Goal: Task Accomplishment & Management: Use online tool/utility

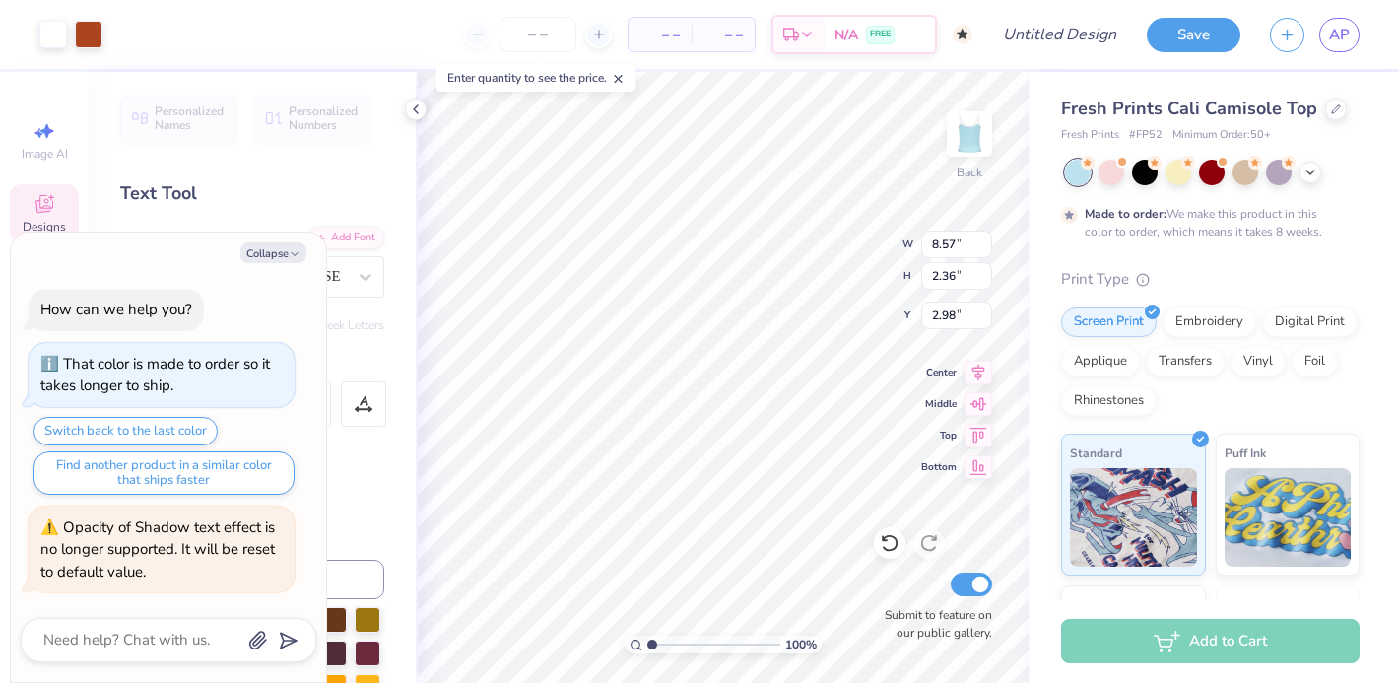
type textarea "x"
click at [114, 641] on textarea at bounding box center [141, 640] width 200 height 27
type textarea "m"
type textarea "x"
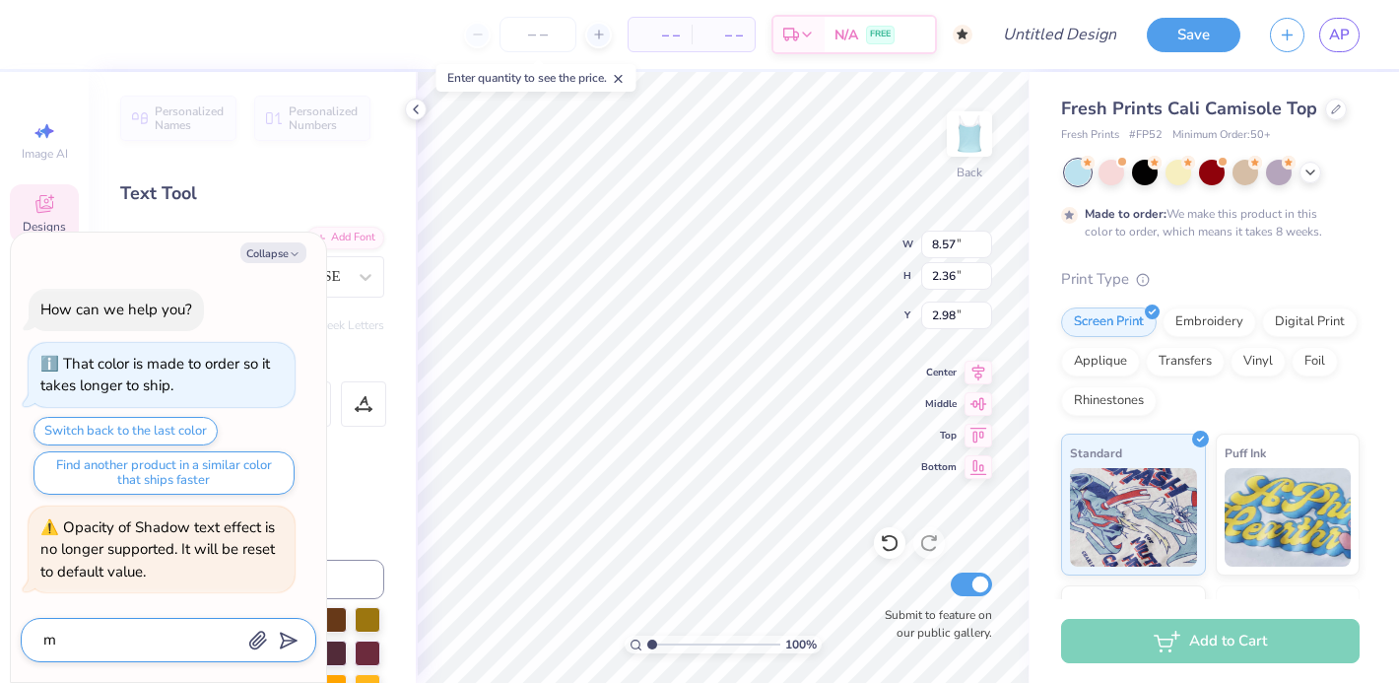
type textarea "ma"
type textarea "x"
type textarea "mak"
type textarea "x"
type textarea "make"
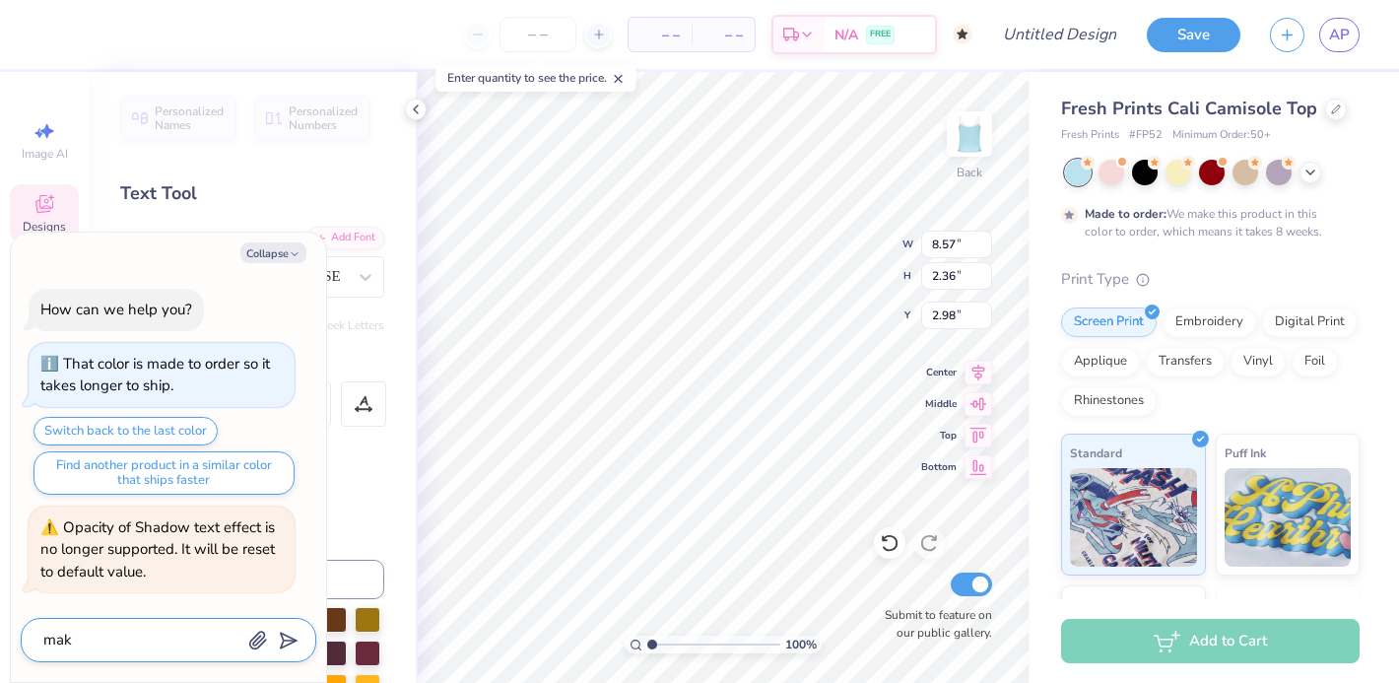
type textarea "x"
type textarea "make"
type textarea "x"
type textarea "make h"
type textarea "x"
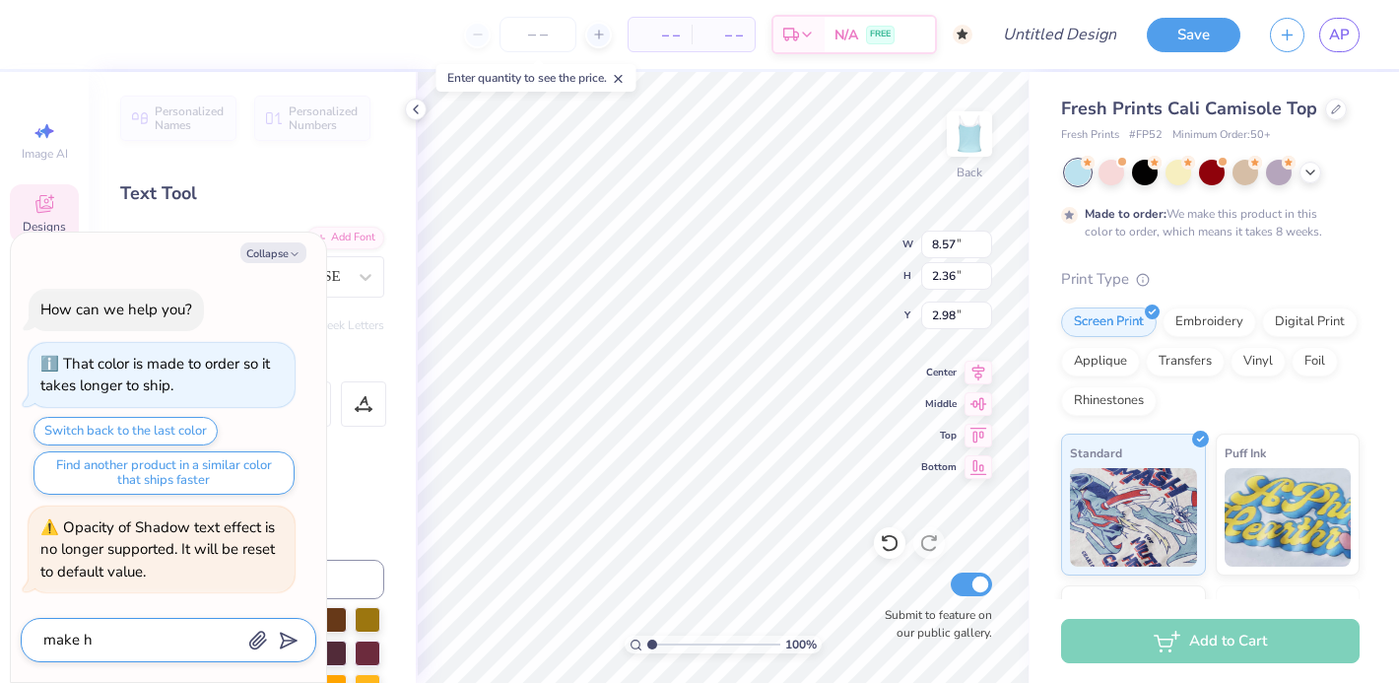
type textarea "make"
type textarea "x"
type textarea "make t"
type textarea "x"
type textarea "make th"
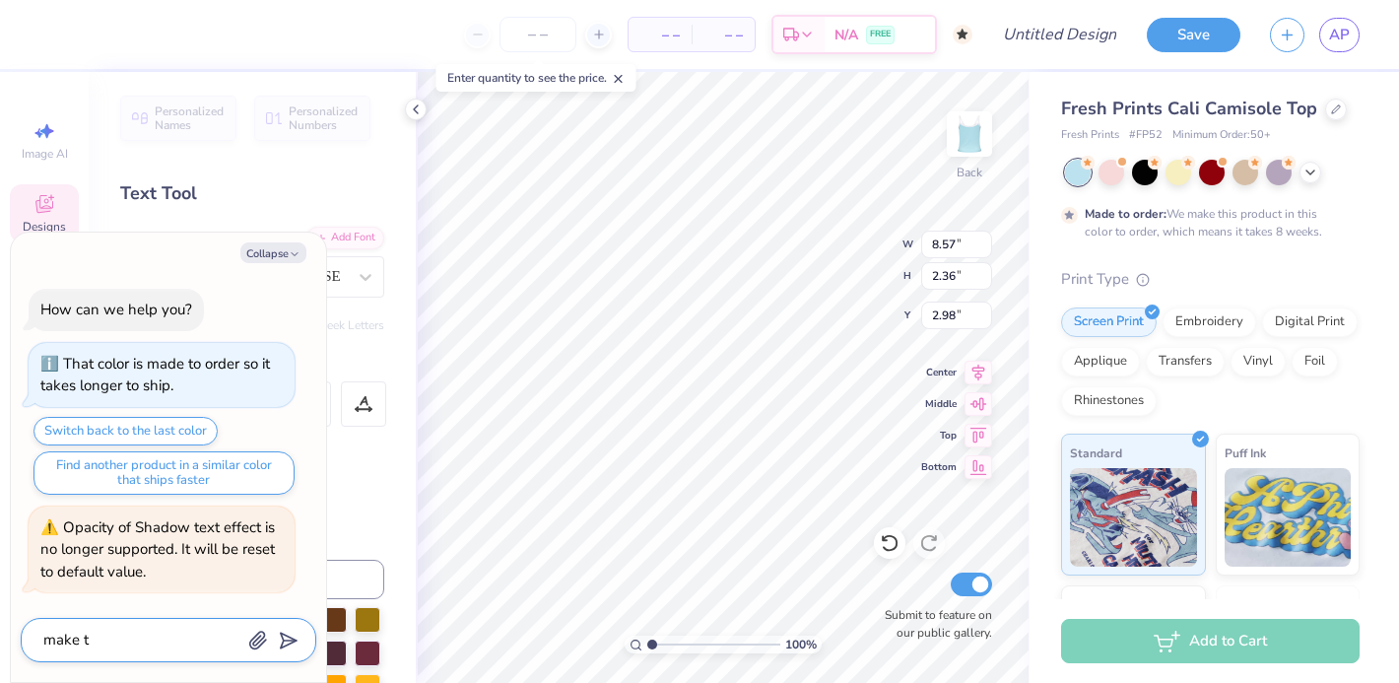
type textarea "x"
type textarea "make the"
type textarea "x"
type textarea "make the"
type textarea "x"
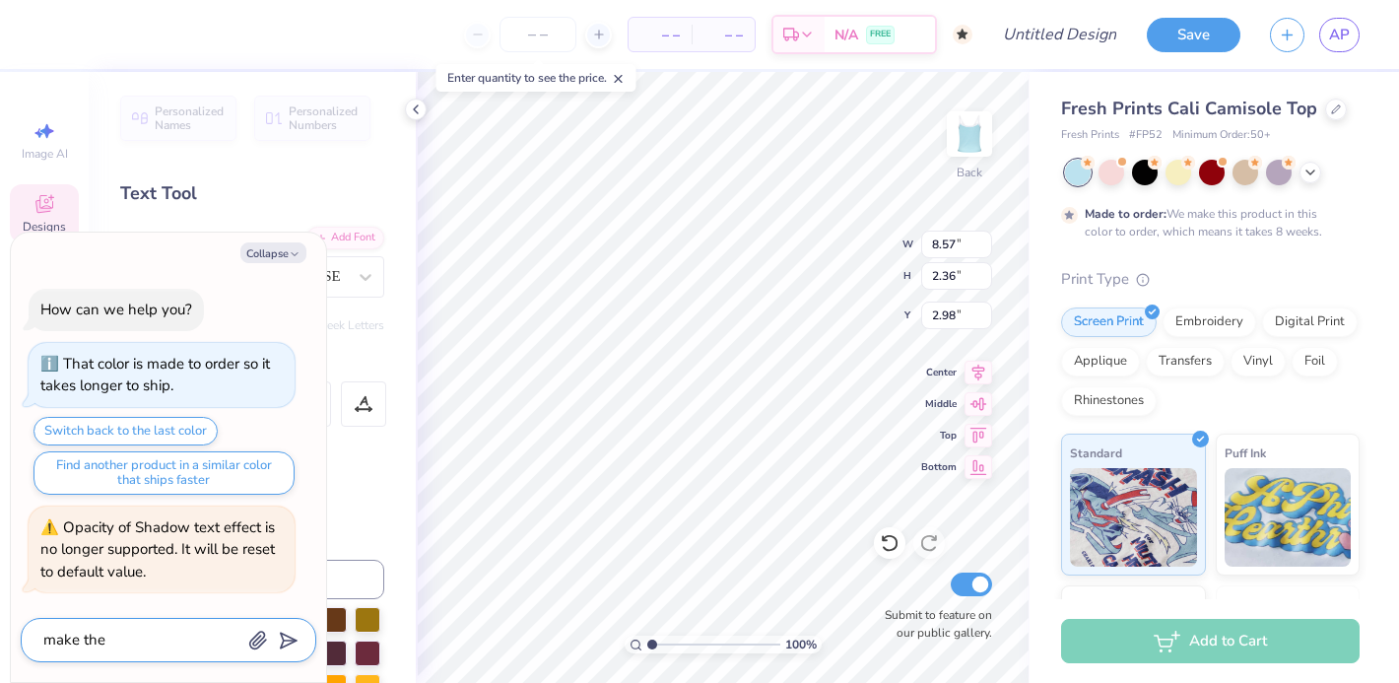
type textarea "make the s"
type textarea "x"
type textarea "make the sh"
type textarea "x"
type textarea "make the shi"
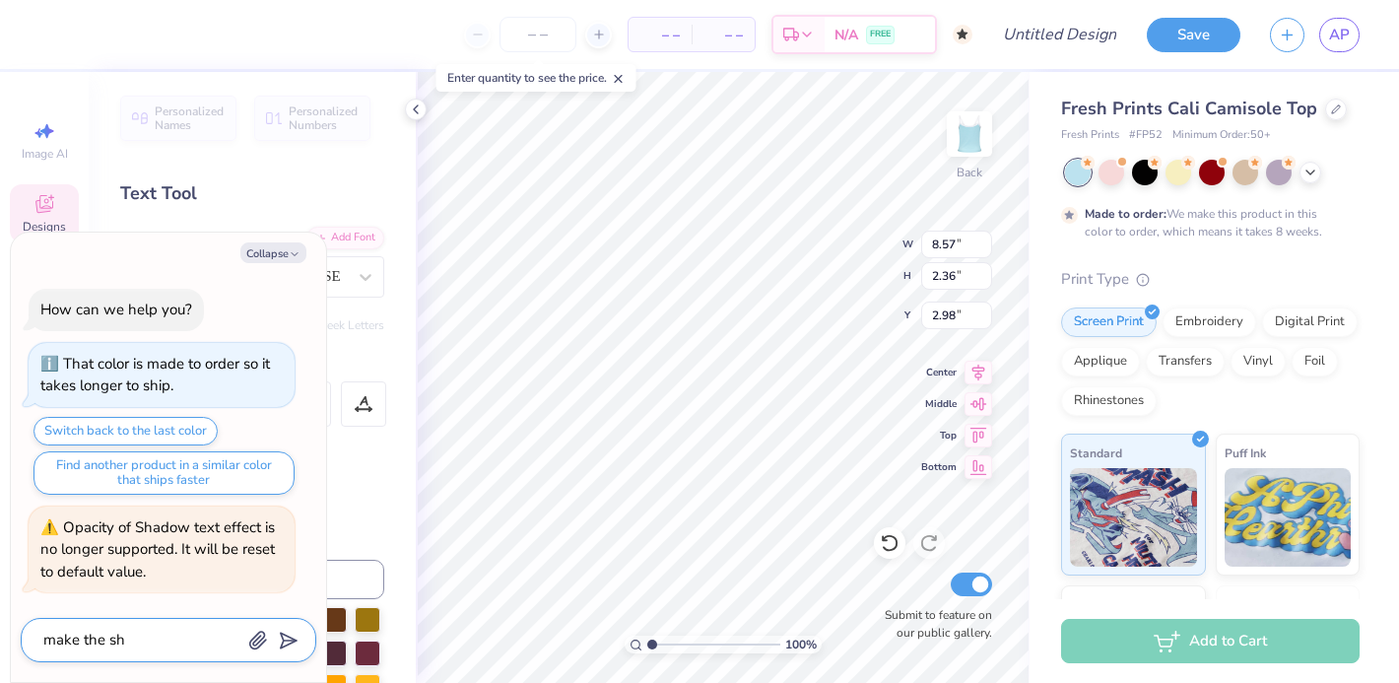
type textarea "x"
type textarea "make the shir"
type textarea "x"
type textarea "make the shirt"
type textarea "x"
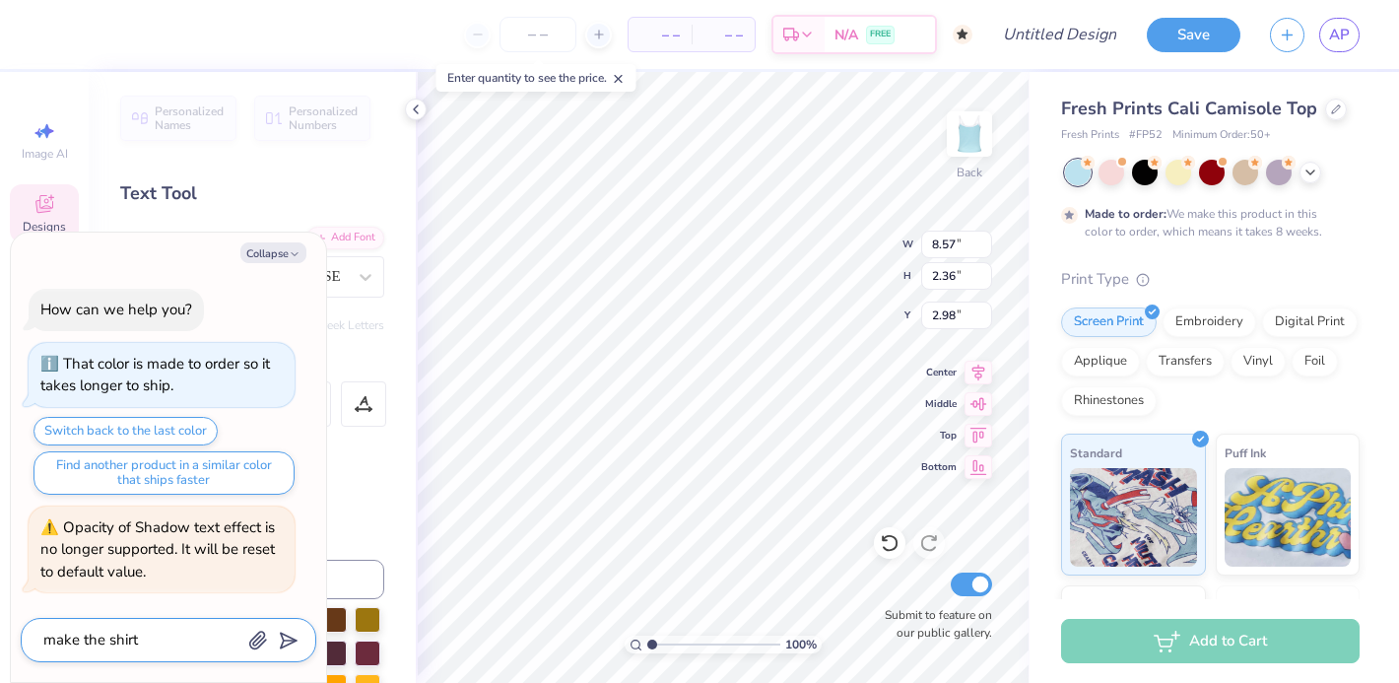
type textarea "make the shirt"
type textarea "x"
type textarea "make the shirt b"
type textarea "x"
type textarea "make the shirt bo"
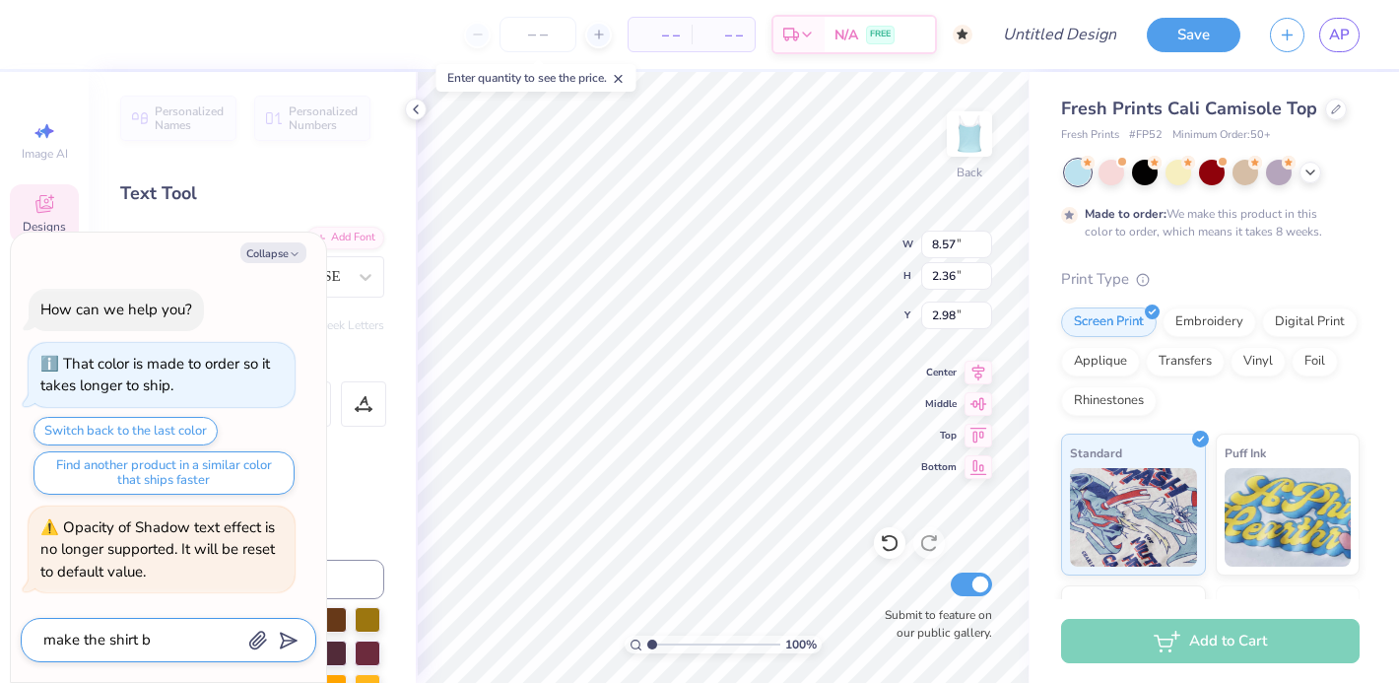
type textarea "x"
type textarea "make the shirt bon"
type textarea "x"
type textarea "make the shirt bone"
type textarea "x"
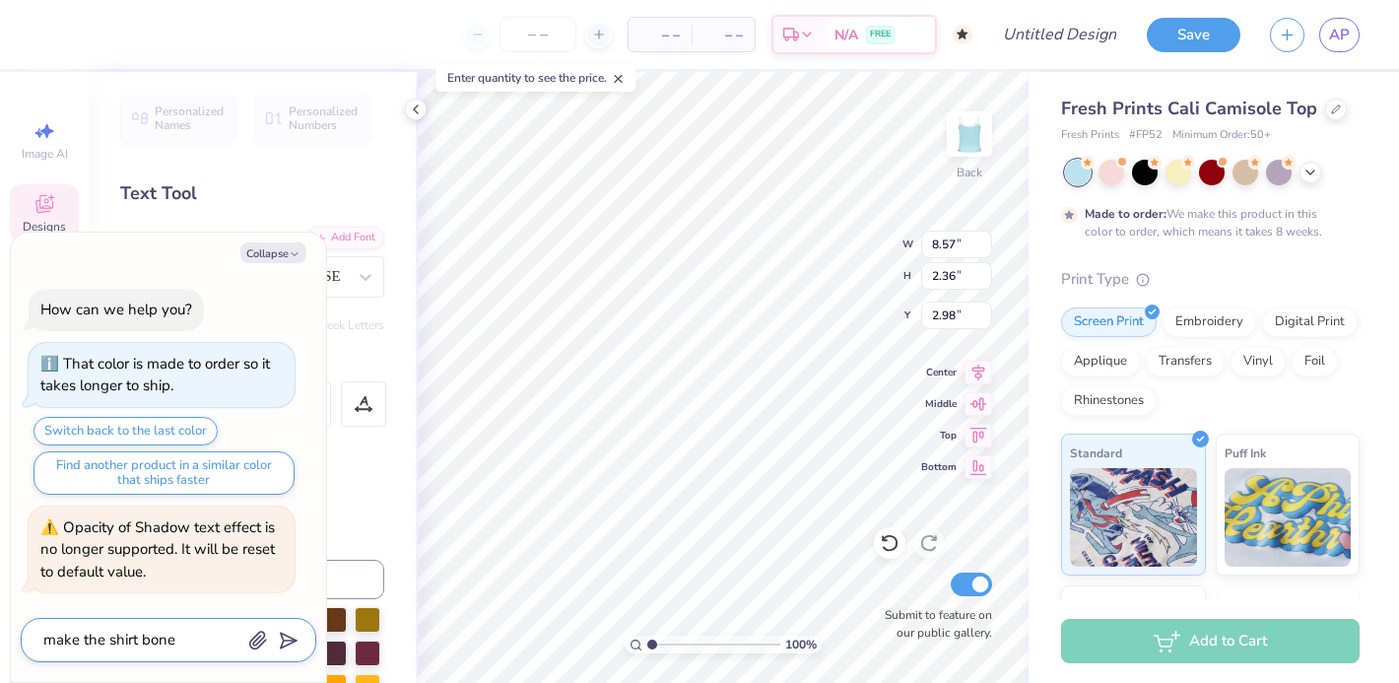
type textarea "make the shirt bone"
type textarea "x"
type textarea "make the shirt bone c"
type textarea "x"
type textarea "make the shirt bone co"
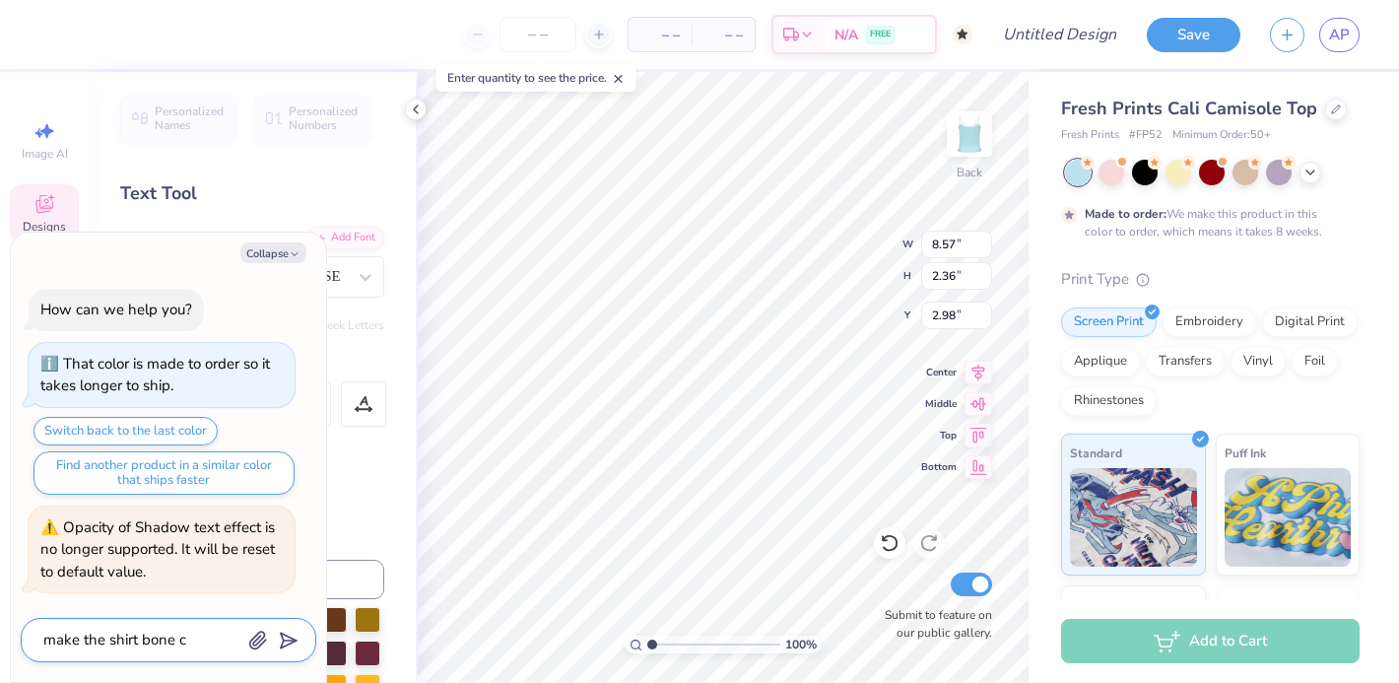
type textarea "x"
type textarea "make the shirt bone col"
type textarea "x"
type textarea "make the shirt bone colo"
type textarea "x"
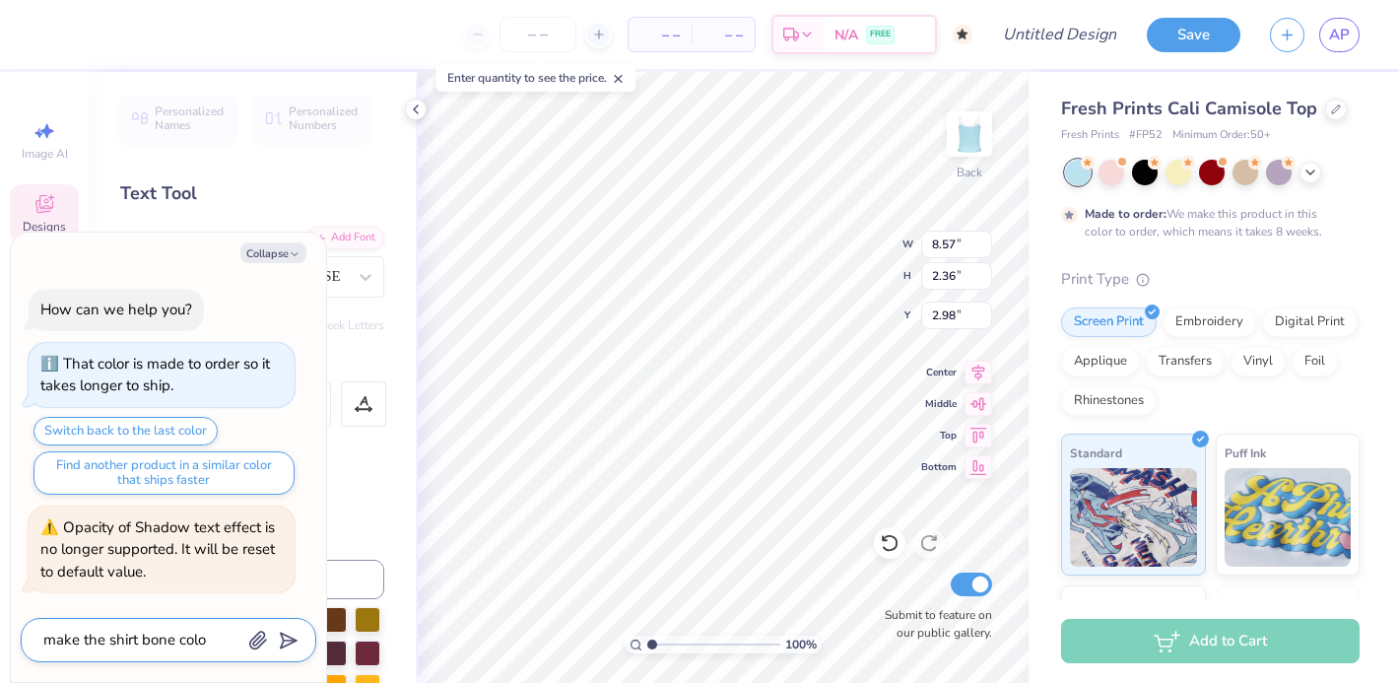
type textarea "make the shirt bone color"
type textarea "x"
type textarea "make the shirt bone color"
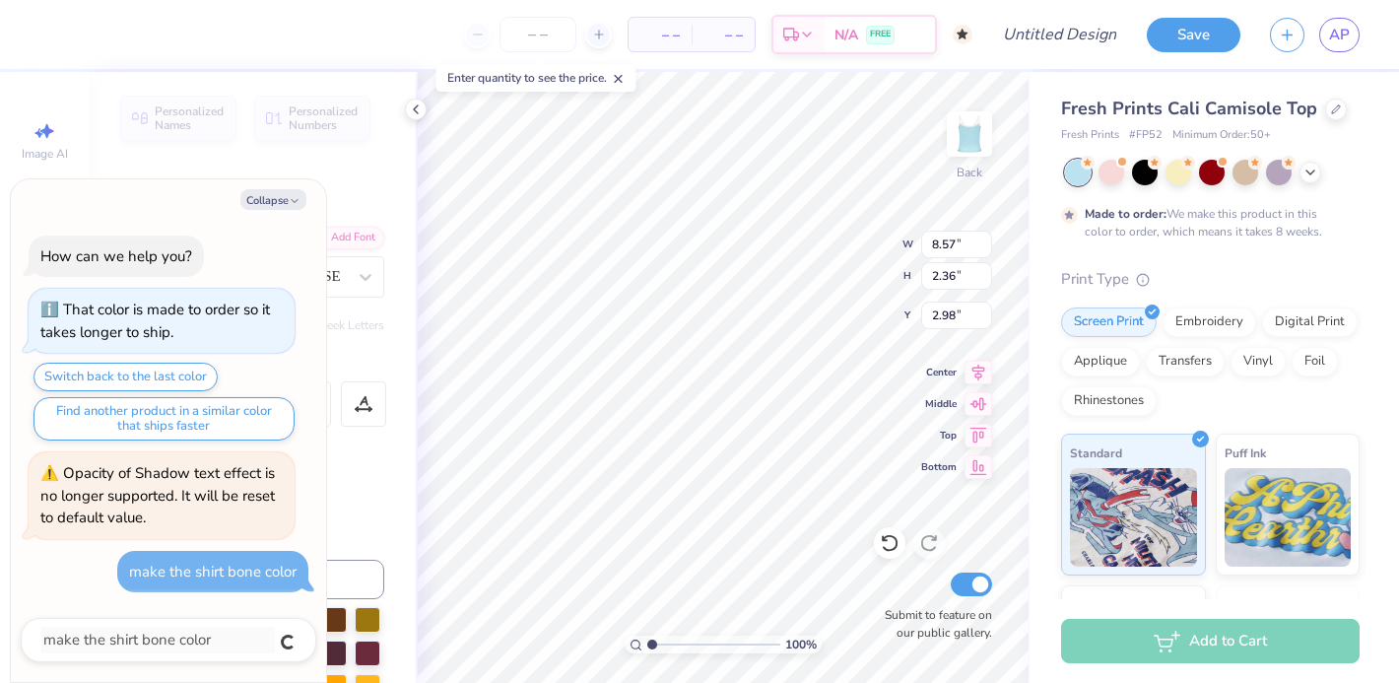
type textarea "x"
click at [1172, 171] on div at bounding box center [1178, 171] width 26 height 26
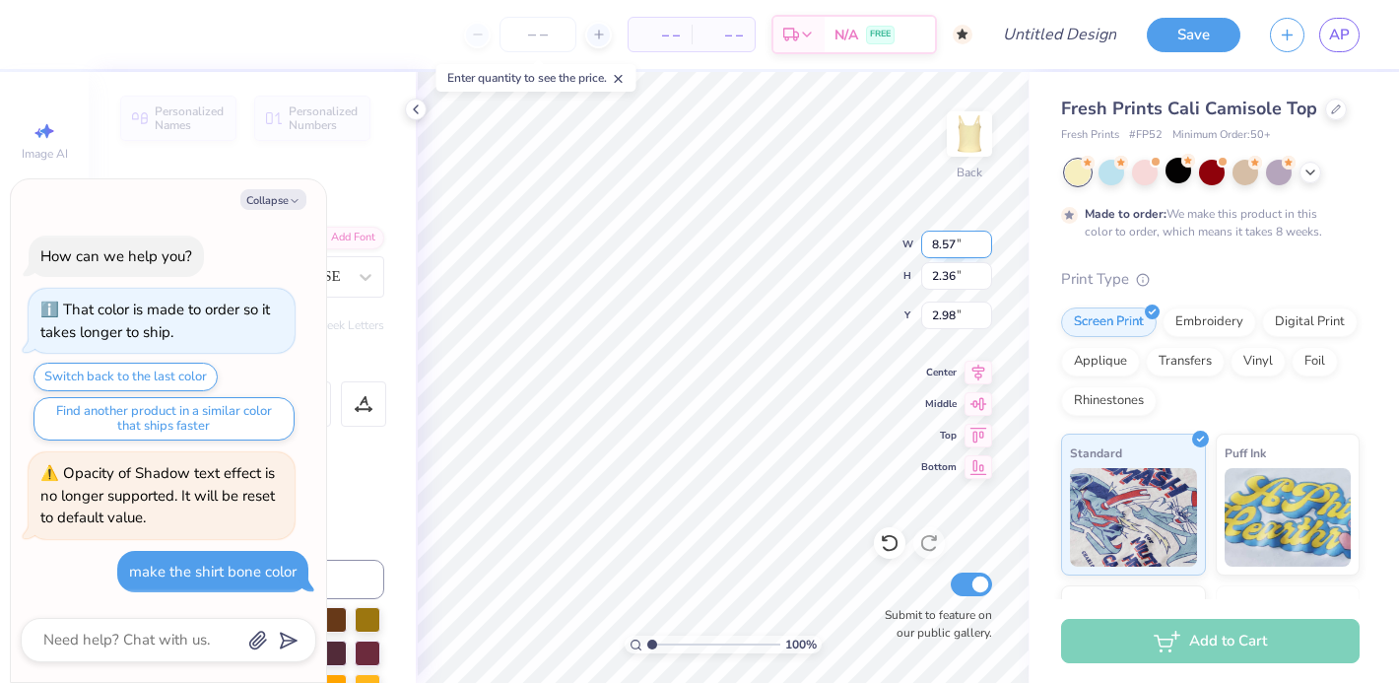
type textarea "x"
type textarea "Alpha Ph0"
type textarea "x"
type textarea "Alpha P0"
type textarea "x"
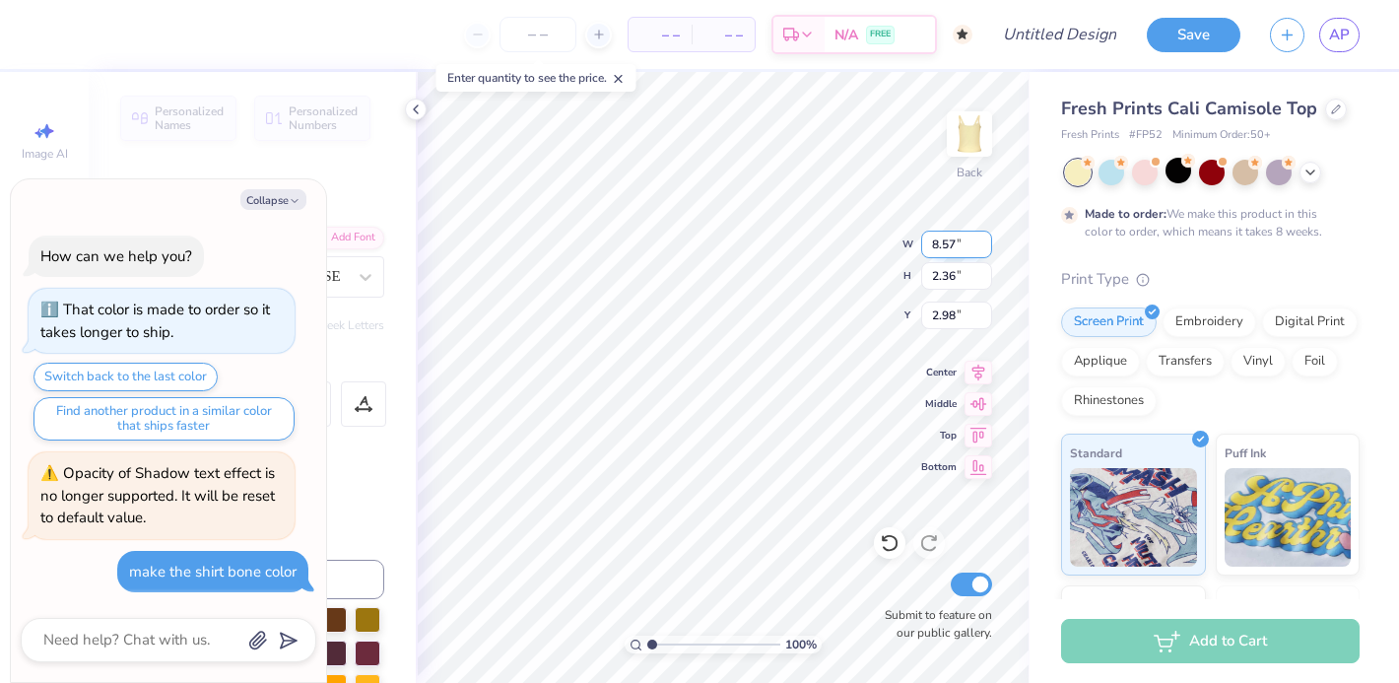
type textarea "Alpha 0"
type textarea "x"
type textarea "Alpha0"
type textarea "x"
type textarea "Alph0"
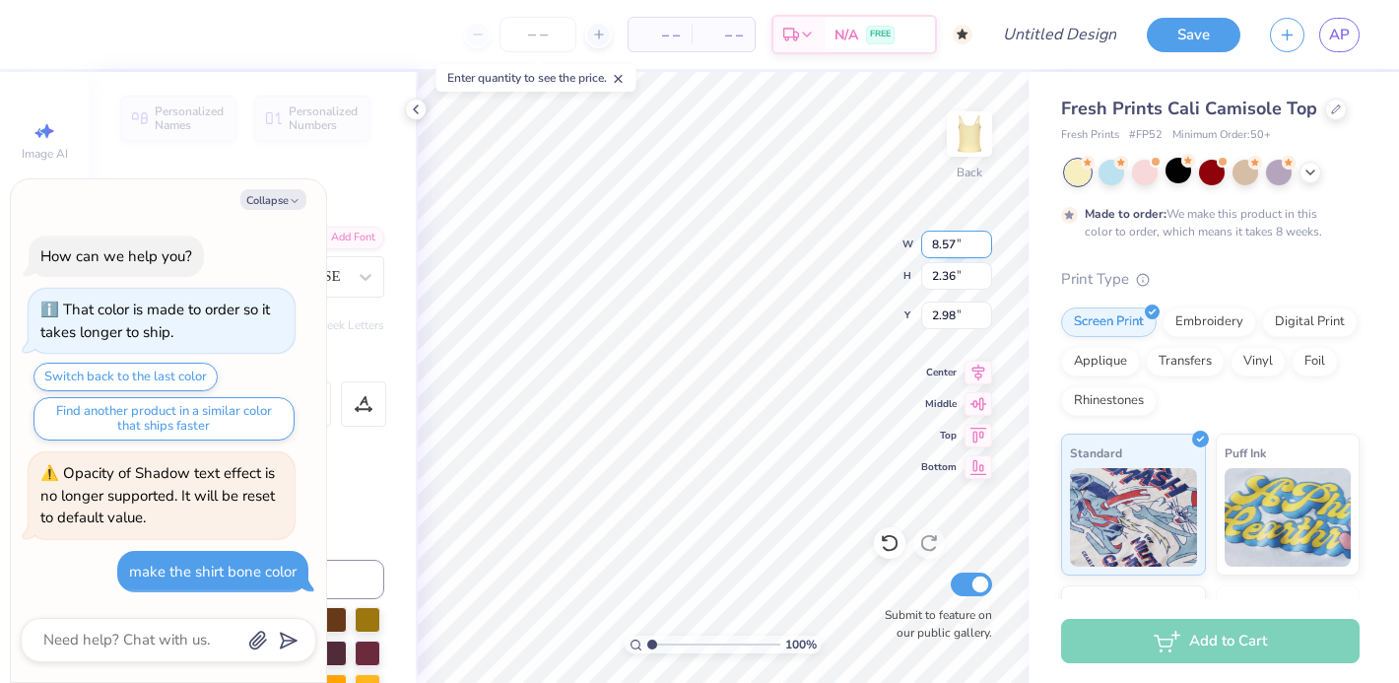
scroll to position [0, 1]
type textarea "x"
type textarea "Alp0"
type textarea "x"
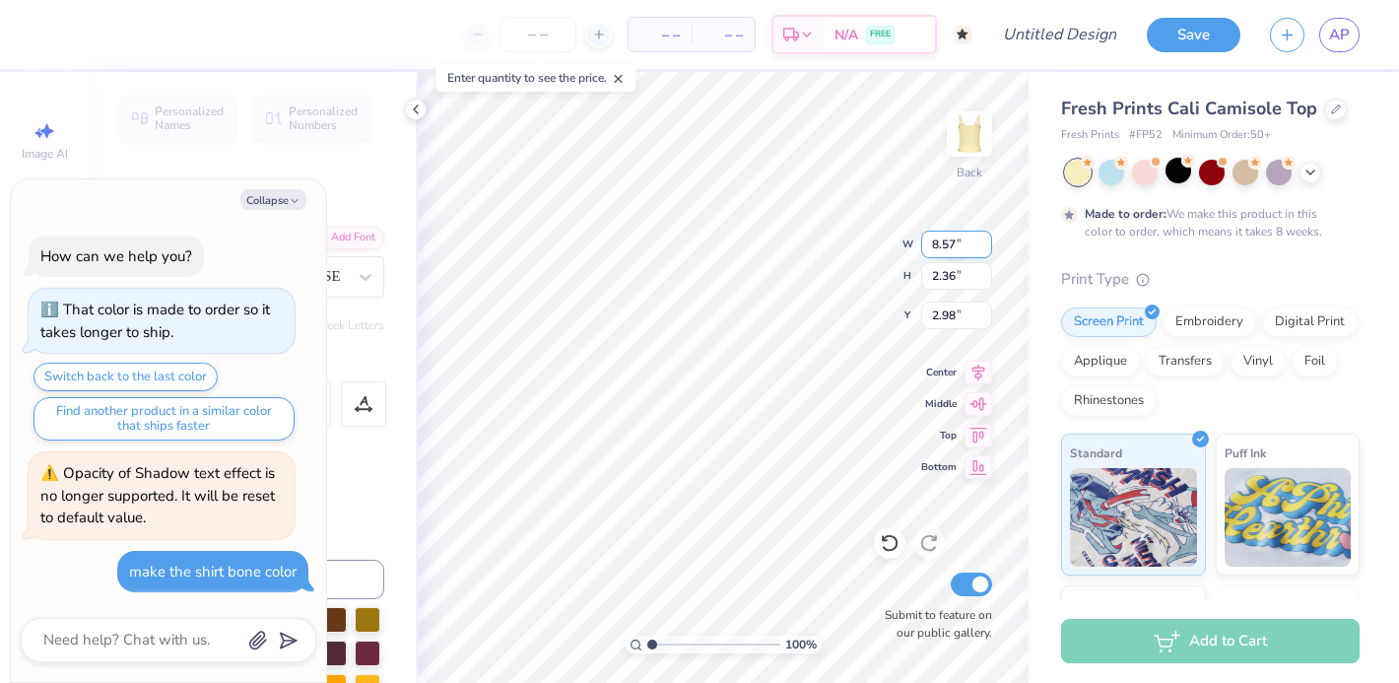
type textarea "Al0"
type textarea "x"
type textarea "A0"
type textarea "x"
type textarea "0"
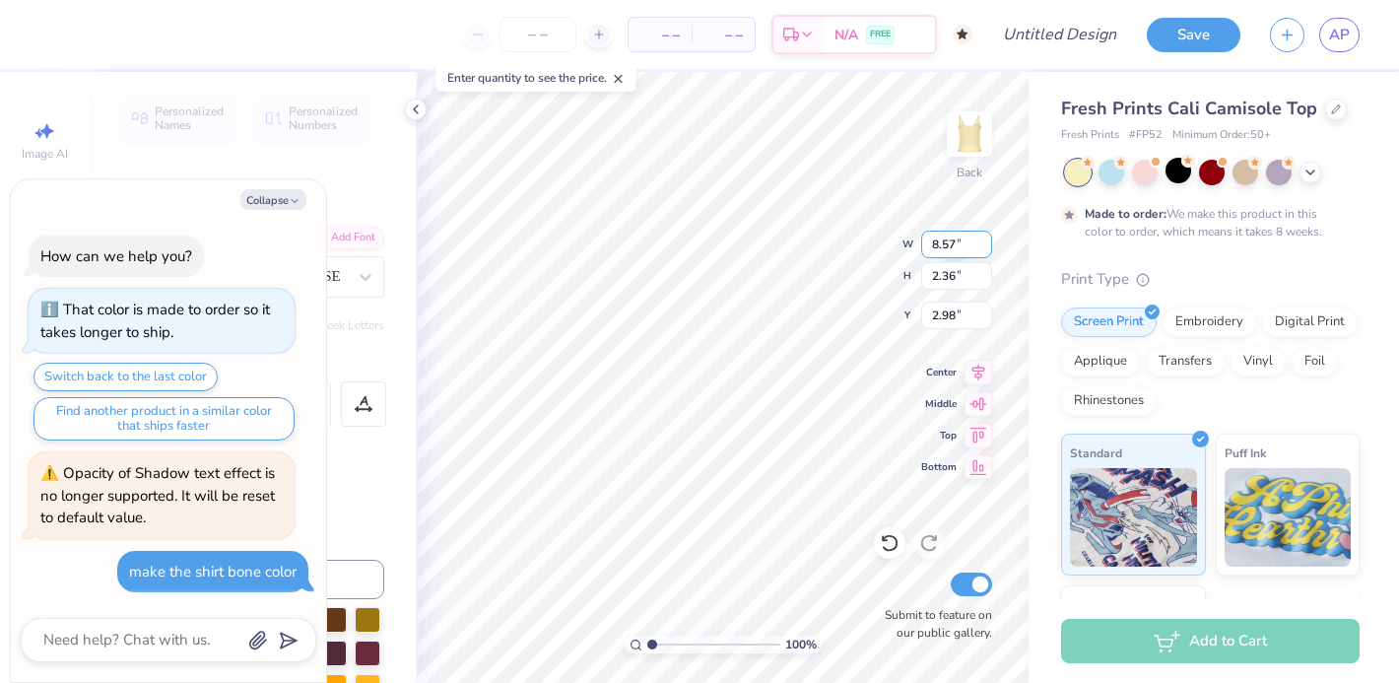
type textarea "x"
type textarea "V0"
type textarea "x"
type textarea "Va0"
type textarea "x"
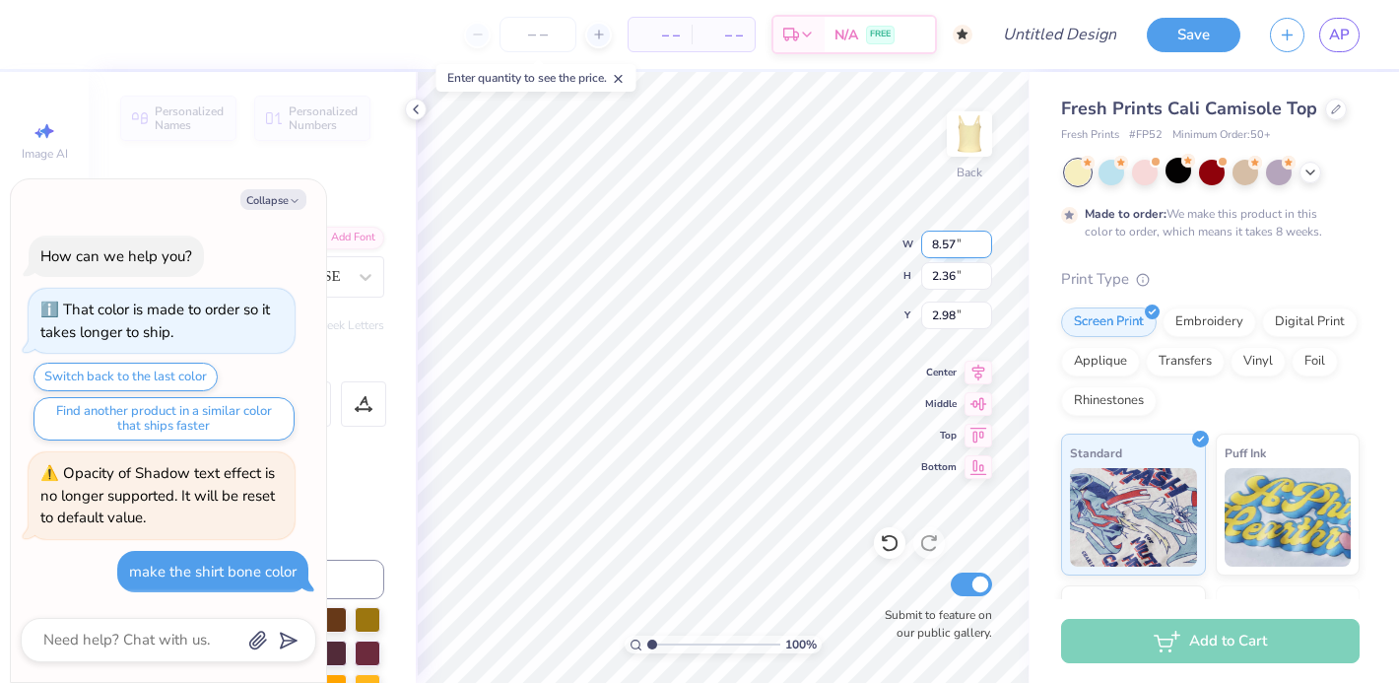
type textarea "Var0"
type textarea "x"
type textarea "Vars0"
type textarea "x"
type textarea "Varsi0"
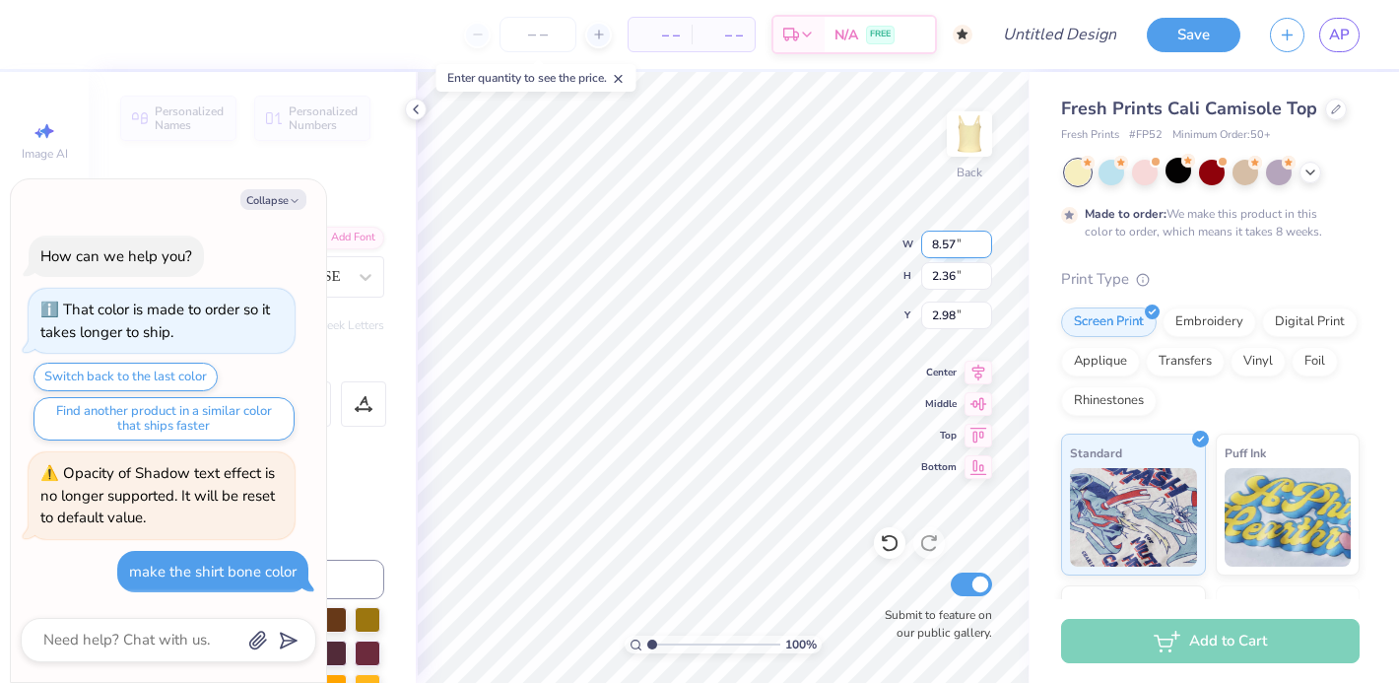
type textarea "x"
type textarea "Varsit0"
type textarea "x"
type textarea "Varsity0"
type textarea "x"
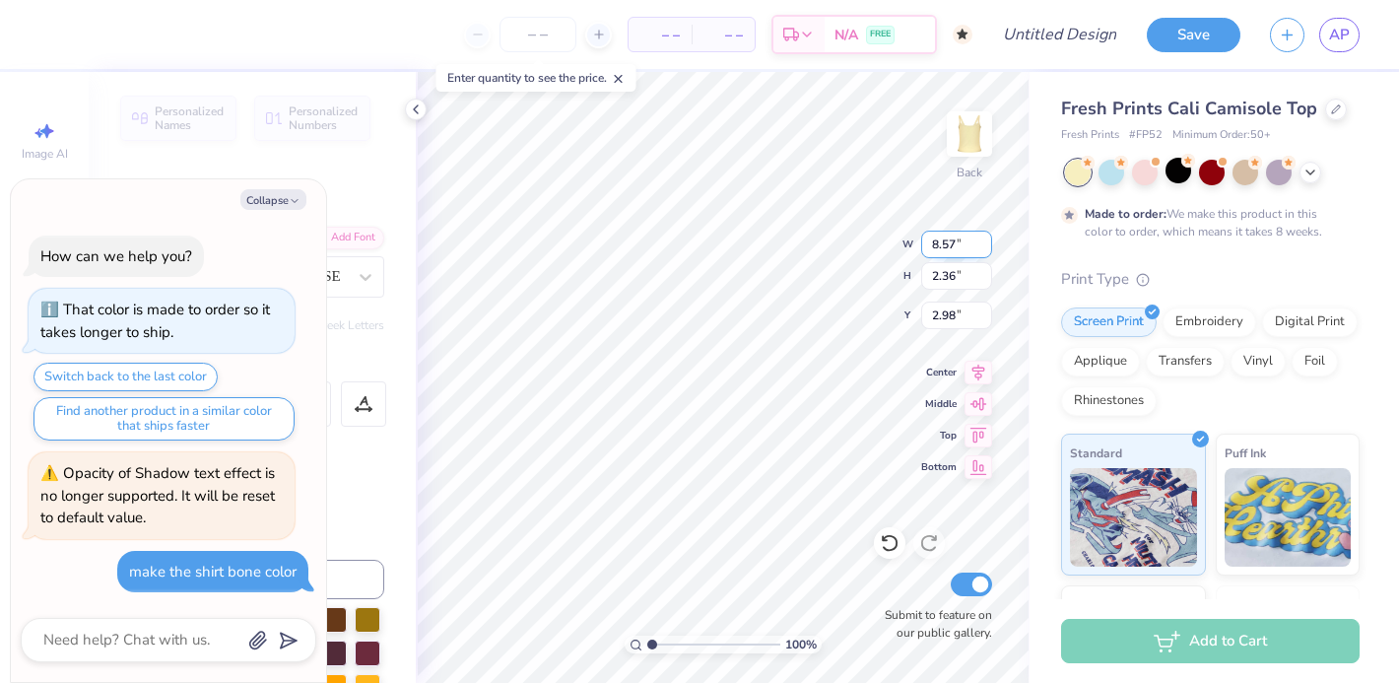
type textarea "Varsity 0"
type textarea "x"
type textarea "Varsity S0"
type textarea "x"
type textarea "Varsity Soc0"
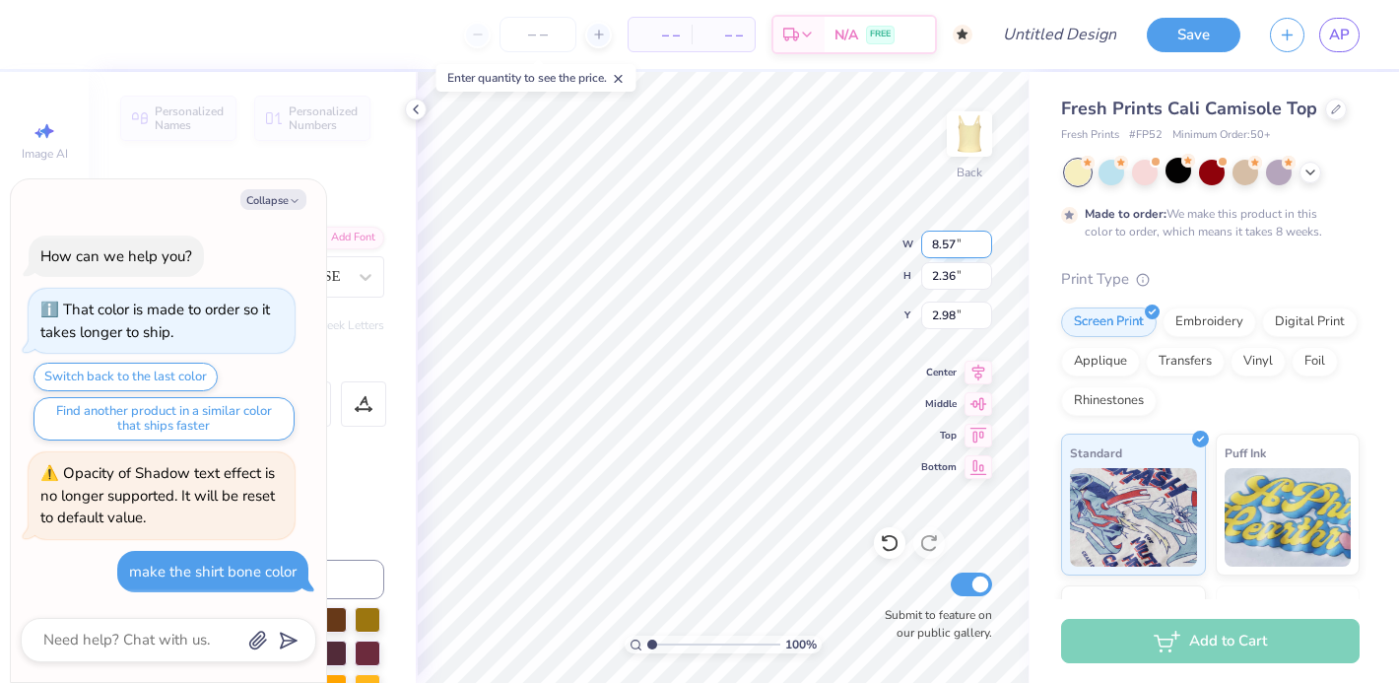
type textarea "x"
type textarea "Varsity Socc0"
type textarea "x"
type textarea "Varsity Socce0"
type textarea "x"
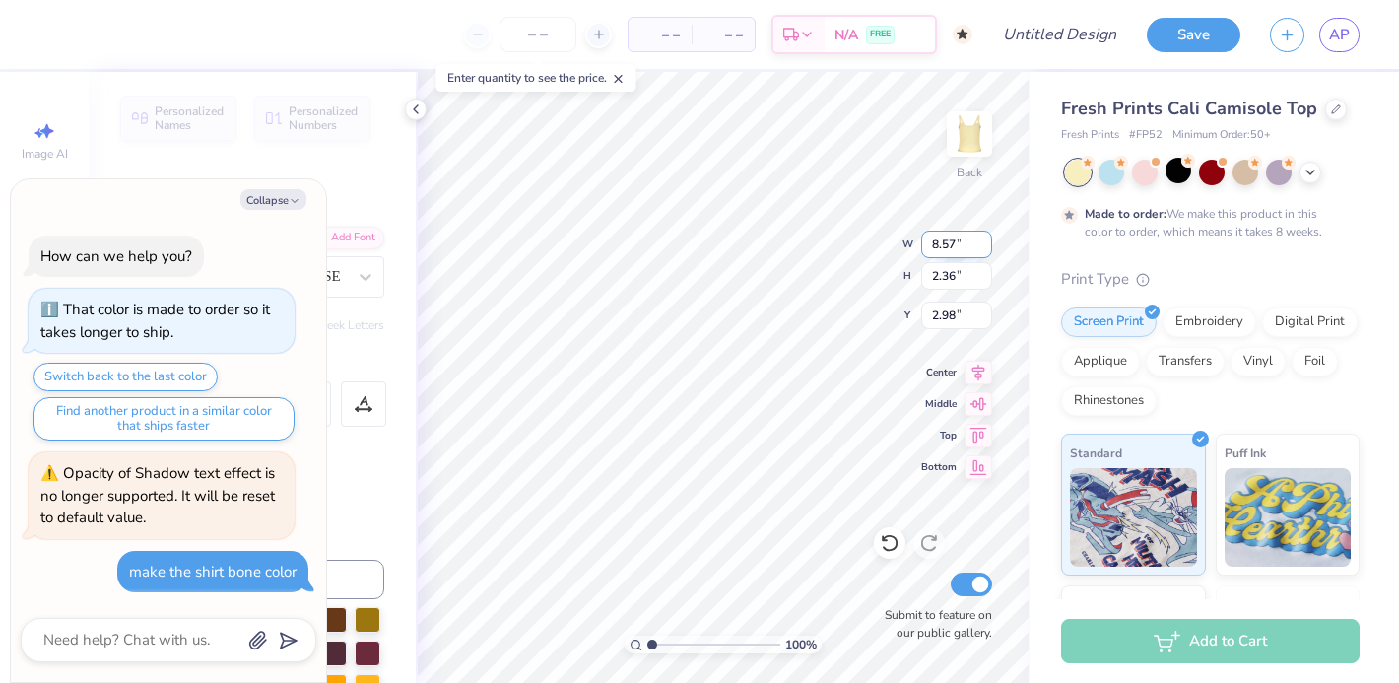
type textarea "Varsity Soccer0"
type textarea "x"
type textarea "202"
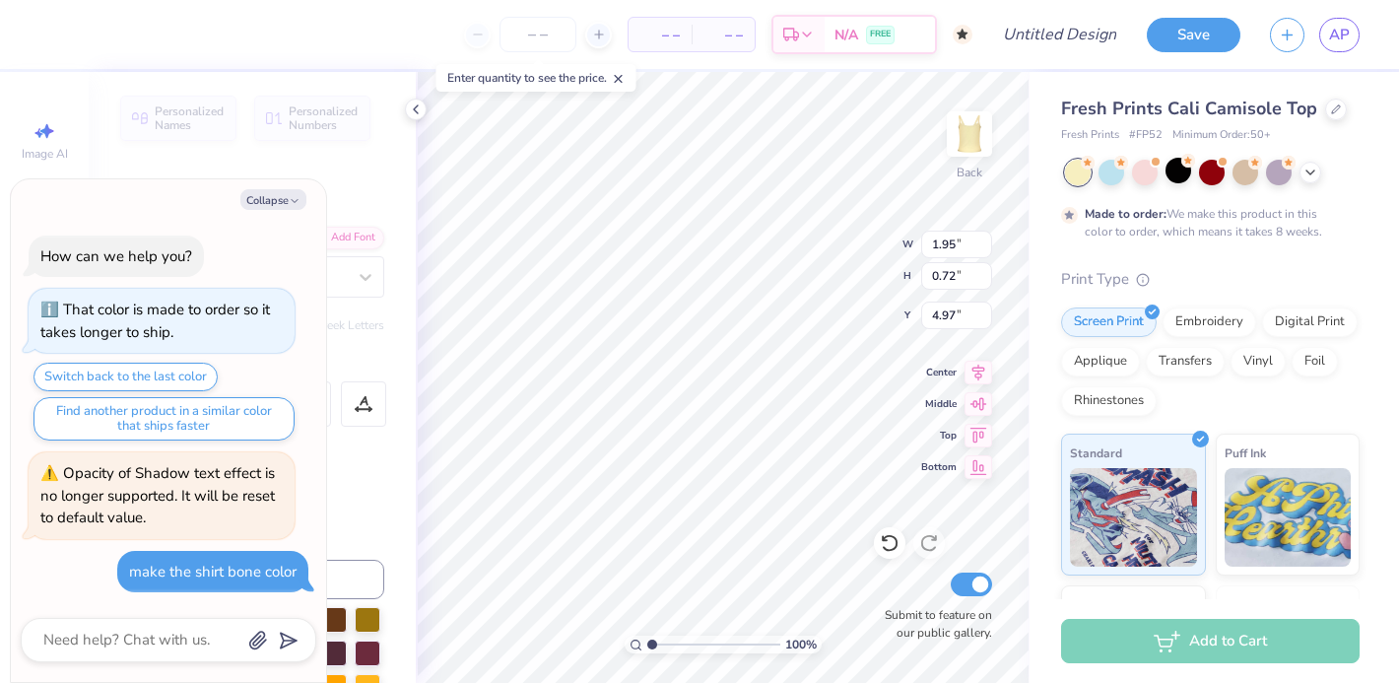
type textarea "x"
type textarea "2026"
type textarea "x"
type input "9.14"
type input "2.52"
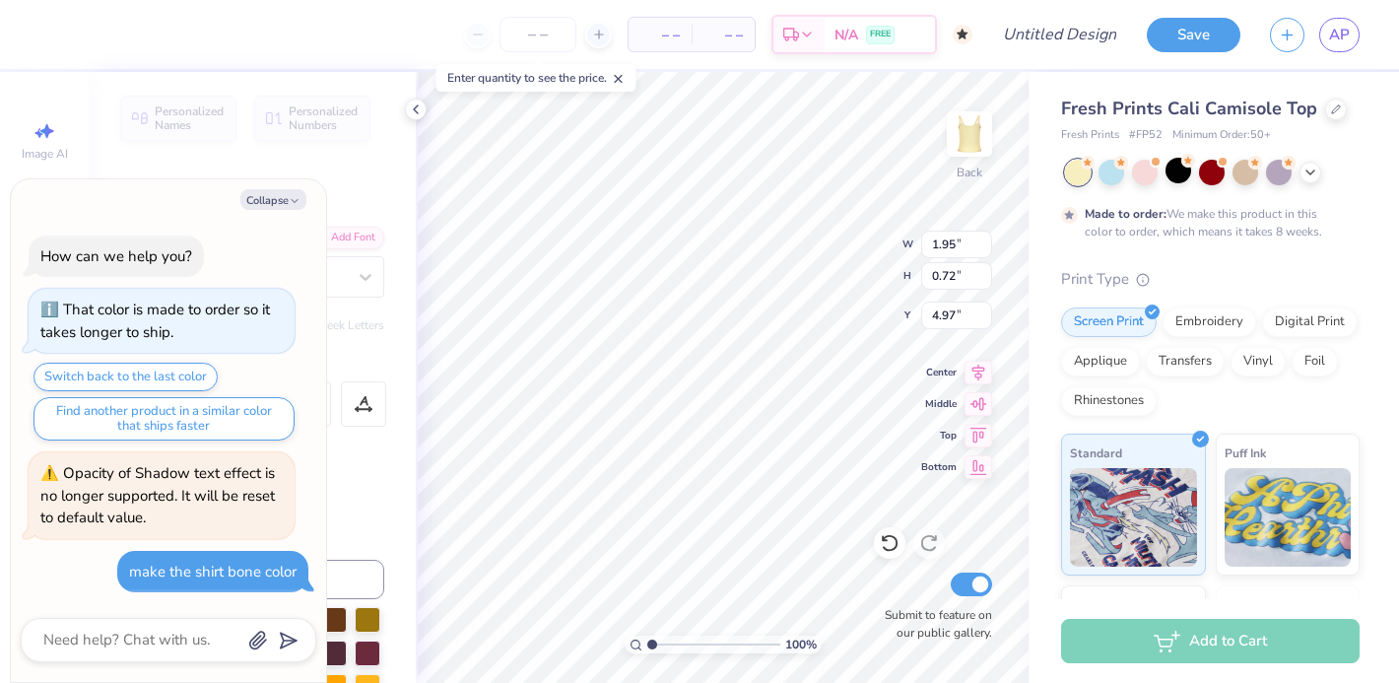
type input "2.87"
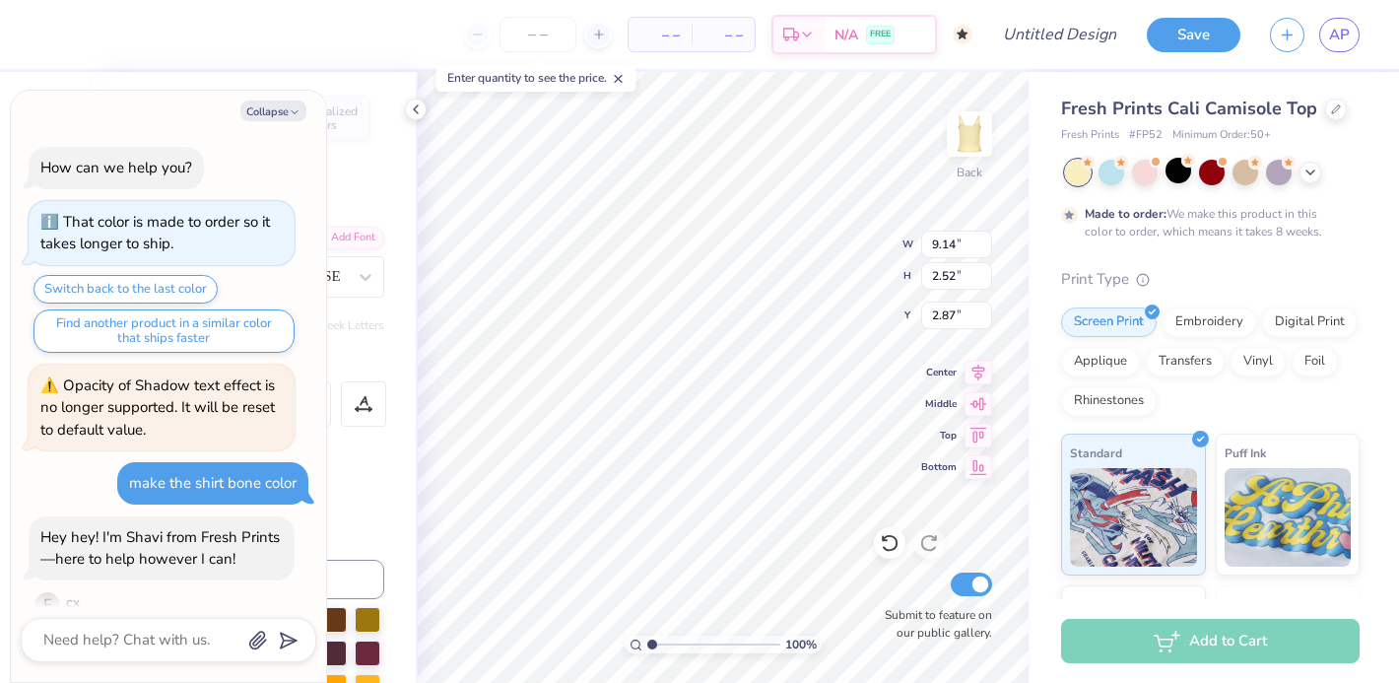
scroll to position [27, 0]
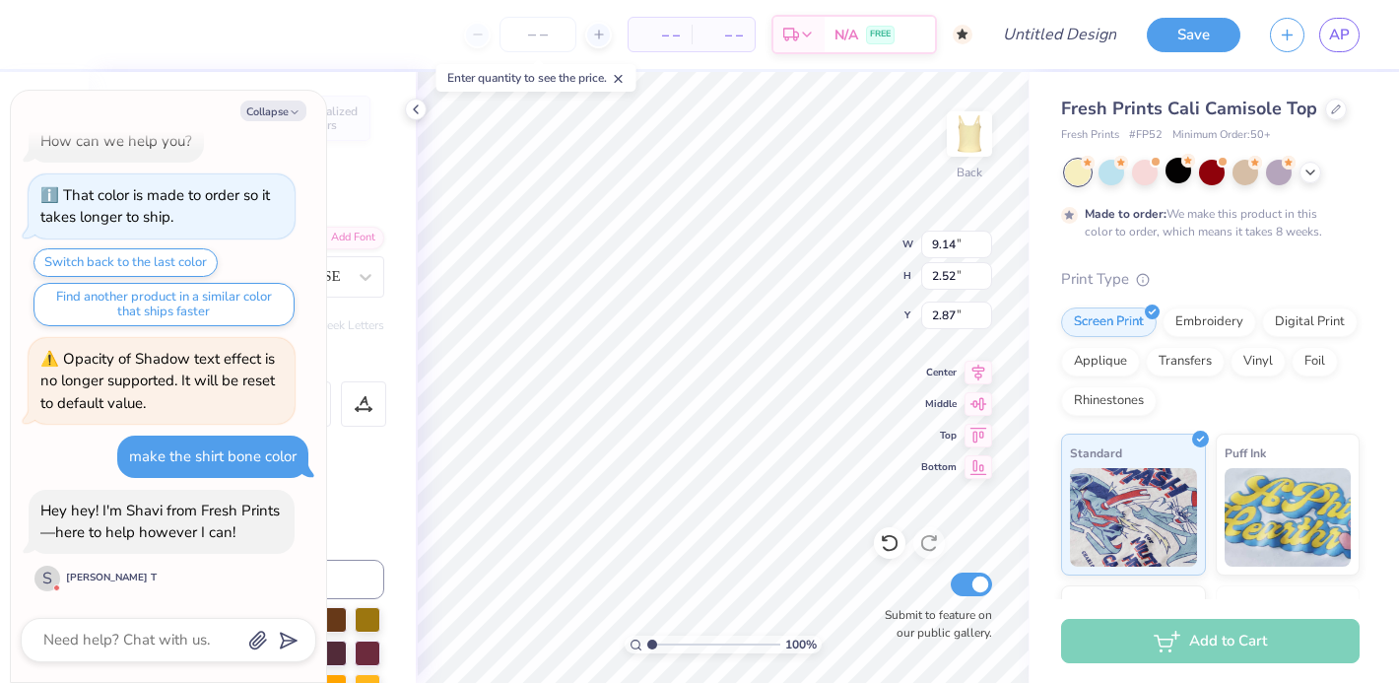
type textarea "x"
type input "3.42"
type textarea "x"
type input "3.21"
click at [1175, 177] on div at bounding box center [1178, 171] width 26 height 26
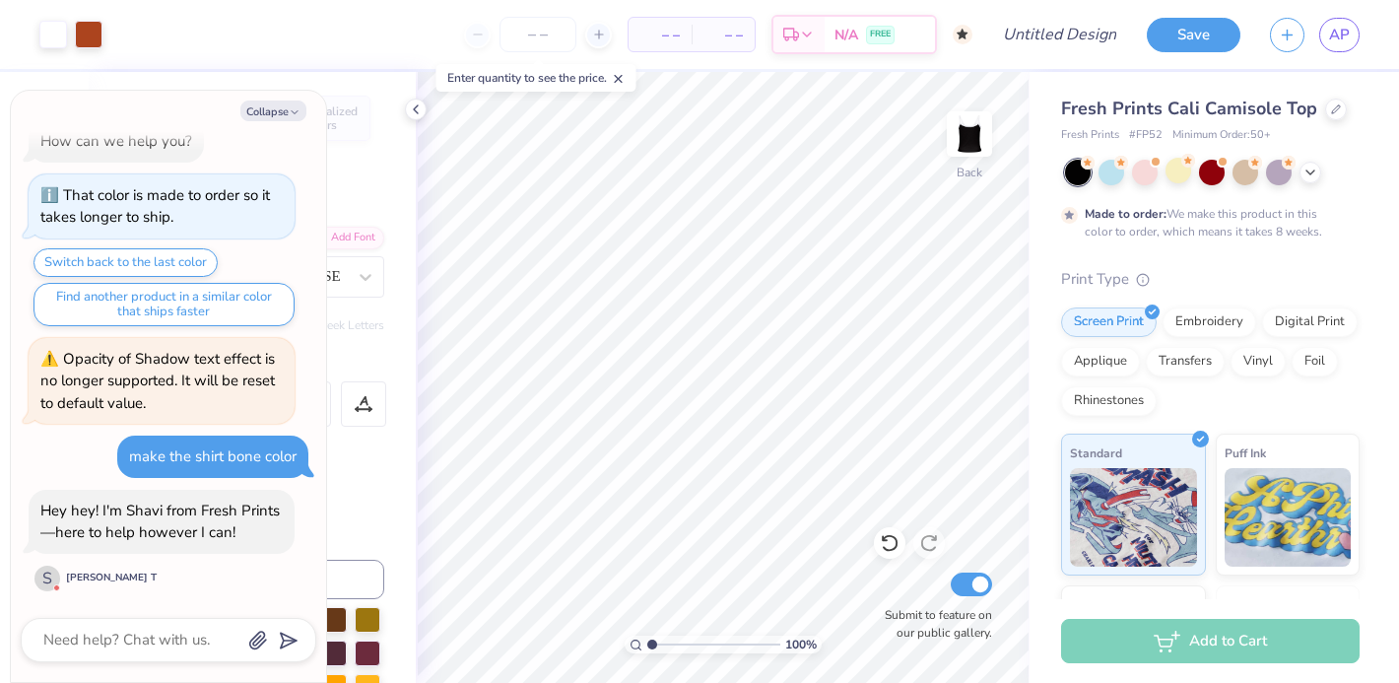
scroll to position [342, 0]
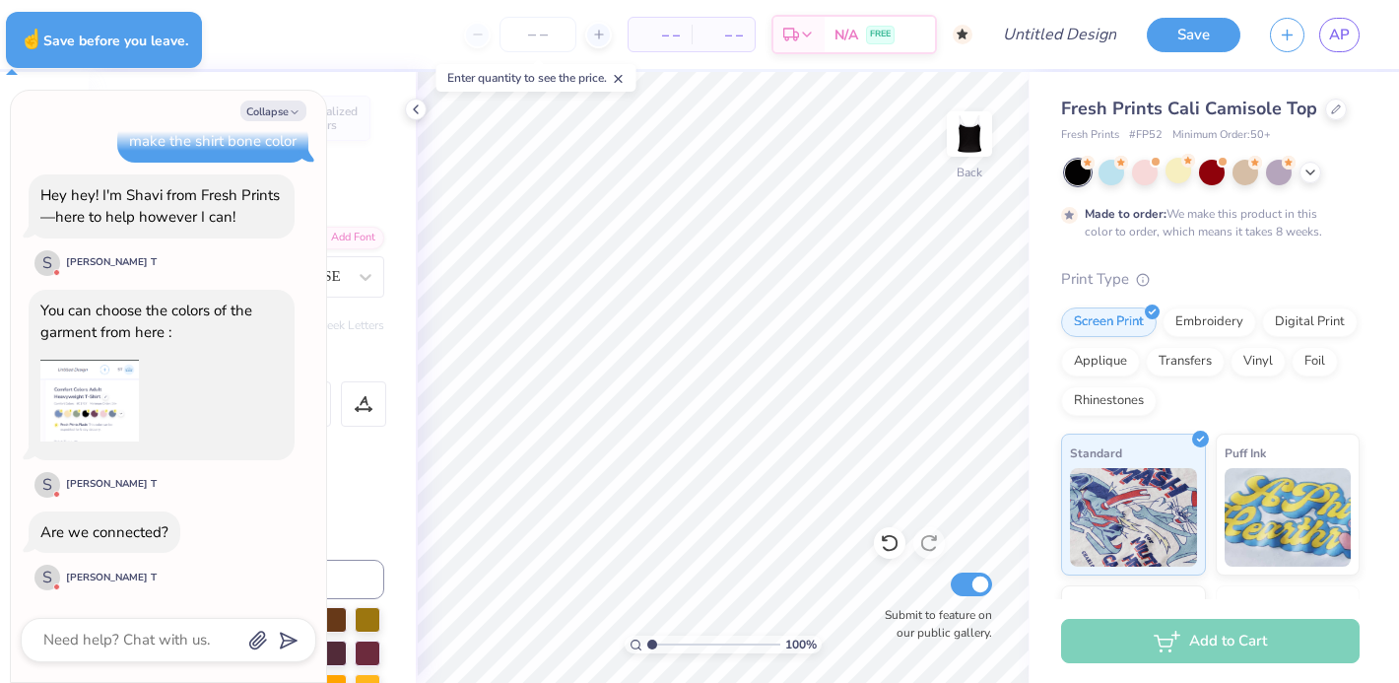
type textarea "x"
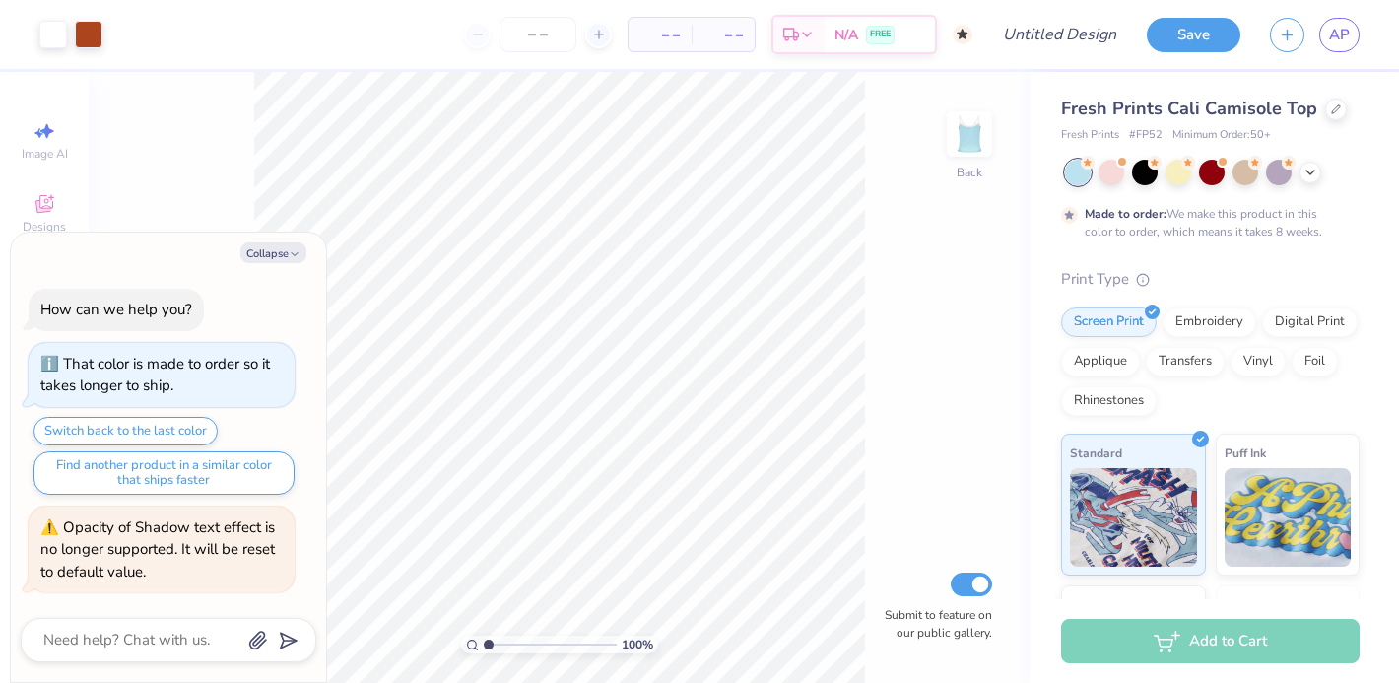
type textarea "x"
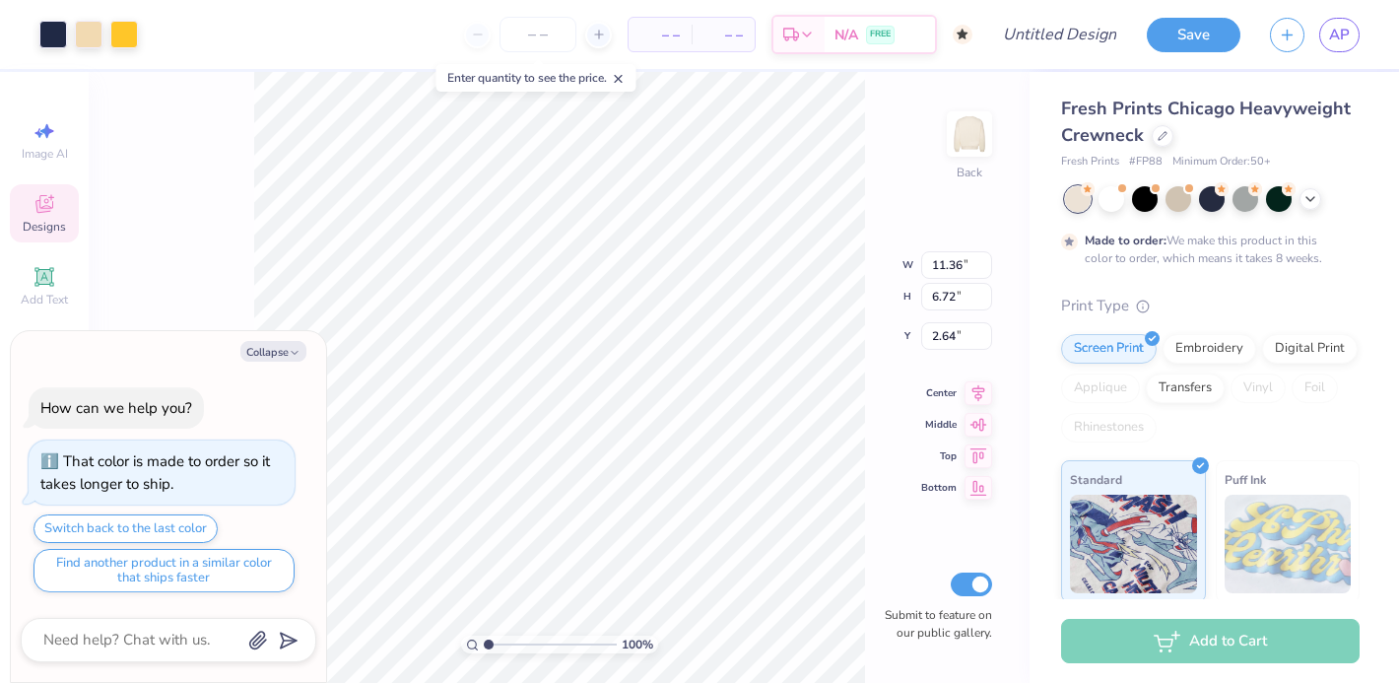
type textarea "x"
type input "3.00"
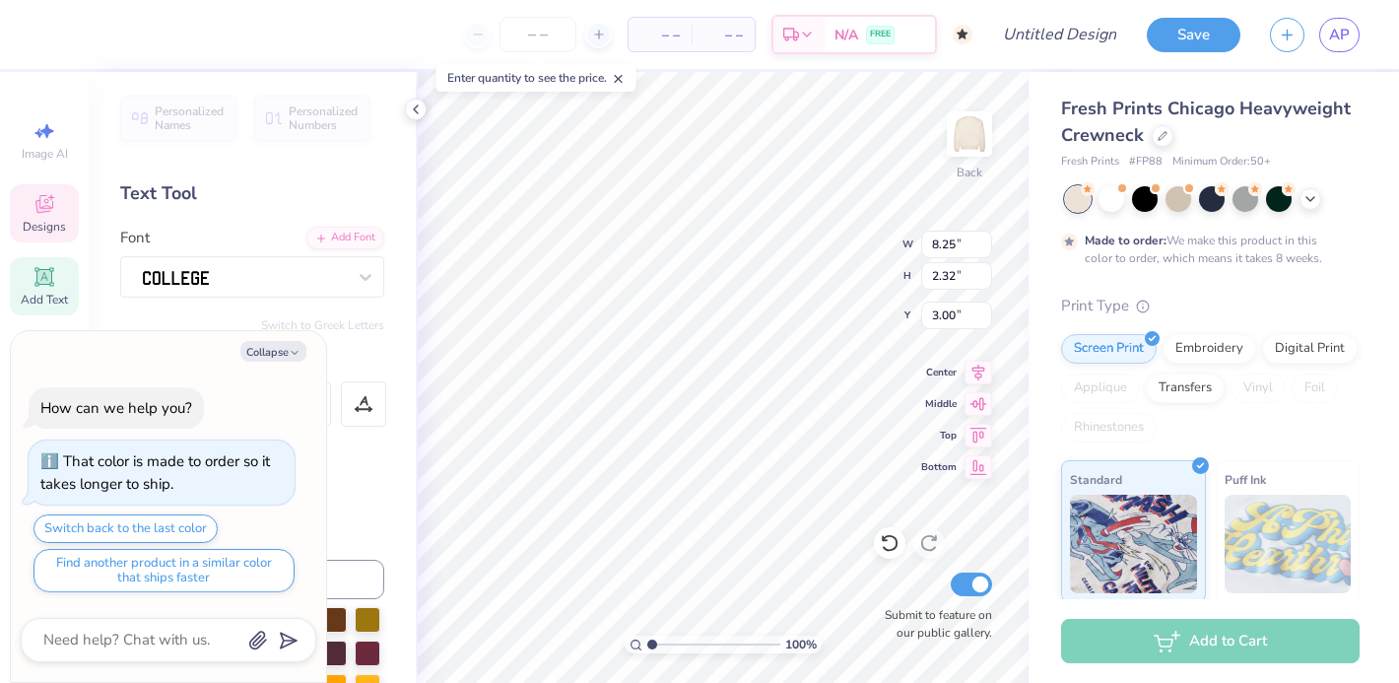
click at [821, 271] on div "100 % Back W 8.25 8.25 " H 2.32 2.32 " Y 3.00 3.00 " Center Middle Top Bottom S…" at bounding box center [723, 377] width 614 height 611
type textarea "x"
type input "1.89"
type input "3.35"
type input "3.41"
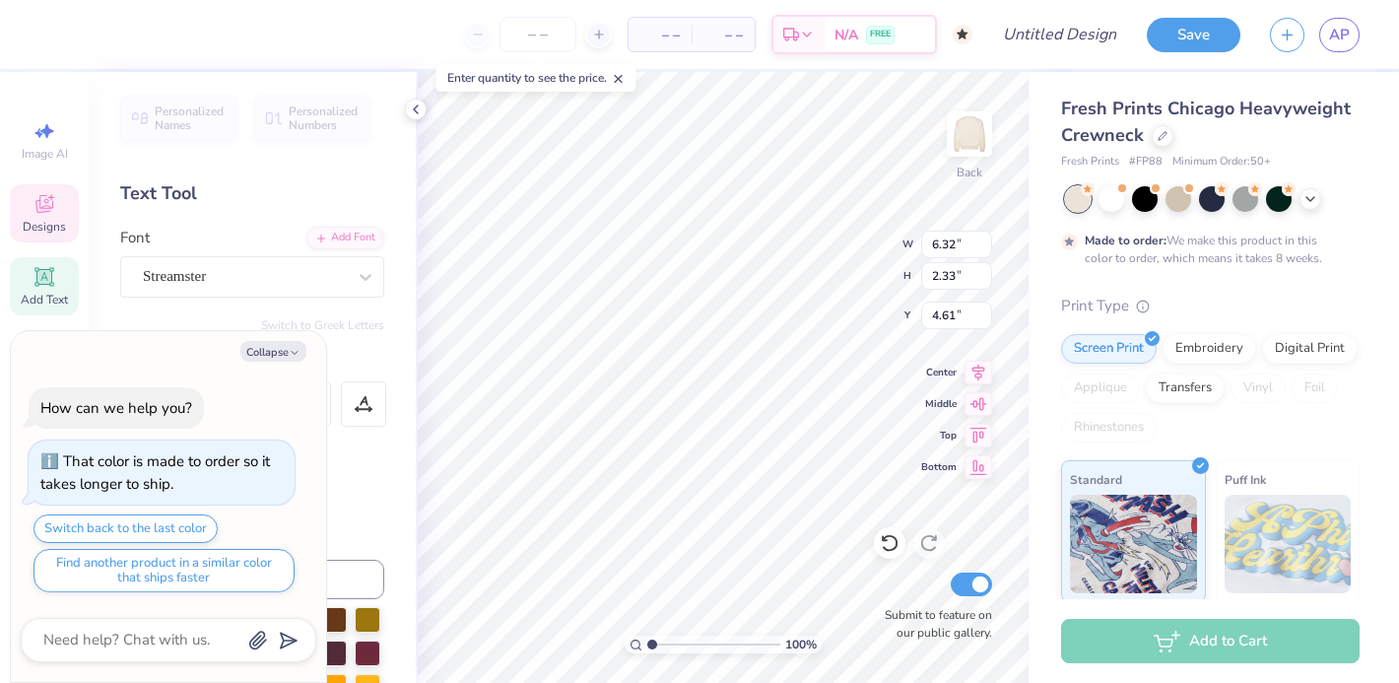
type textarea "x"
type textarea "Men'sClub"
type textarea "x"
type textarea "Men'sClu"
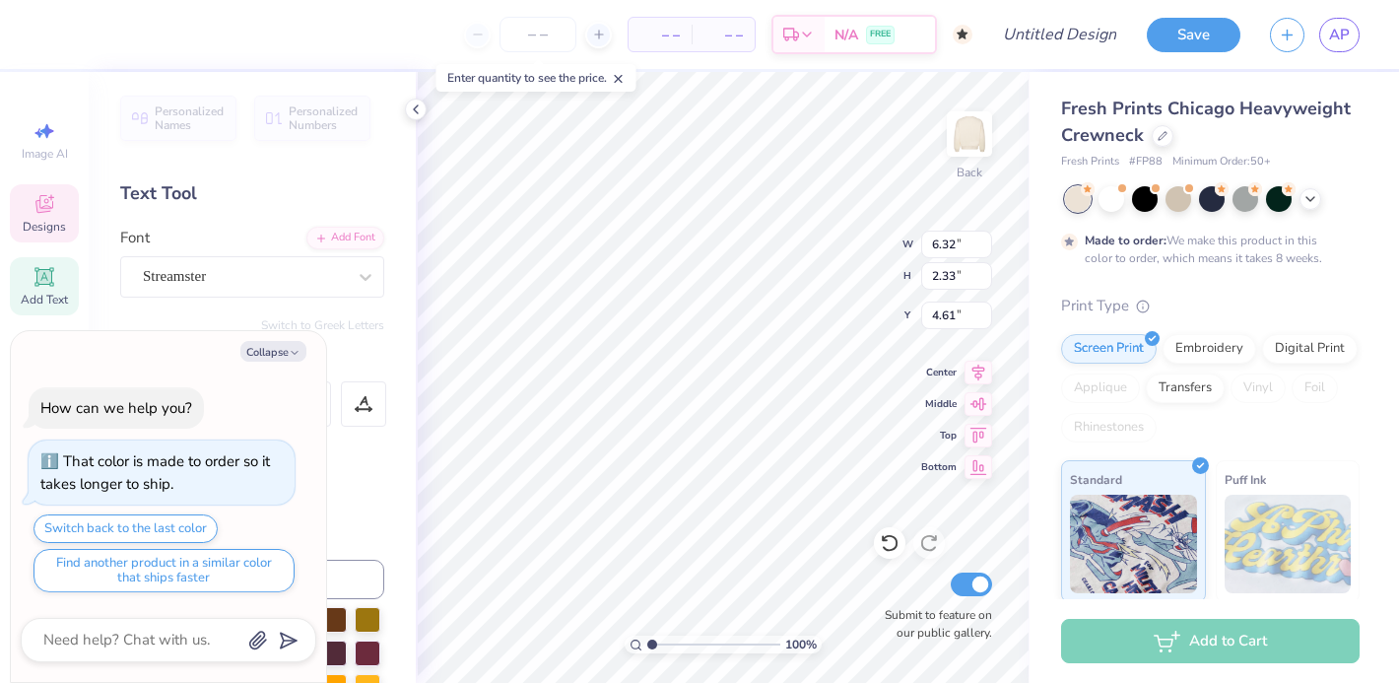
type textarea "x"
type textarea "Men'sCl"
type textarea "x"
type textarea "Men'sC"
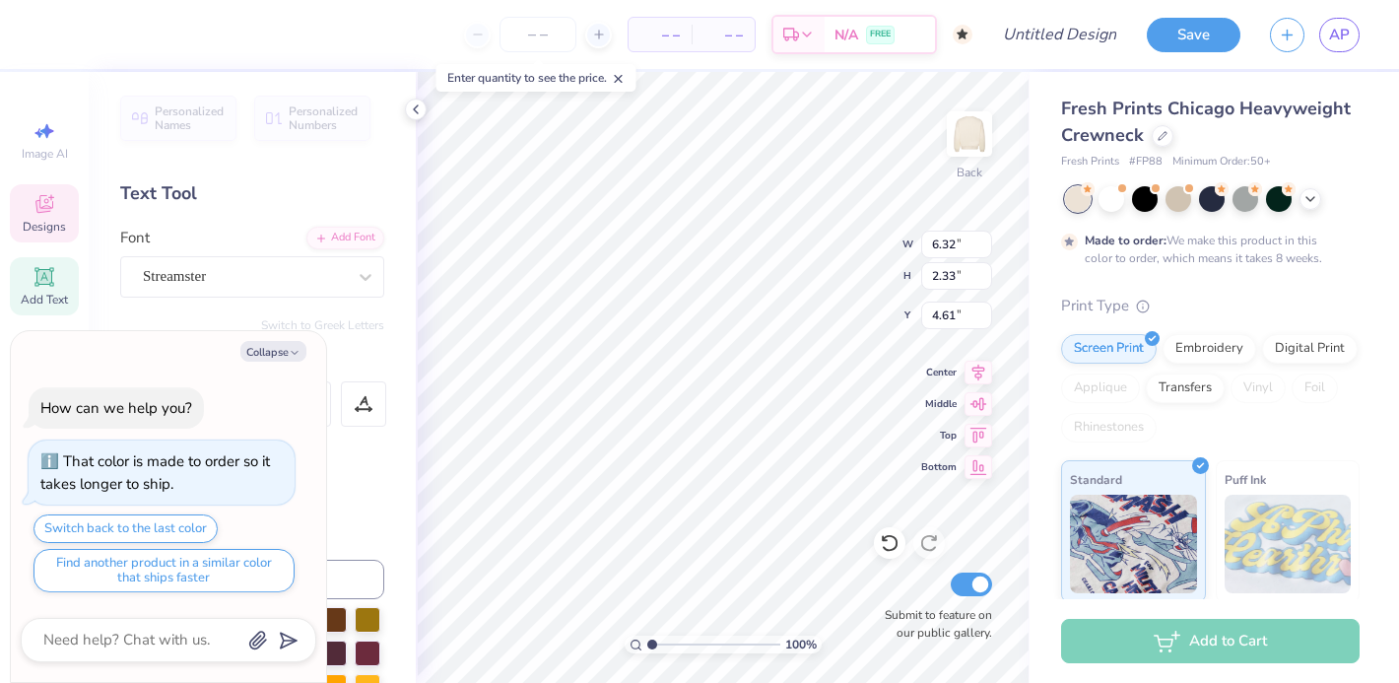
type textarea "x"
type textarea "Men's"
type textarea "x"
type textarea "Men'"
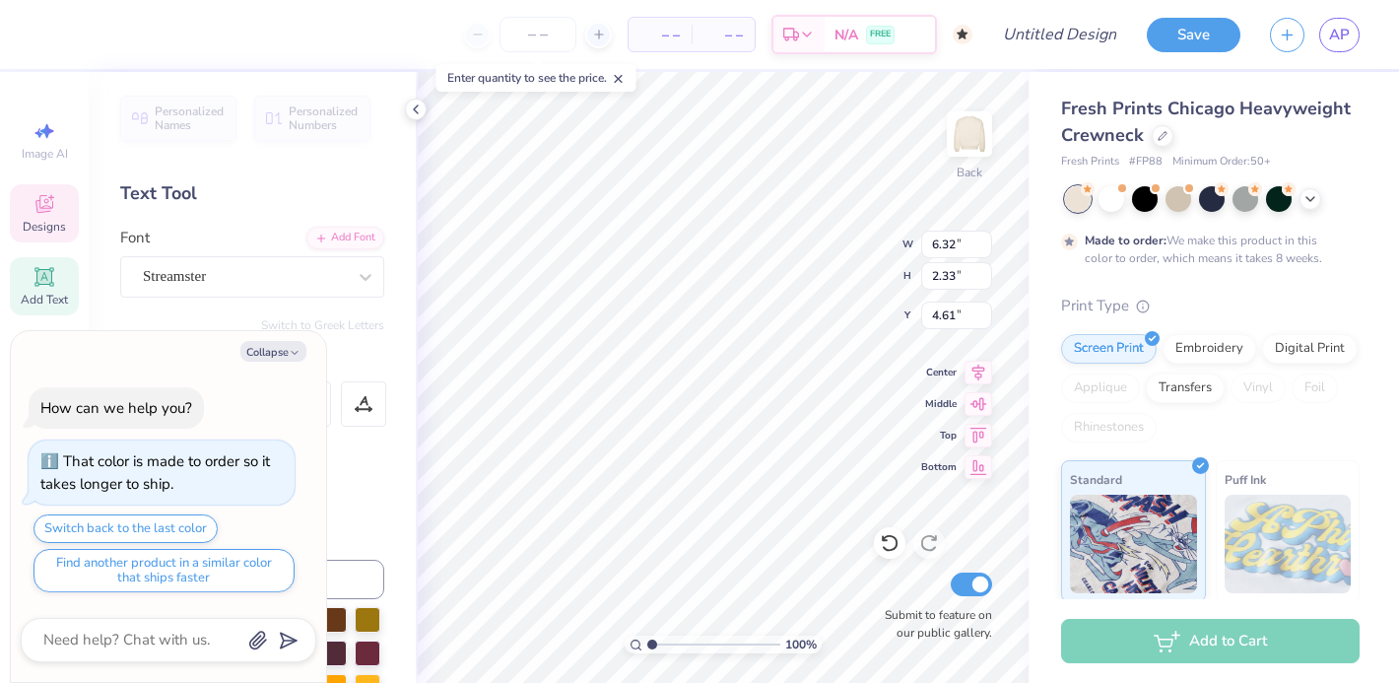
type textarea "x"
type textarea "Men"
type textarea "x"
type textarea "Me"
type textarea "x"
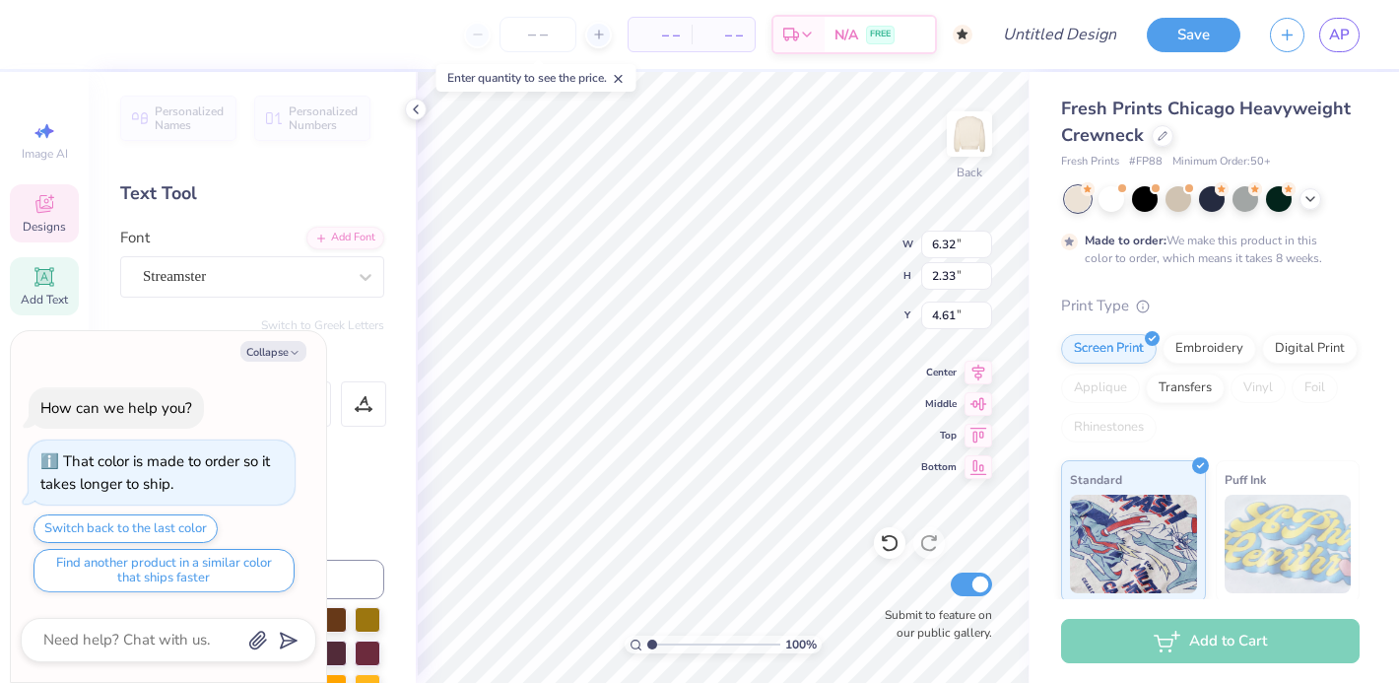
type textarea "M"
type textarea "x"
type textarea "B"
type textarea "x"
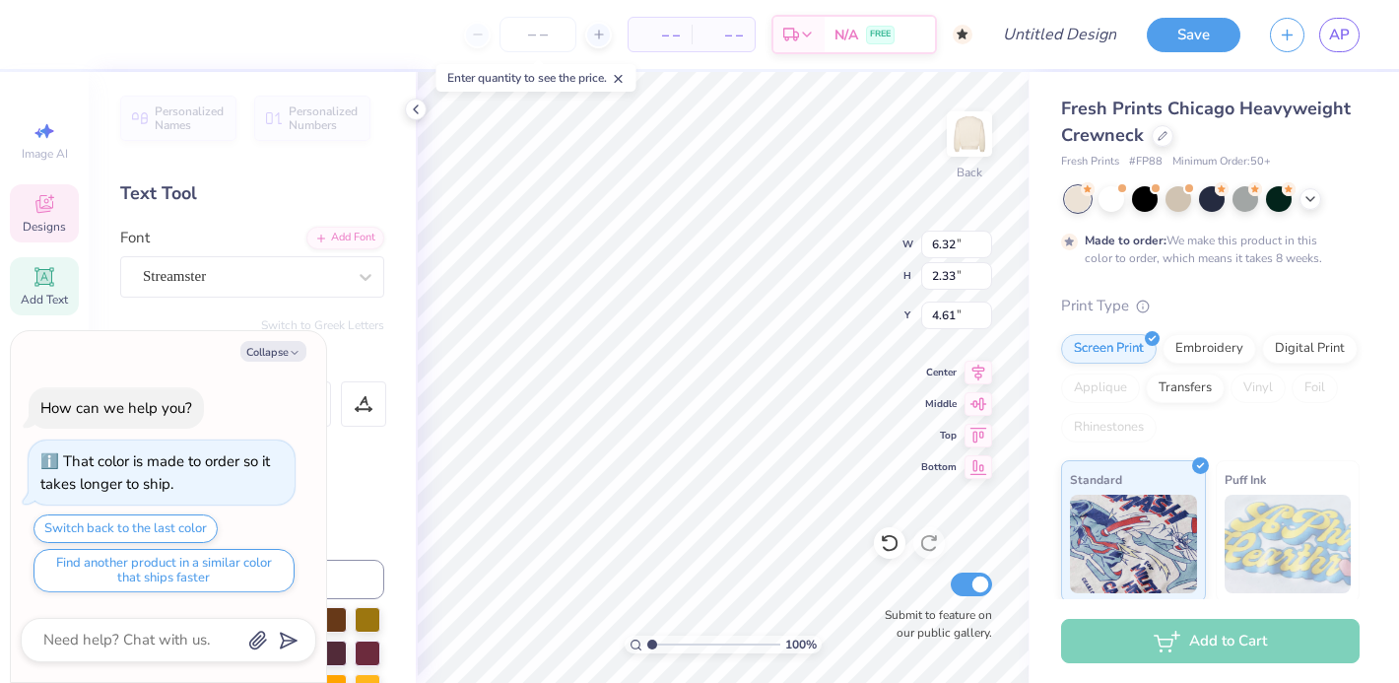
type textarea "BR"
type textarea "x"
type textarea "B"
type textarea "x"
type textarea "Br"
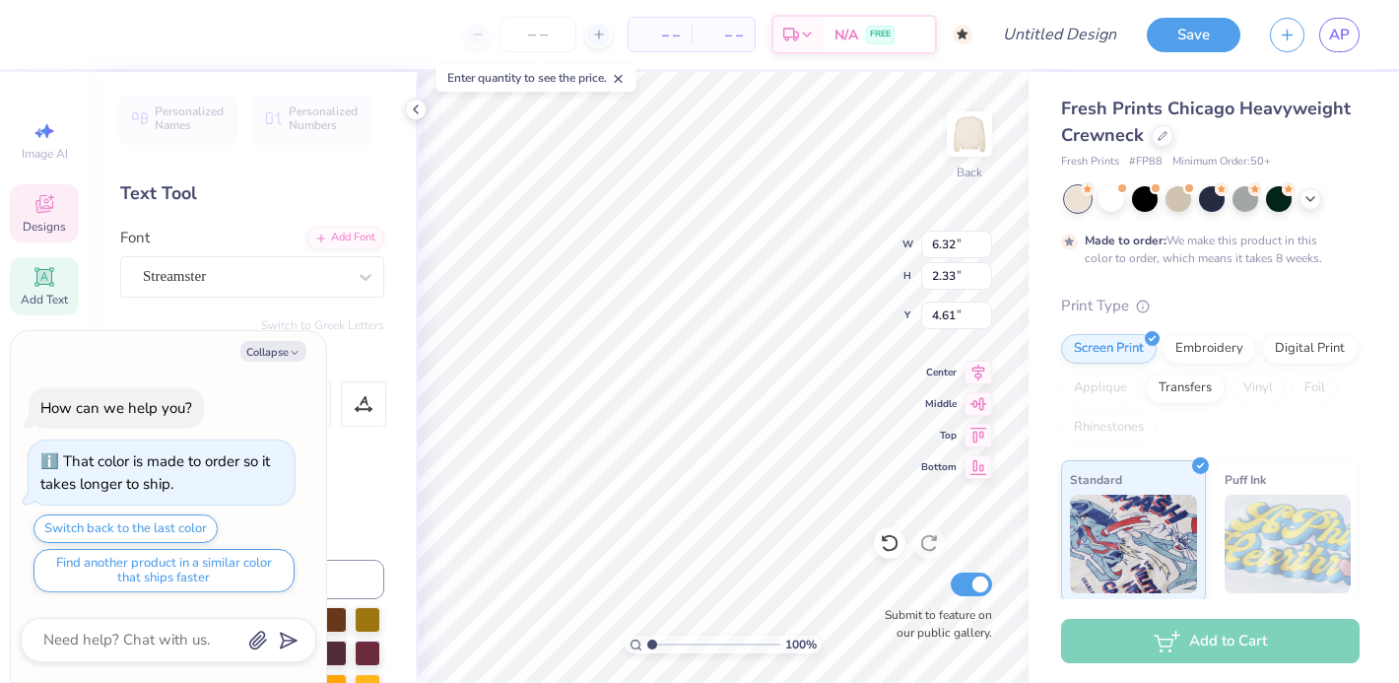
type textarea "x"
type textarea "Bro"
type textarea "x"
type textarea "Bron"
type textarea "x"
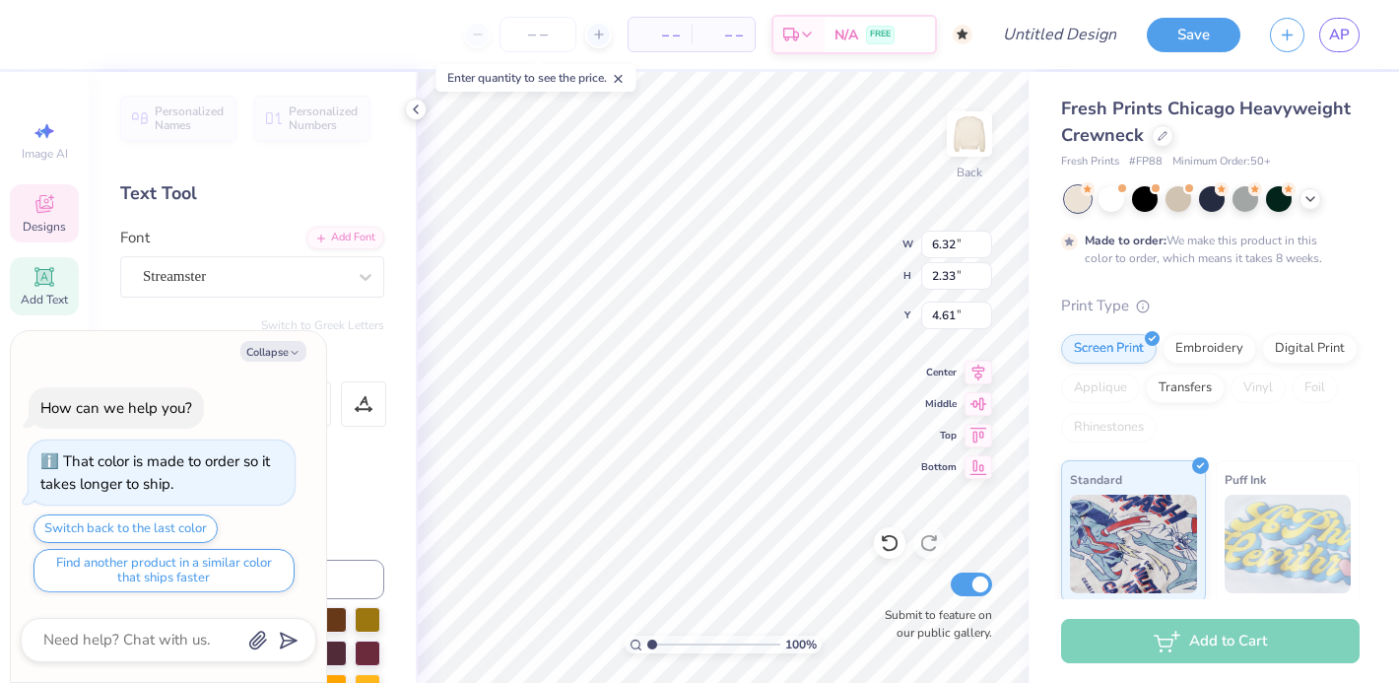
type textarea "[GEOGRAPHIC_DATA]"
type textarea "x"
type textarea "Bronx S"
type textarea "x"
type textarea "Bronx Sci"
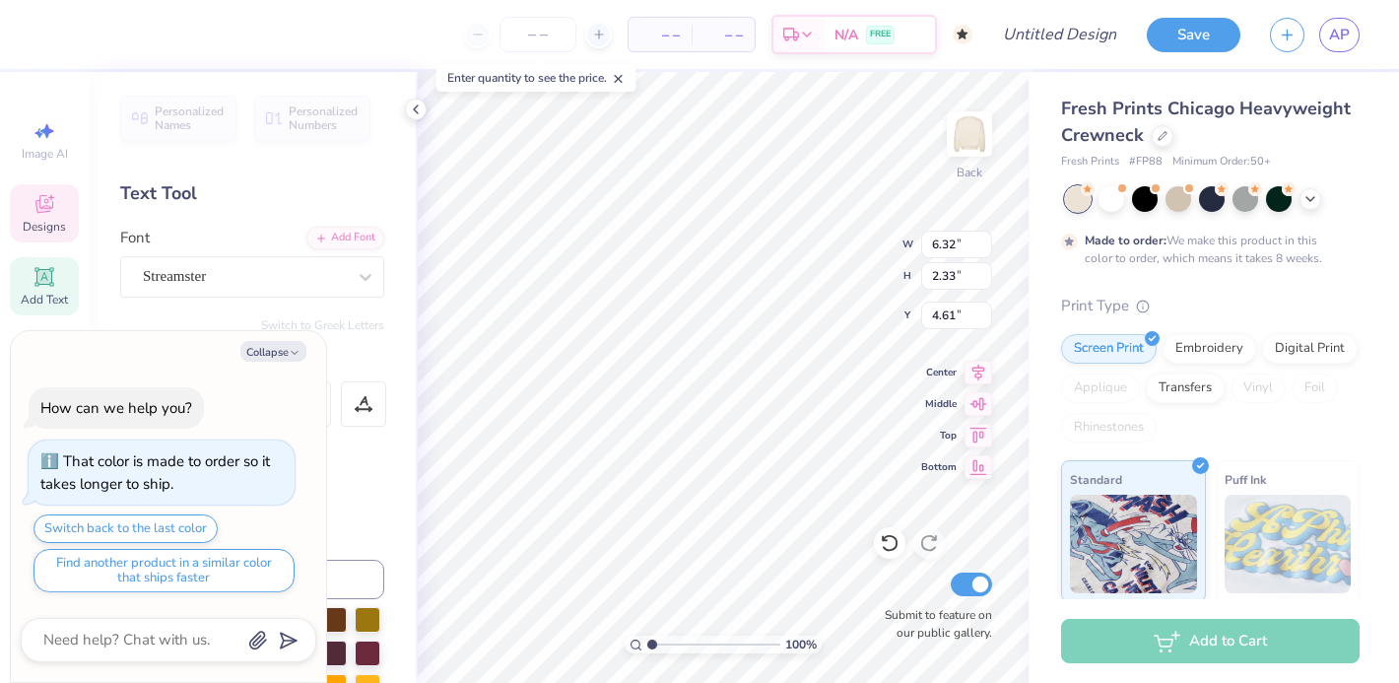
type textarea "x"
type textarea "Bronx Scie"
type textarea "x"
type textarea "Bronx Scienc"
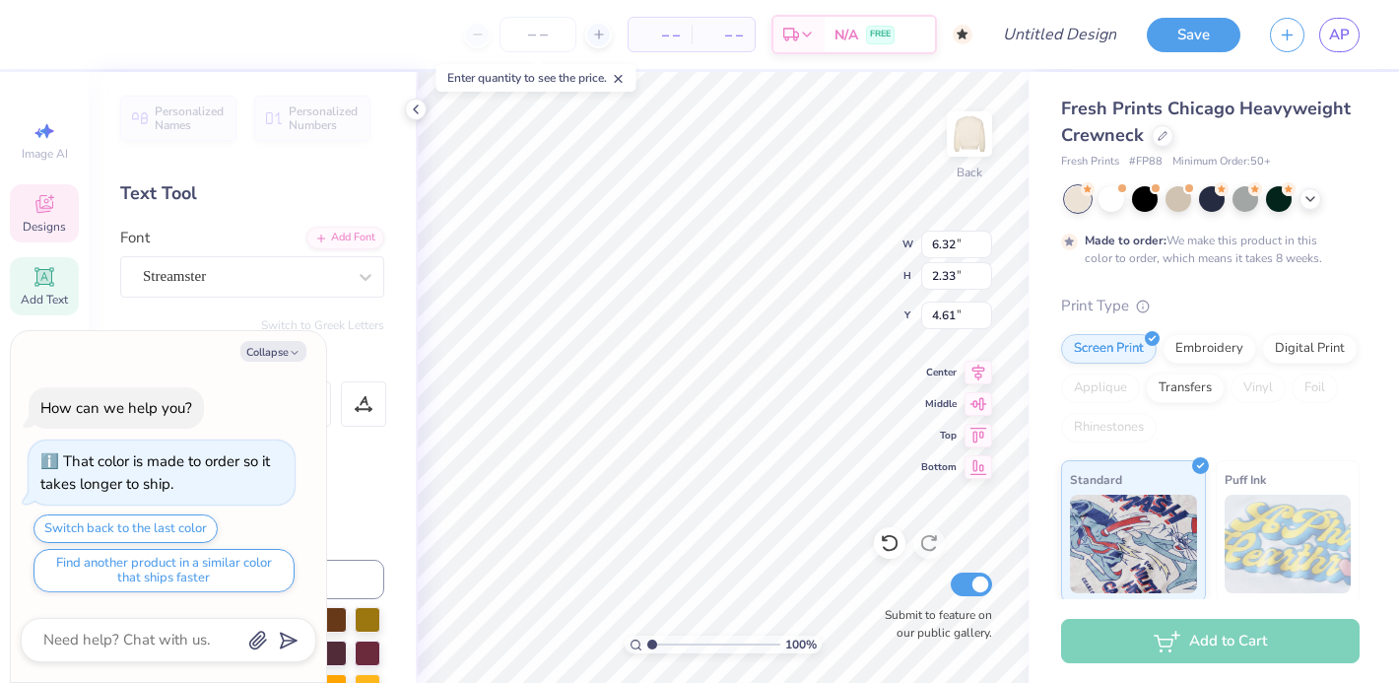
type textarea "x"
type textarea "Bronx Science"
type textarea "x"
type input "2.02"
type input "3.58"
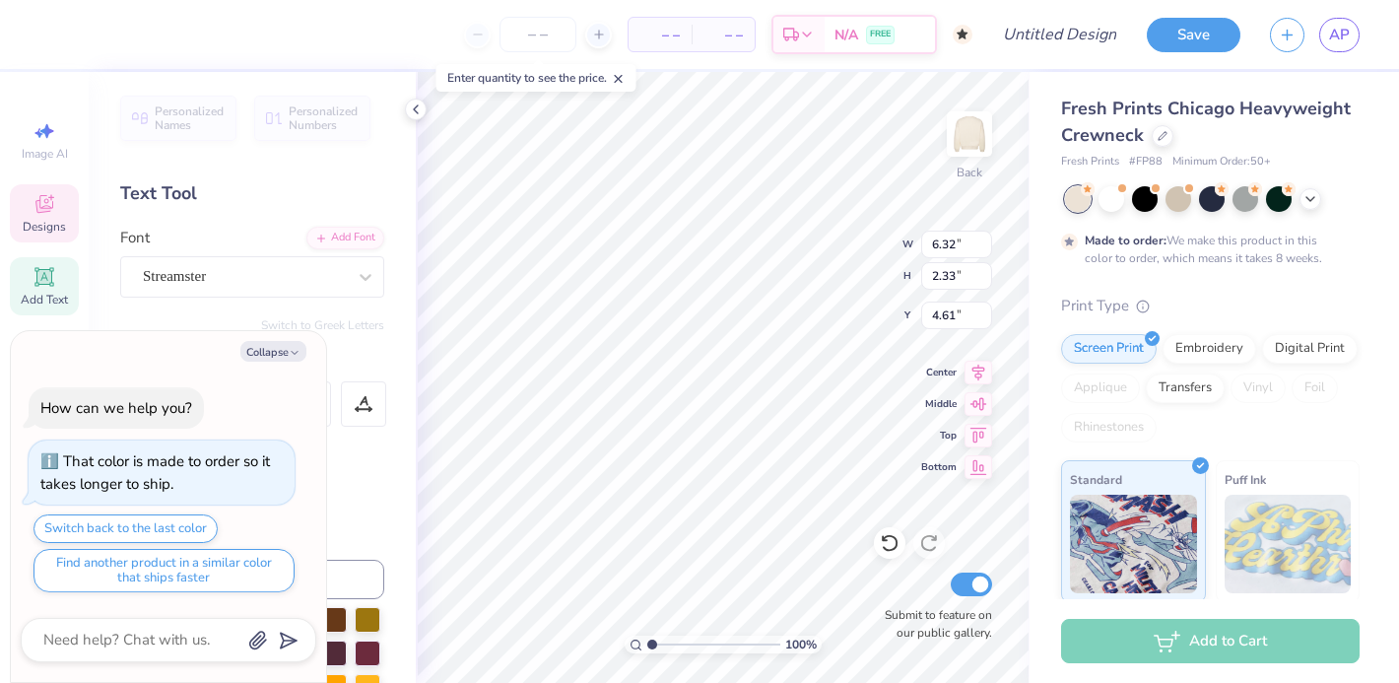
type input "3.24"
type textarea "x"
type textarea "G"
type textarea "x"
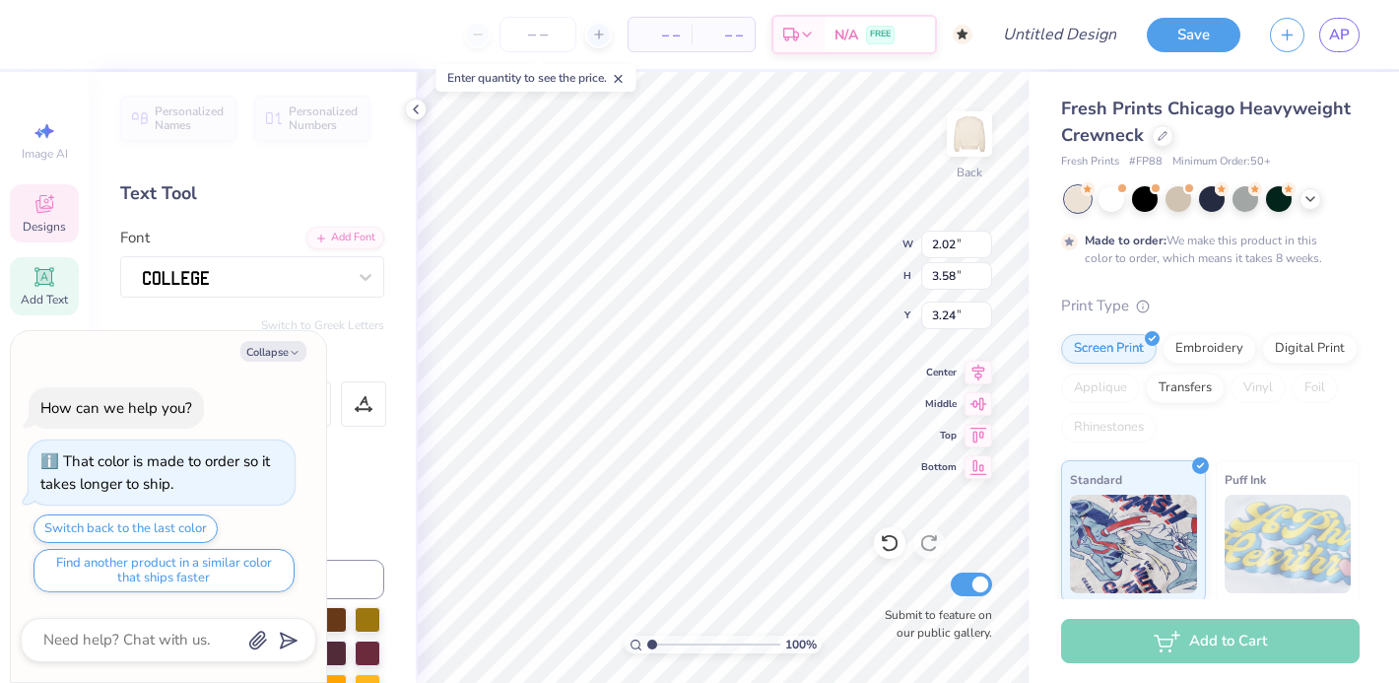
type textarea "Gir"
type textarea "x"
type textarea "Girl"
type textarea "x"
type textarea "Girls"
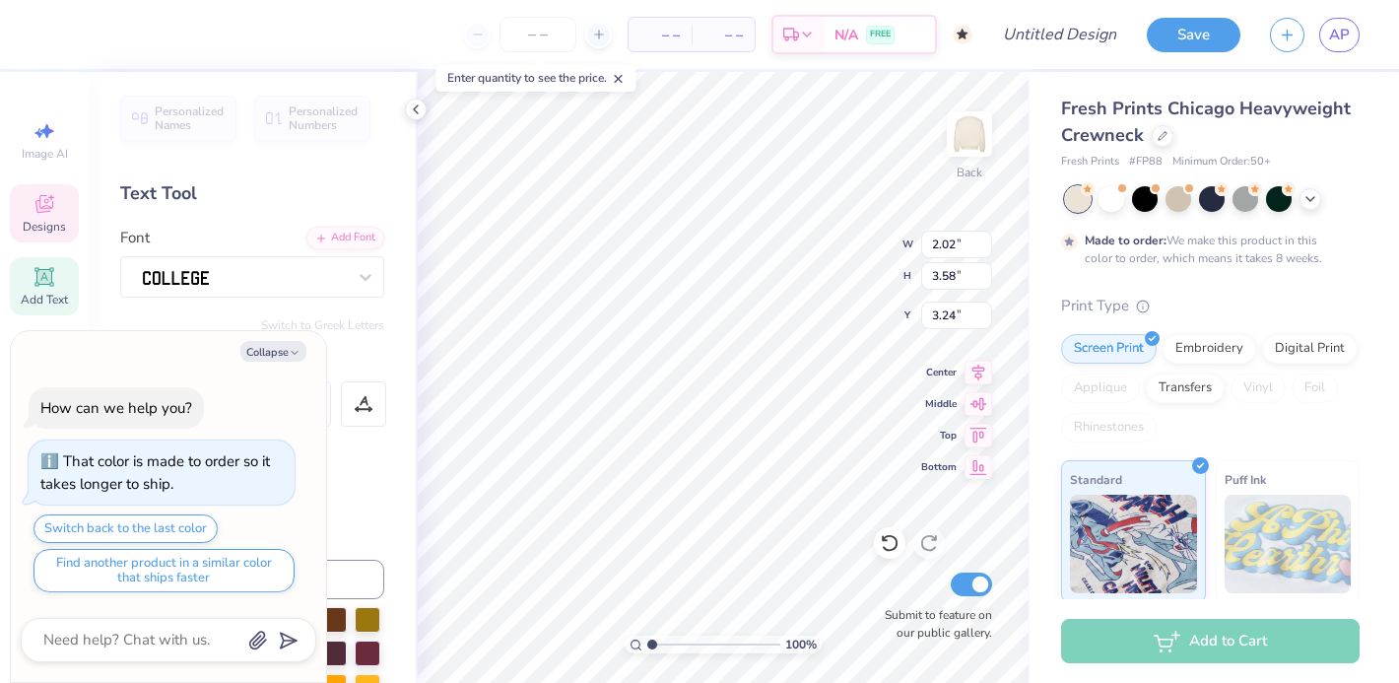
type textarea "x"
type textarea "Girl"
type textarea "x"
type textarea "Gi"
type textarea "x"
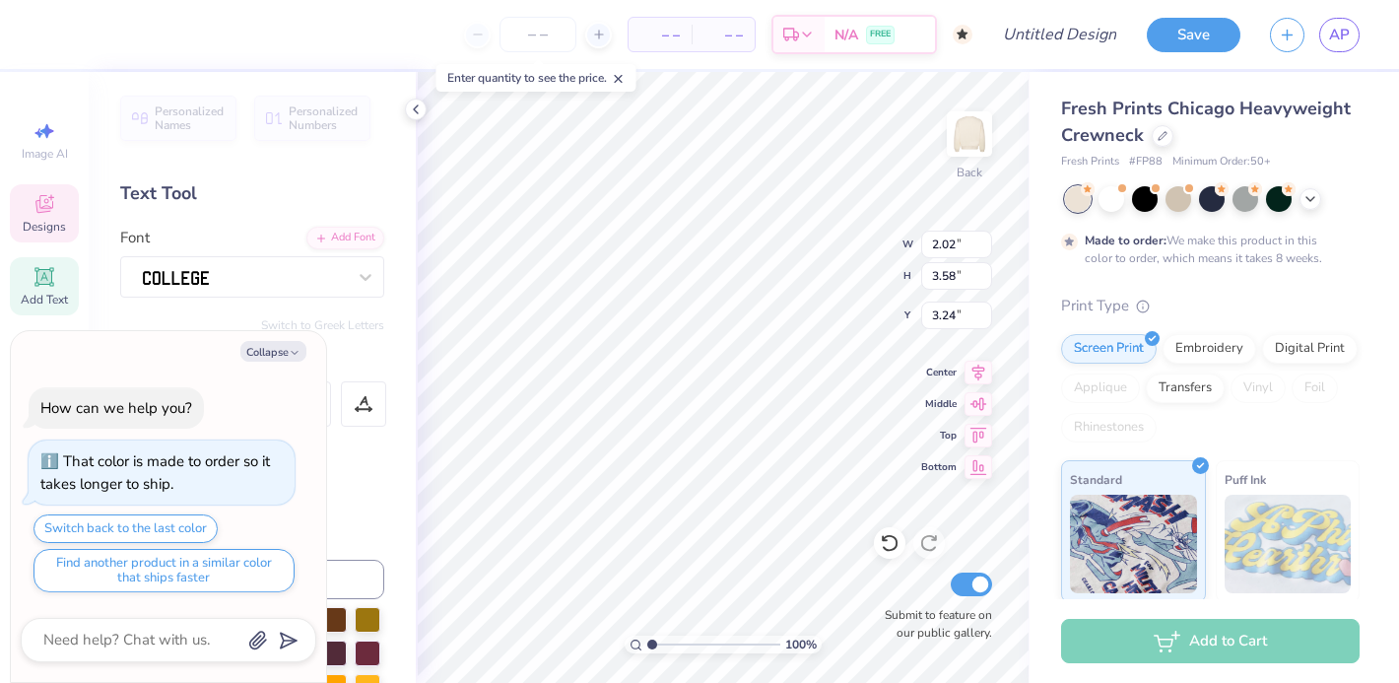
type textarea "G"
type textarea "x"
type textarea "V"
type textarea "x"
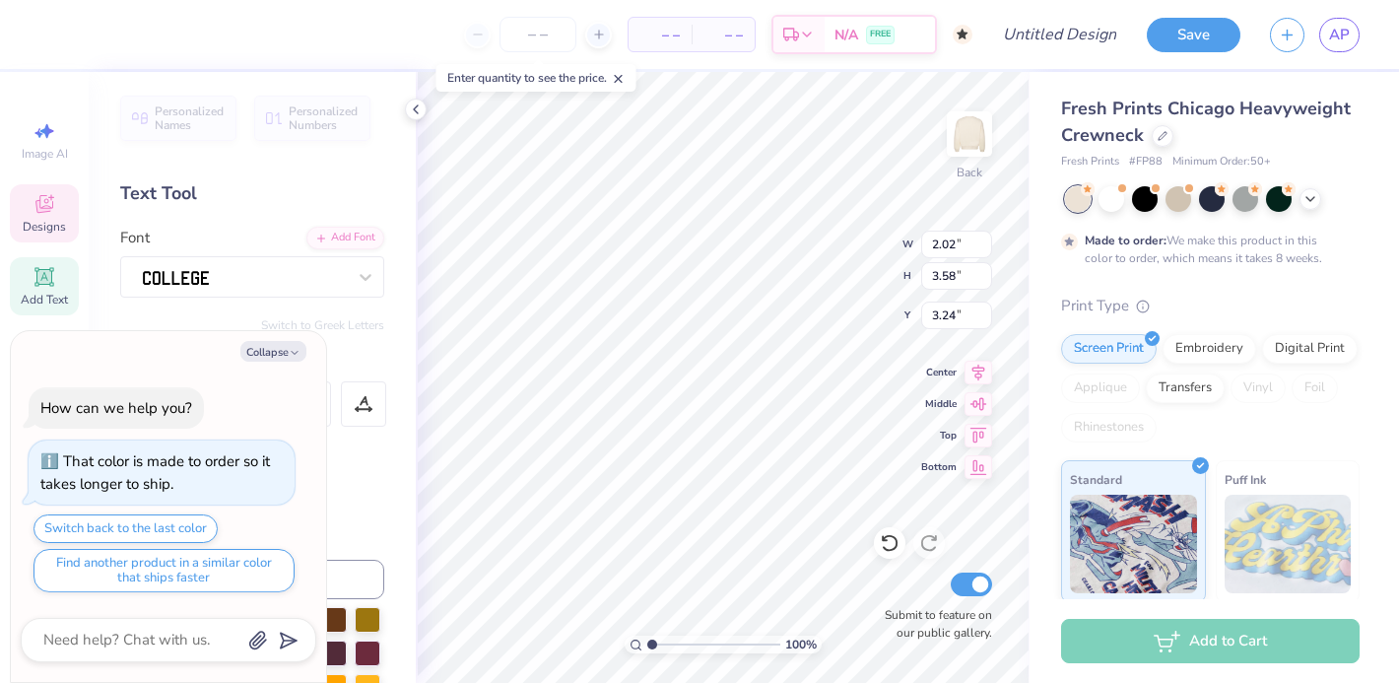
type textarea "Var"
type textarea "x"
type textarea "Varsi"
type textarea "x"
type textarea "Varsity"
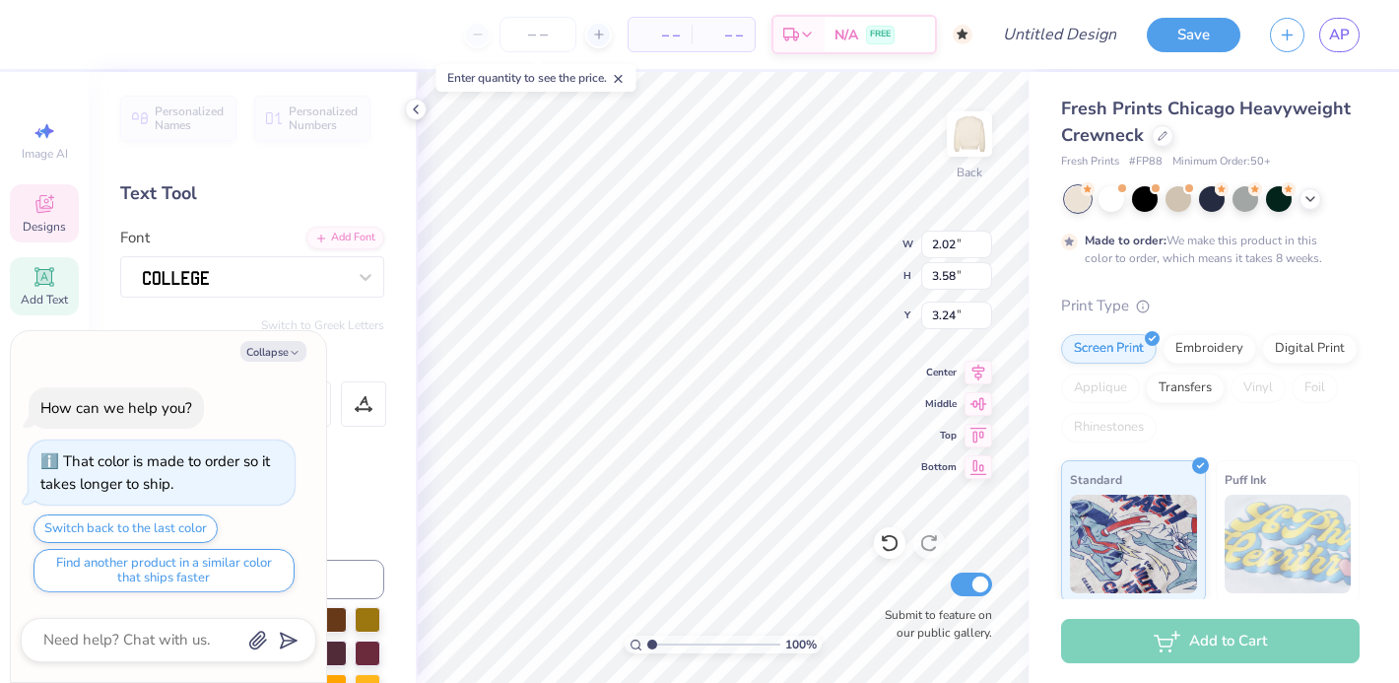
type textarea "x"
type textarea "Varsity S"
type textarea "x"
type textarea "Varsity Soc"
type textarea "x"
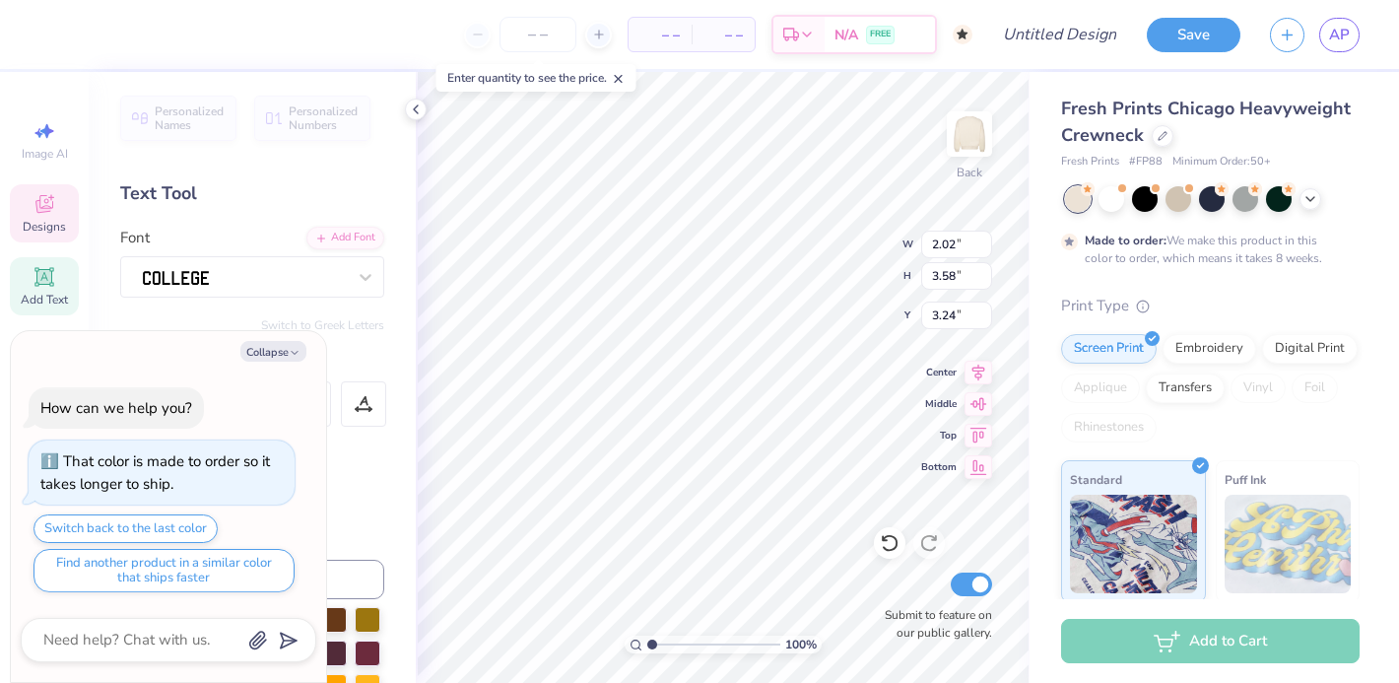
type textarea "Varsity Socce"
type textarea "x"
type textarea "Varsity Soccer"
type textarea "x"
type textarea "Varsity Soccer"
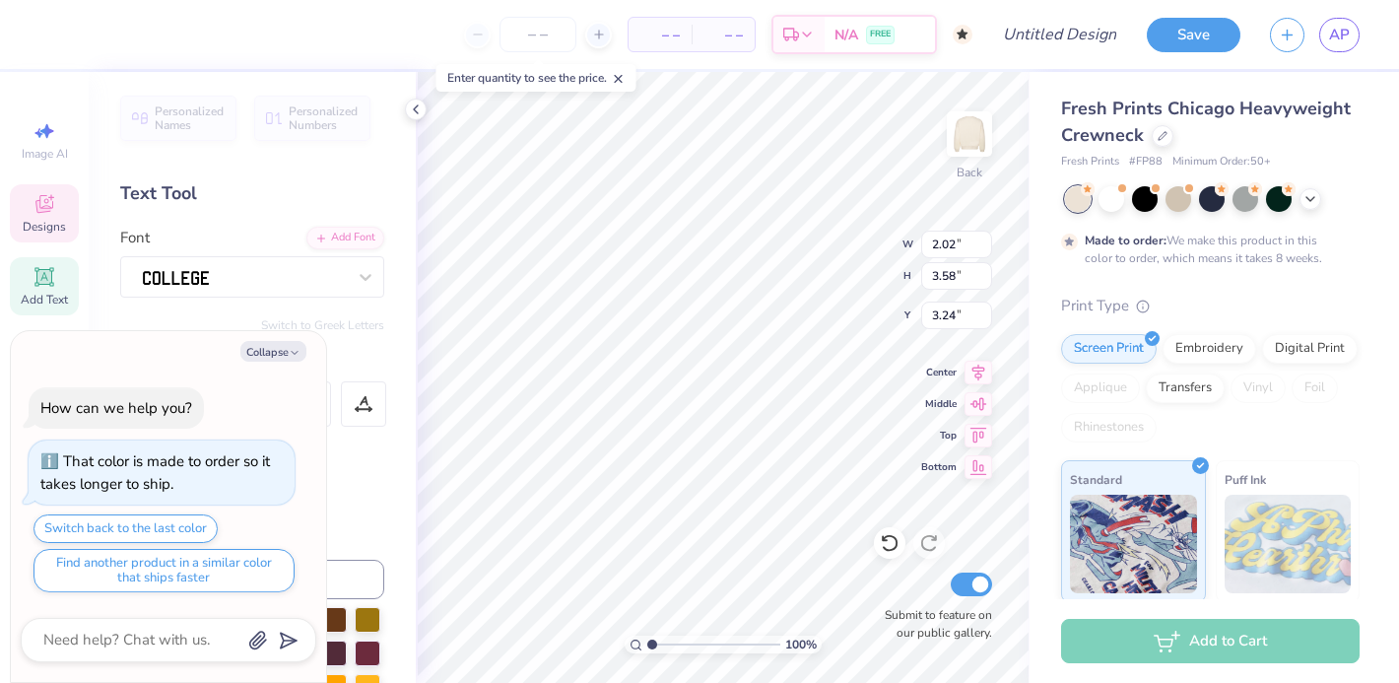
scroll to position [0, 0]
type textarea "x"
type textarea "arsity Soccer"
type textarea "x"
type textarea "varsity Soccer"
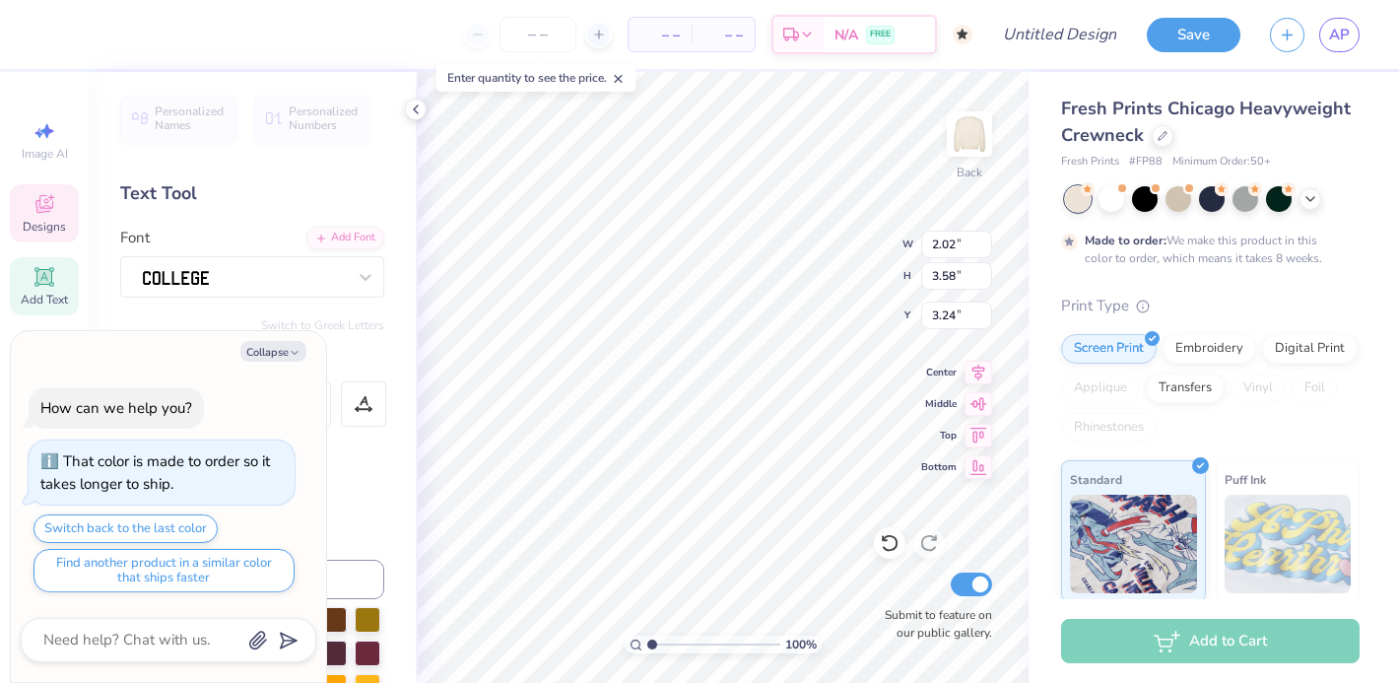
type textarea "x"
type input "17.05"
type input "2.66"
type input "3.71"
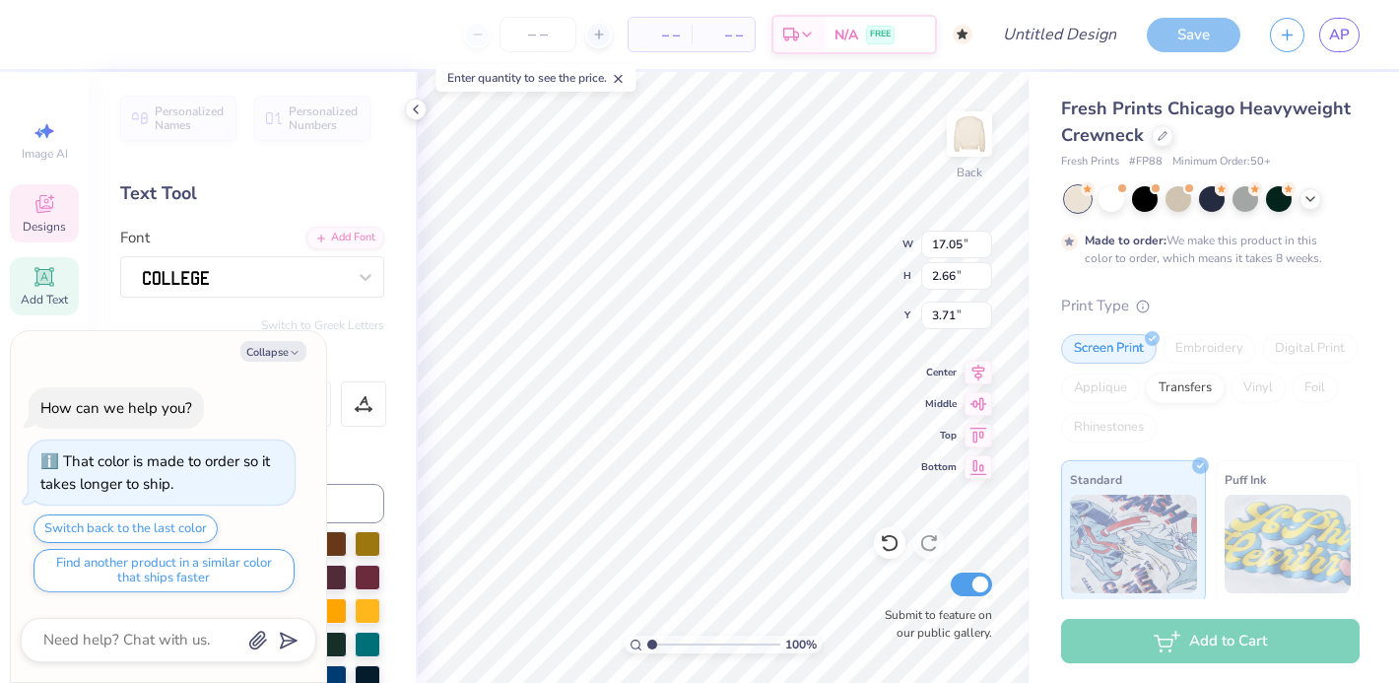
type textarea "x"
type input "10.86"
type textarea "x"
type textarea "varsity occer"
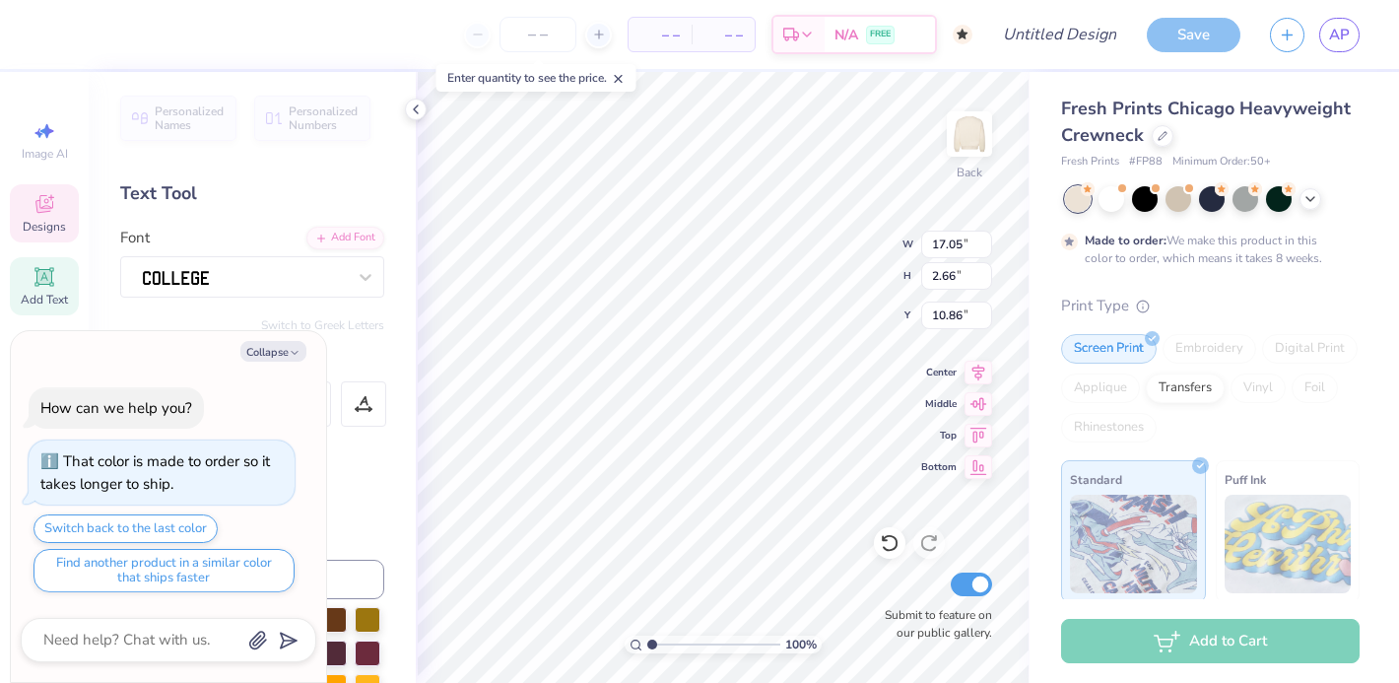
type textarea "x"
type textarea "varsity soccer"
type textarea "x"
type input "8.25"
type input "2.32"
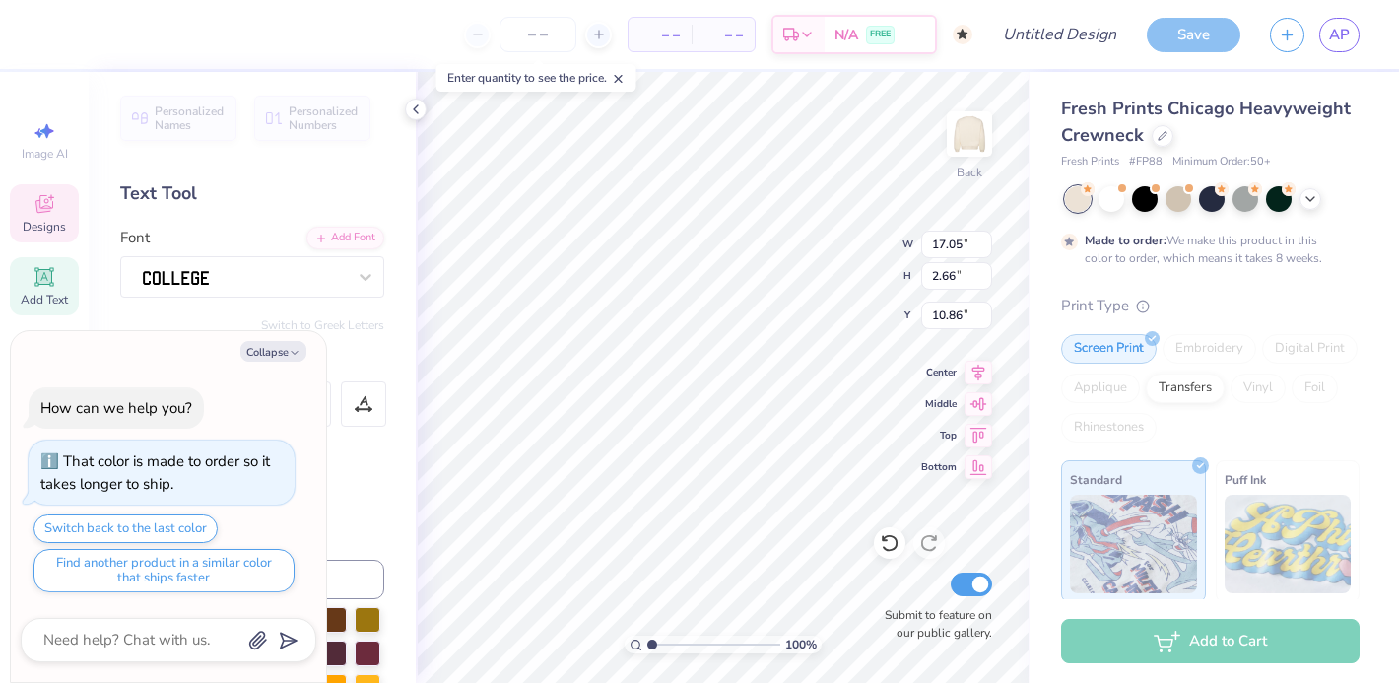
type input "3.00"
type textarea "x"
type textarea "ACRSS"
type textarea "x"
type textarea "ACSS"
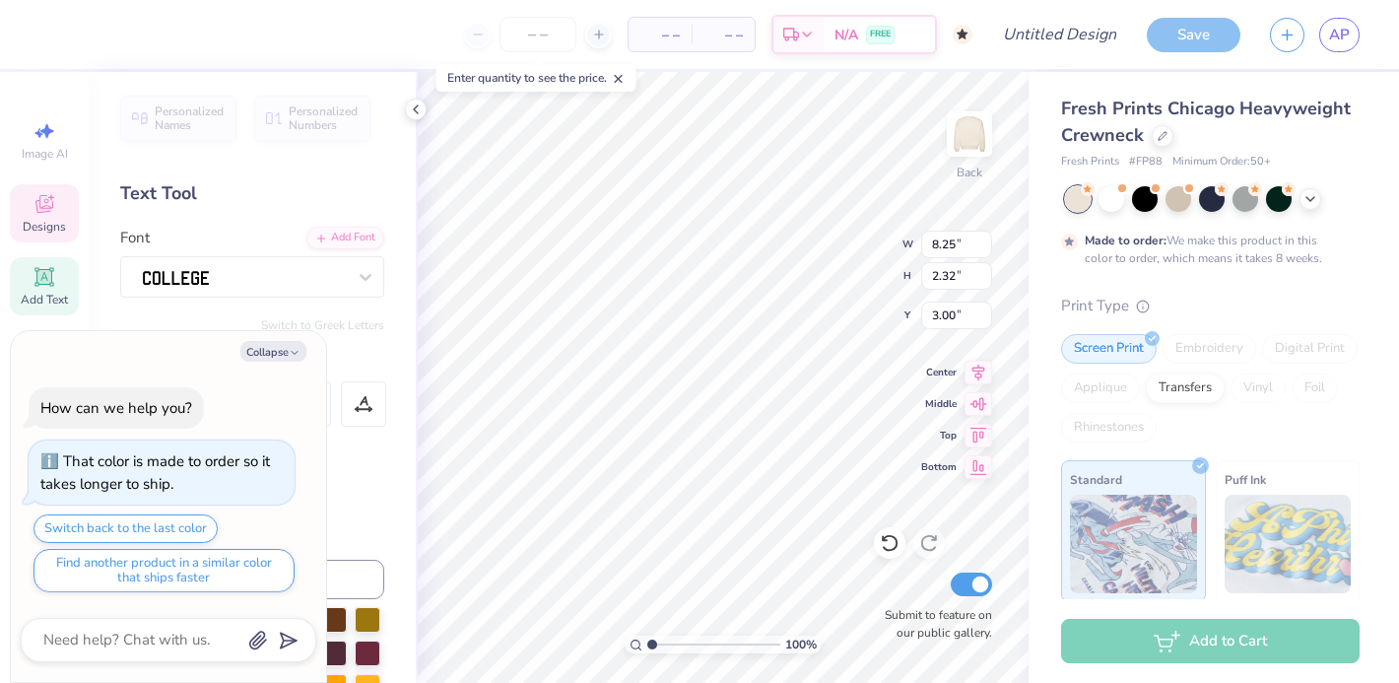
type textarea "x"
type textarea "ASS"
type textarea "x"
type textarea "SS"
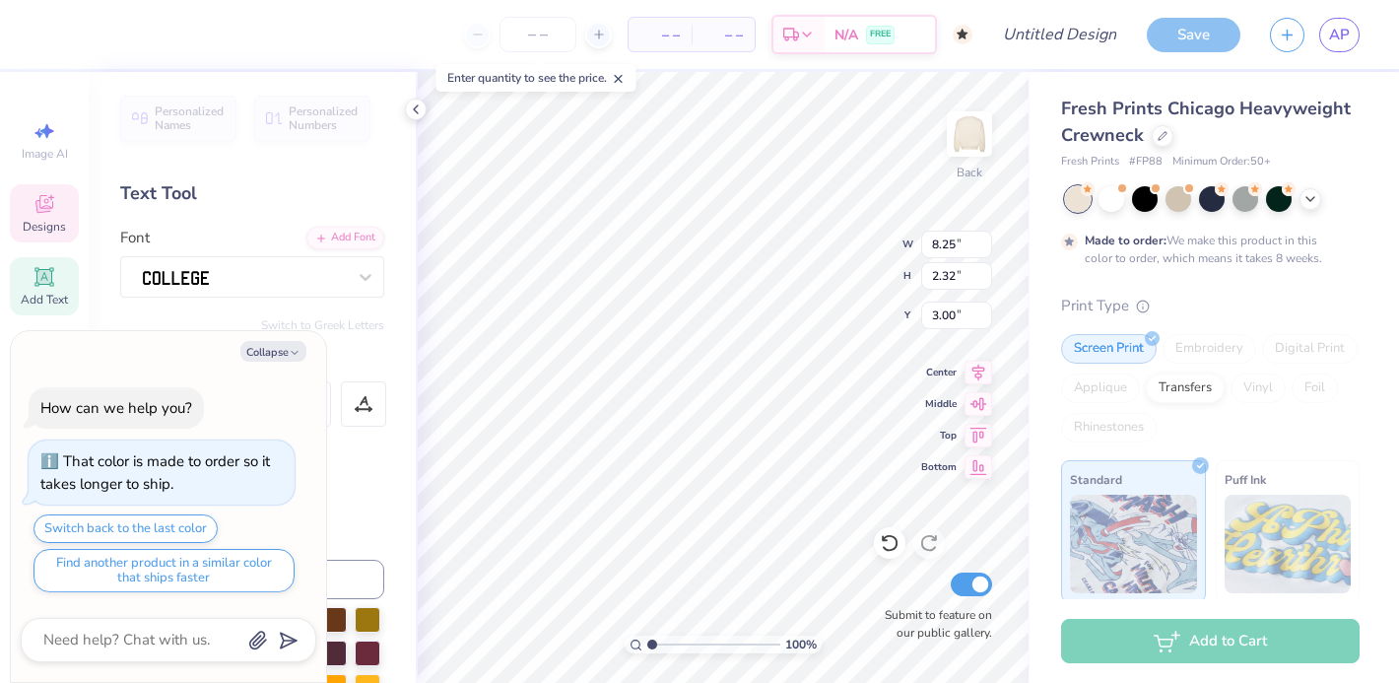
type textarea "x"
type input "2.55"
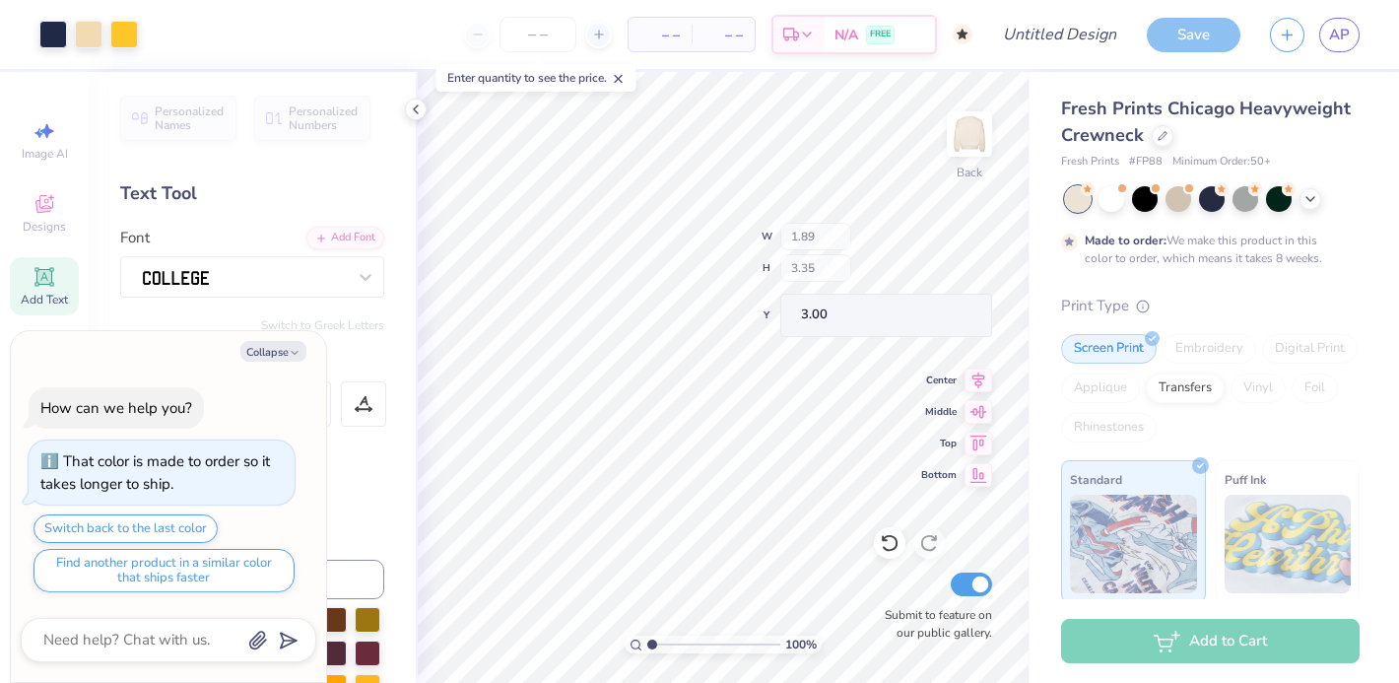
click at [810, 244] on div "100 % Back W 1.89 H 3.35 Y 3.00 Center Middle Top Bottom Submit to feature on o…" at bounding box center [723, 377] width 614 height 611
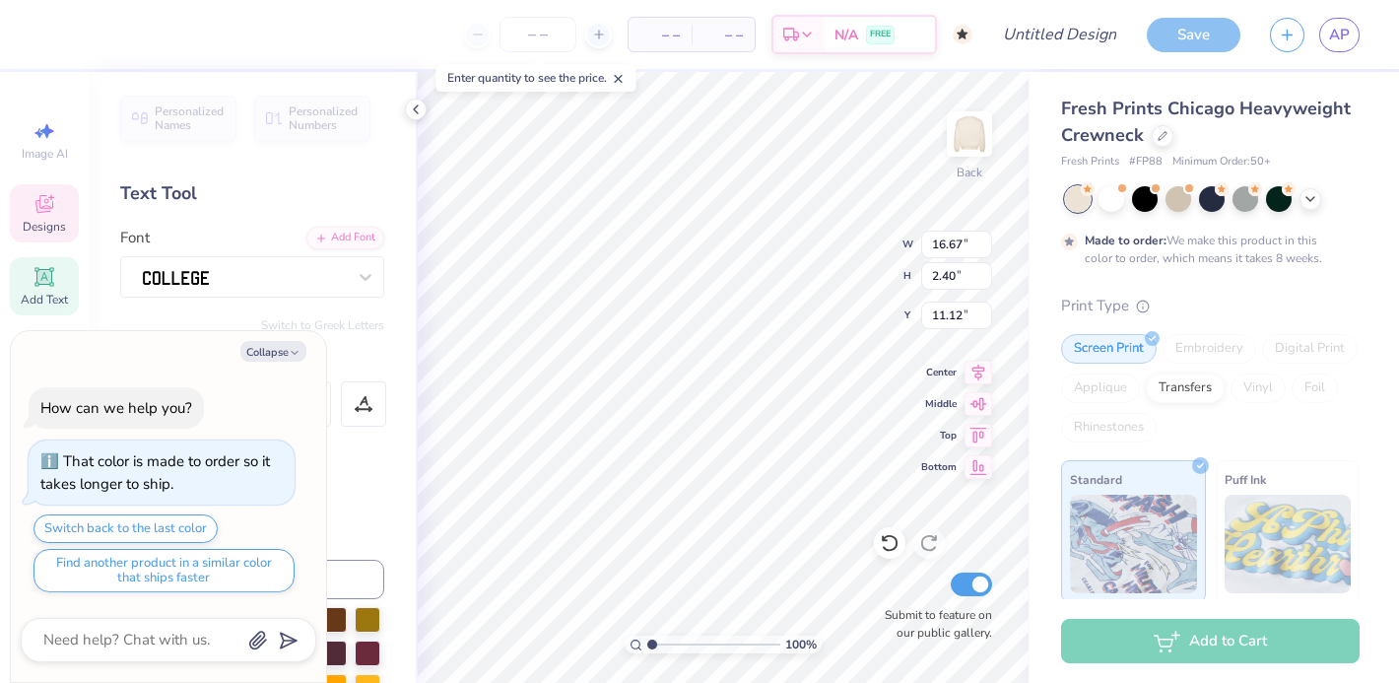
type textarea "x"
type input "3.54"
type textarea "x"
type input "14.26"
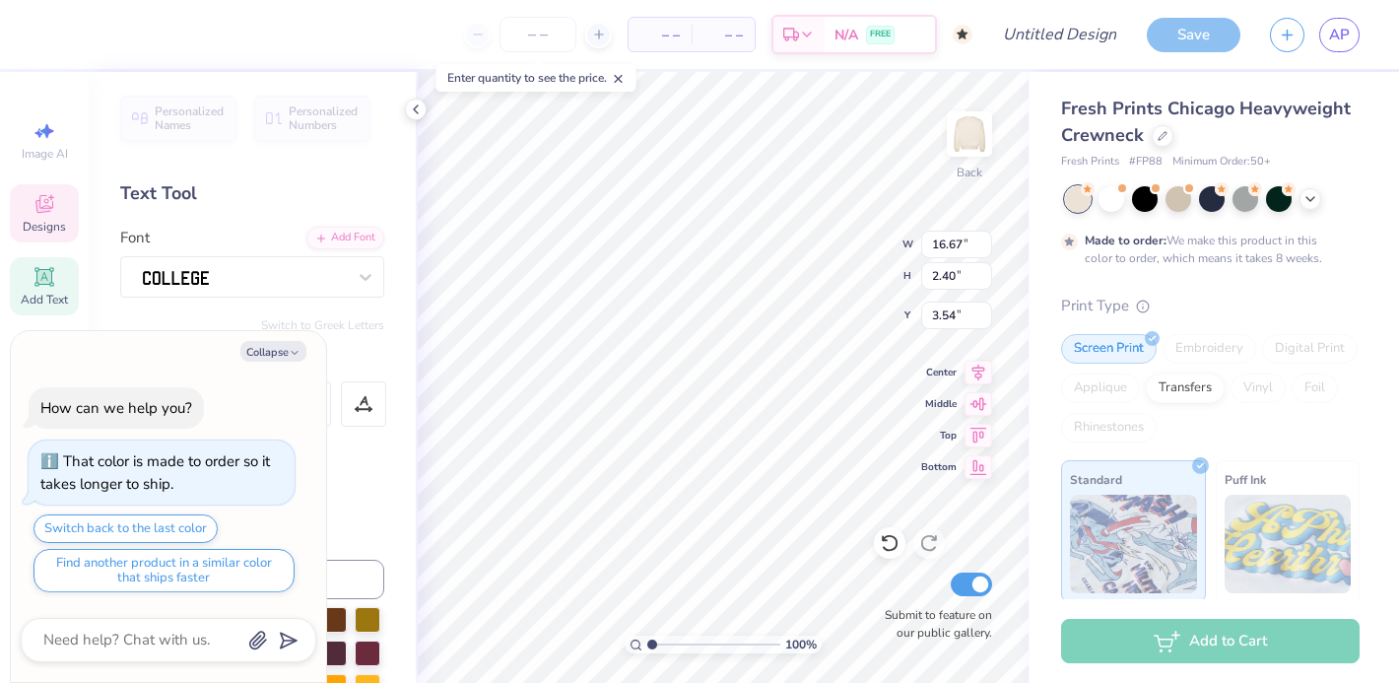
type input "2.05"
type input "3.98"
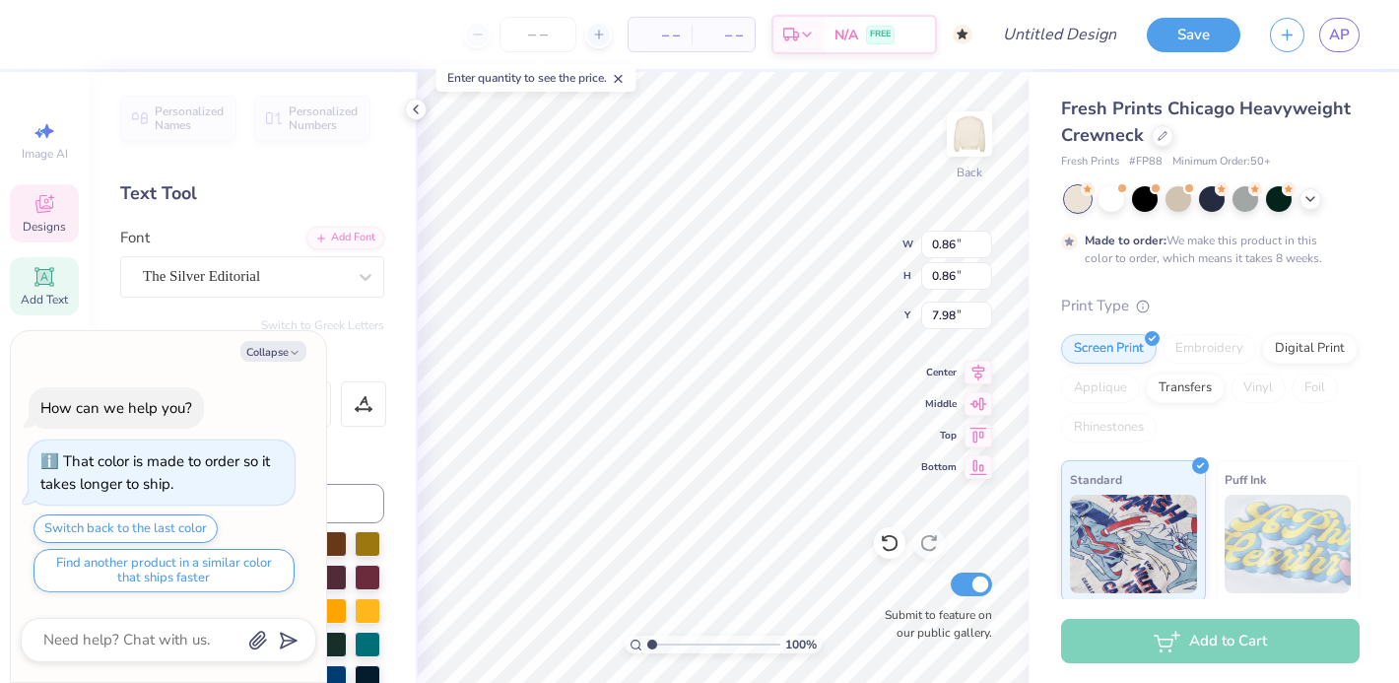
type textarea "x"
type textarea "2"
type textarea "x"
type textarea "26"
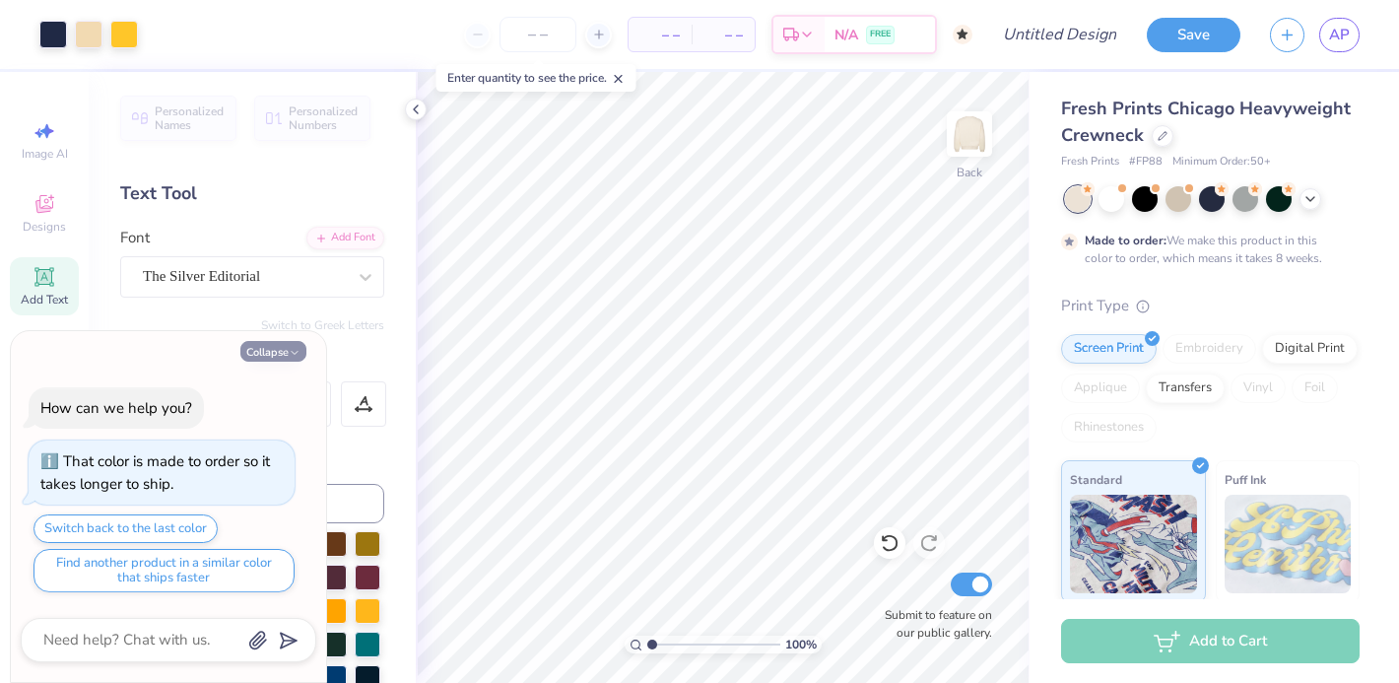
click at [275, 352] on button "Collapse" at bounding box center [273, 351] width 66 height 21
type textarea "x"
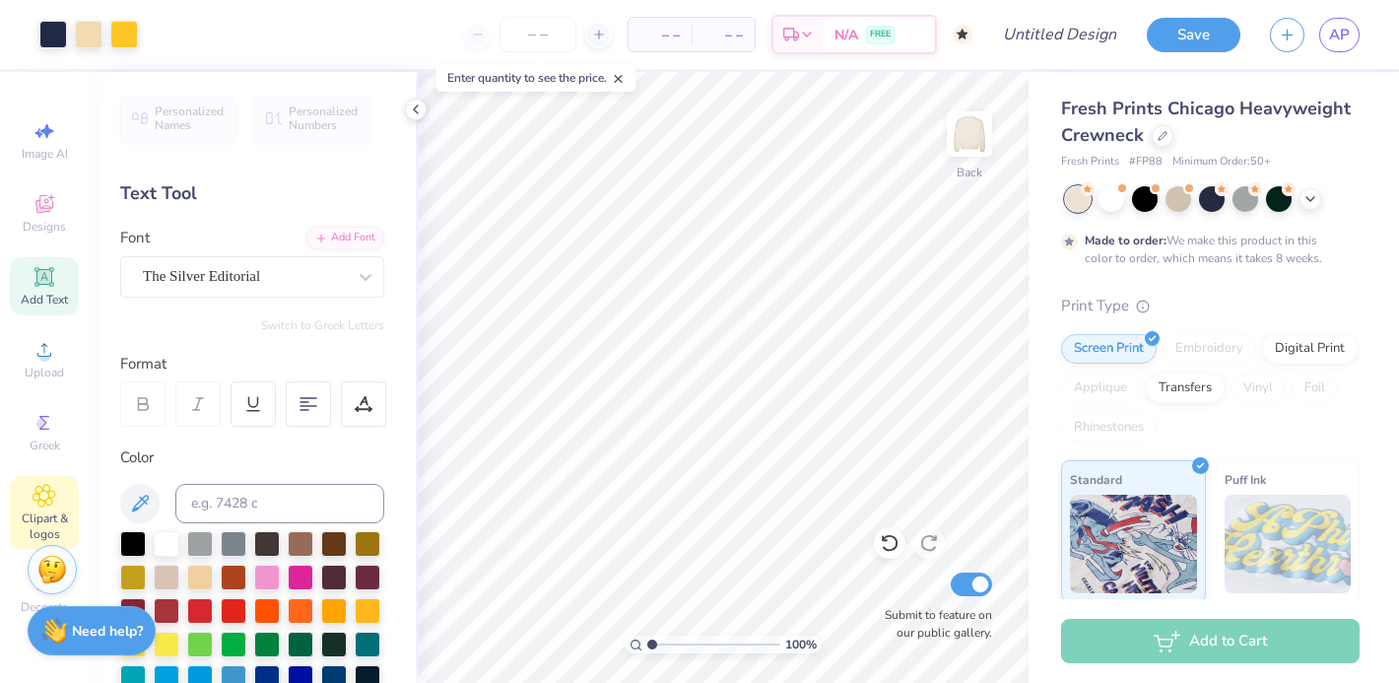
click at [36, 506] on icon at bounding box center [44, 496] width 23 height 24
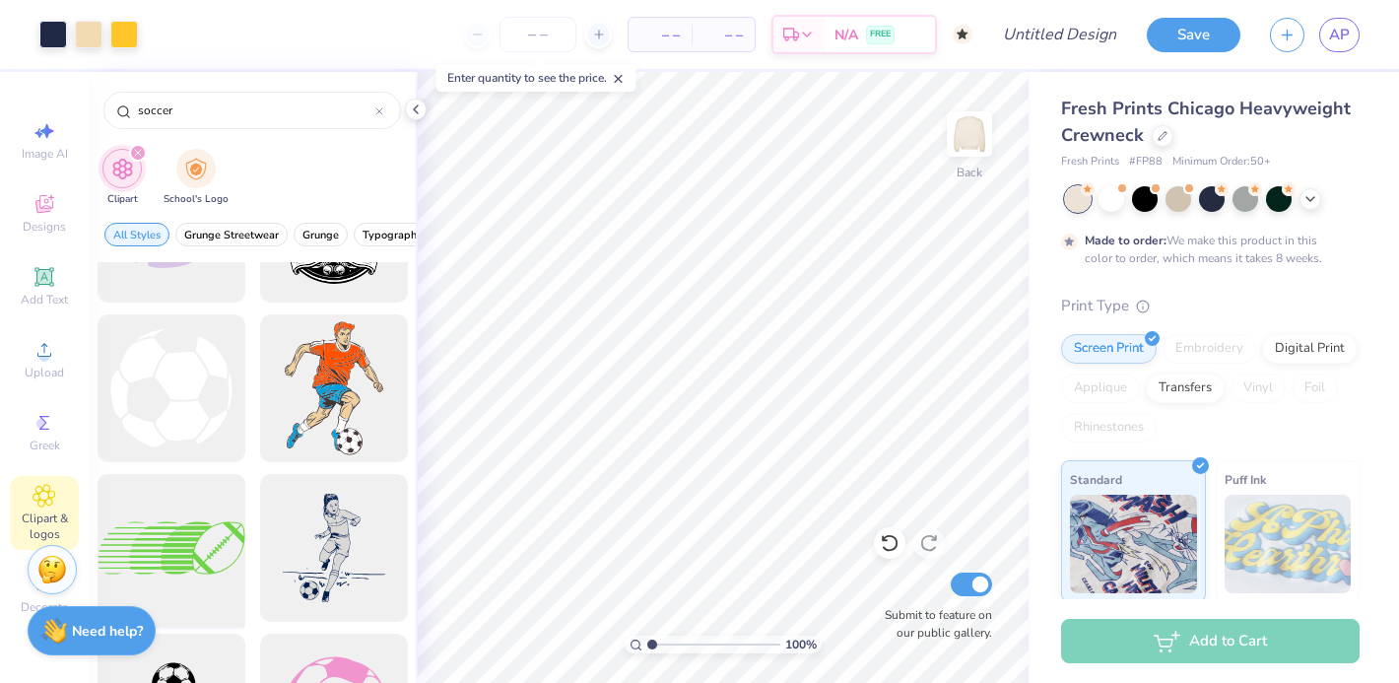
scroll to position [587, 0]
type input "soccer"
click at [199, 384] on div at bounding box center [171, 387] width 163 height 163
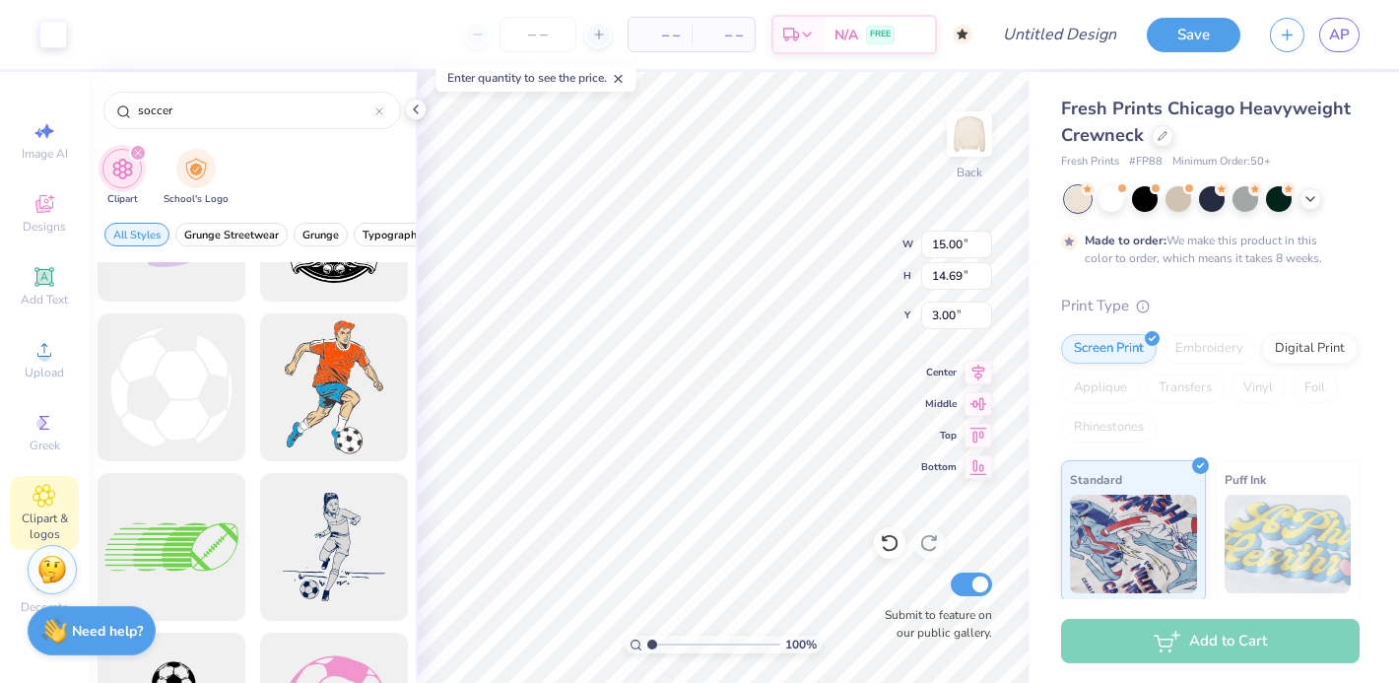
type input "7.10"
type input "6.95"
type input "8.81"
type input "2.36"
type input "2.31"
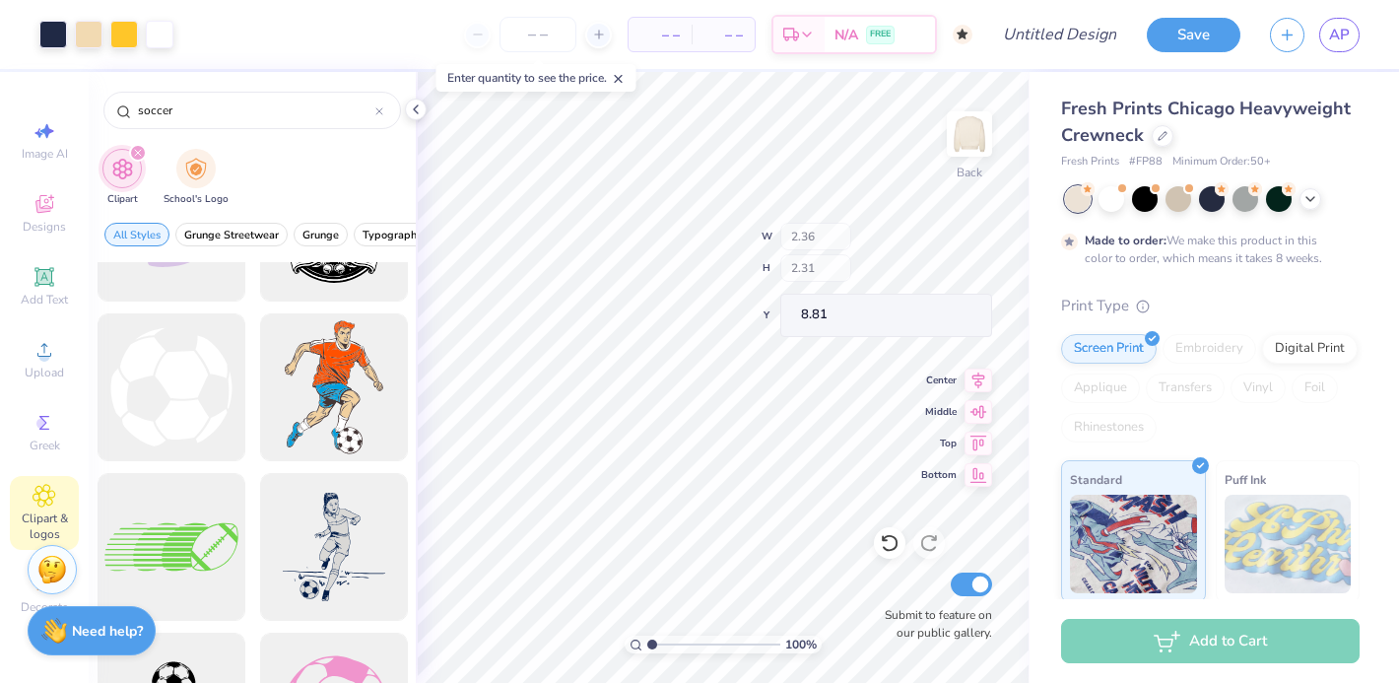
type input "7.25"
type input "7.02"
click at [1273, 202] on div at bounding box center [1279, 197] width 26 height 26
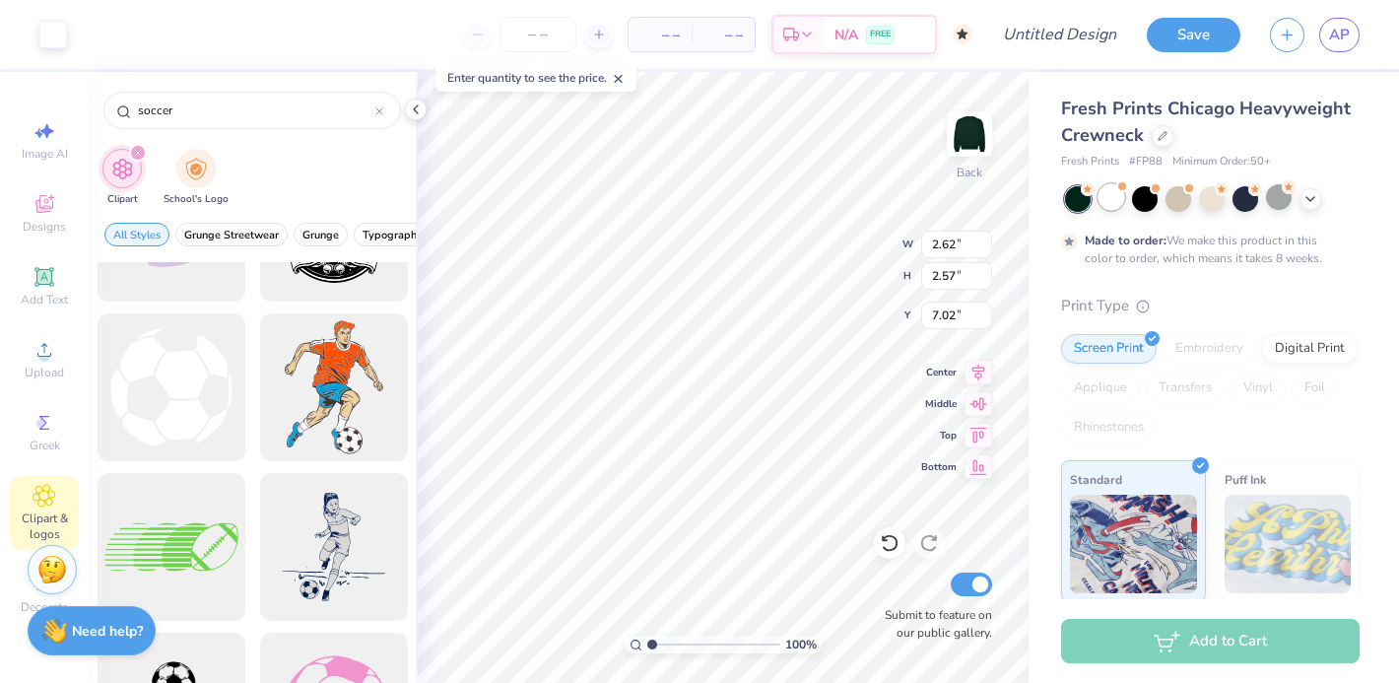
click at [1110, 201] on div at bounding box center [1111, 197] width 26 height 26
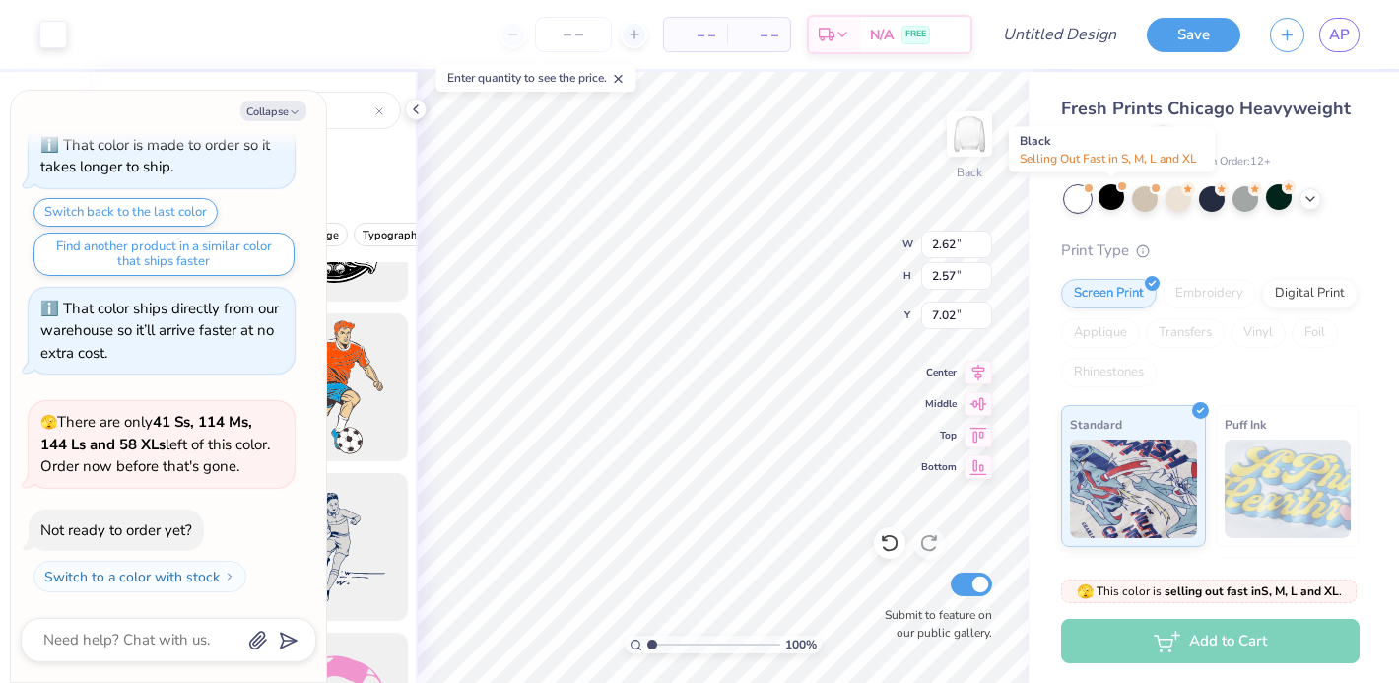
scroll to position [296, 0]
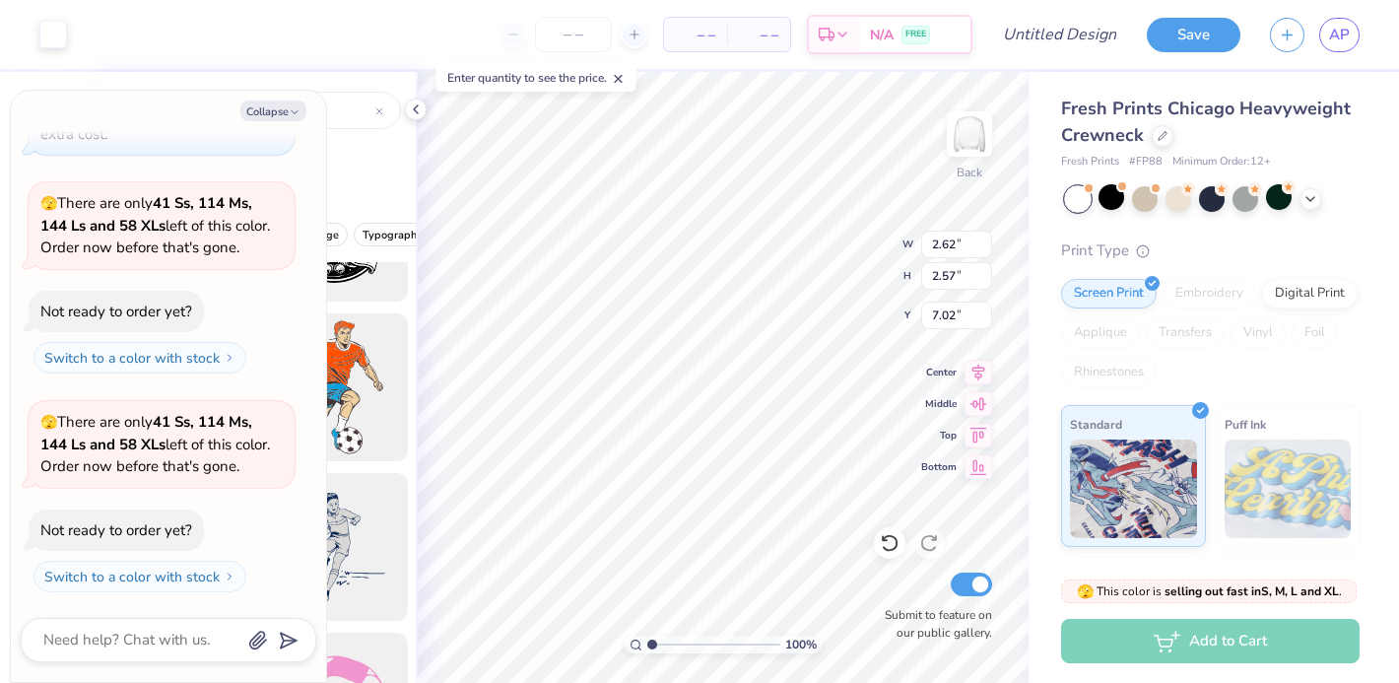
click at [1081, 197] on div at bounding box center [1078, 199] width 26 height 26
click at [1240, 205] on div at bounding box center [1245, 197] width 26 height 26
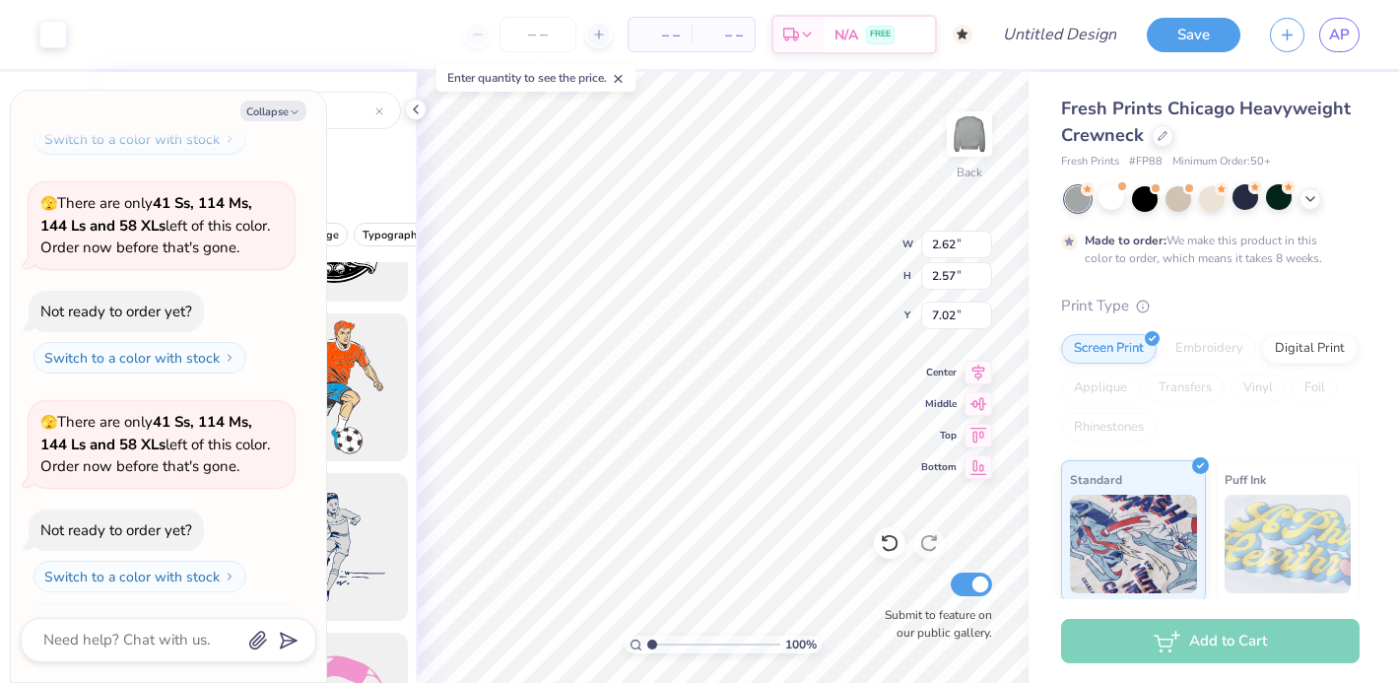
scroll to position [678, 0]
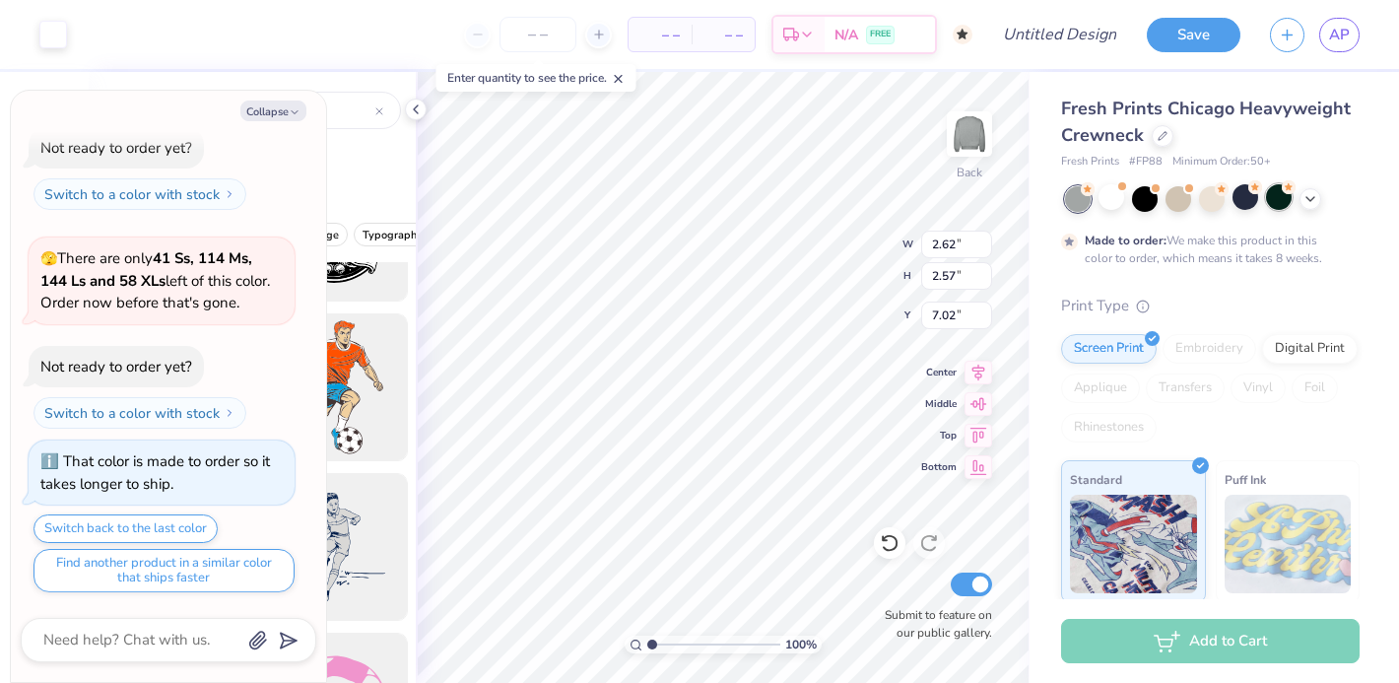
click at [1287, 208] on div at bounding box center [1279, 197] width 26 height 26
click at [1258, 306] on div "Print Type" at bounding box center [1210, 306] width 298 height 23
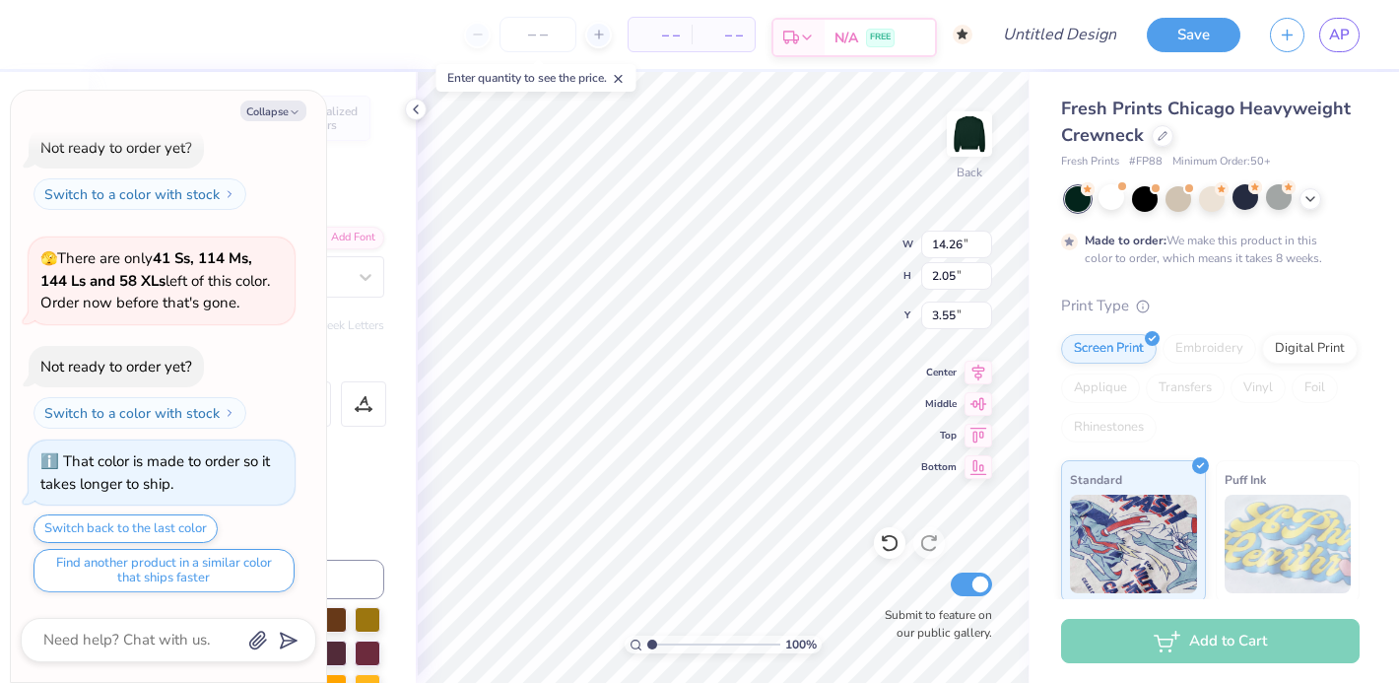
type textarea "x"
type textarea "arsity soccer"
type textarea "x"
type textarea "rsity soccer"
type textarea "x"
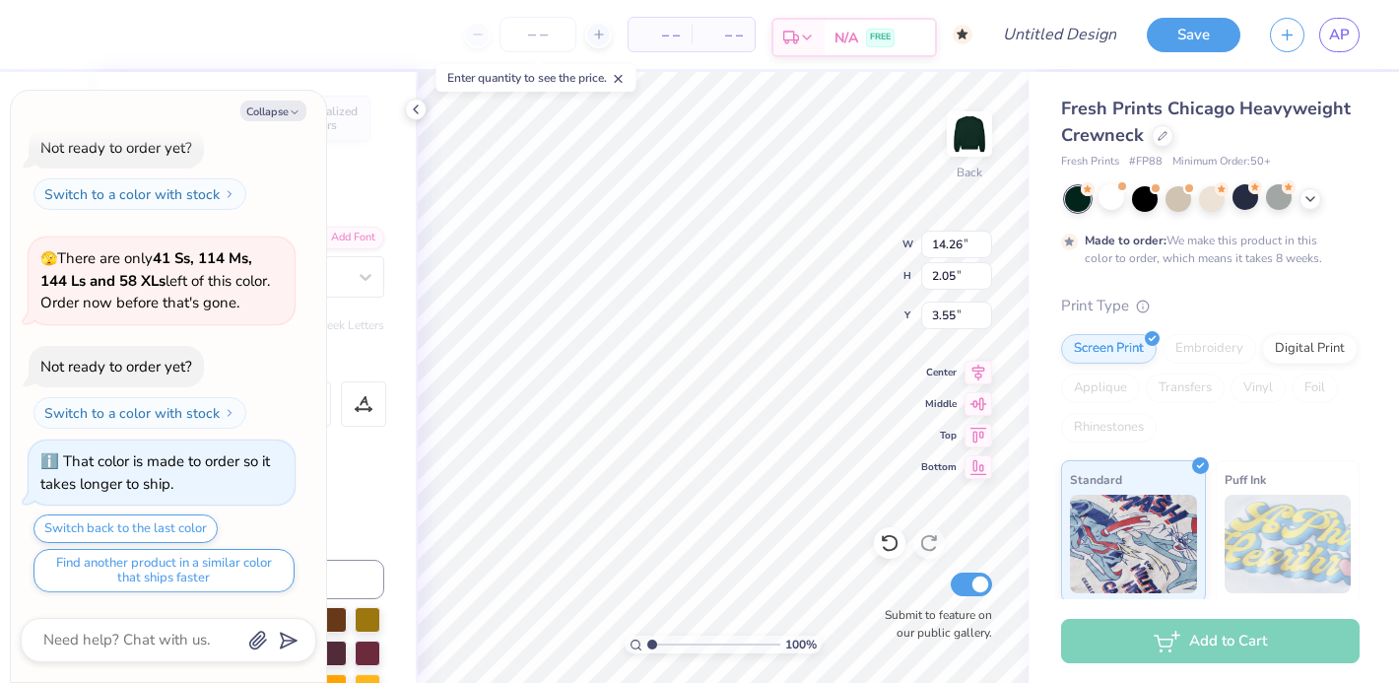
type textarea "Vrsity soccer"
type textarea "x"
type textarea "VArsity soccer"
type textarea "x"
type textarea "Vrsity soccer"
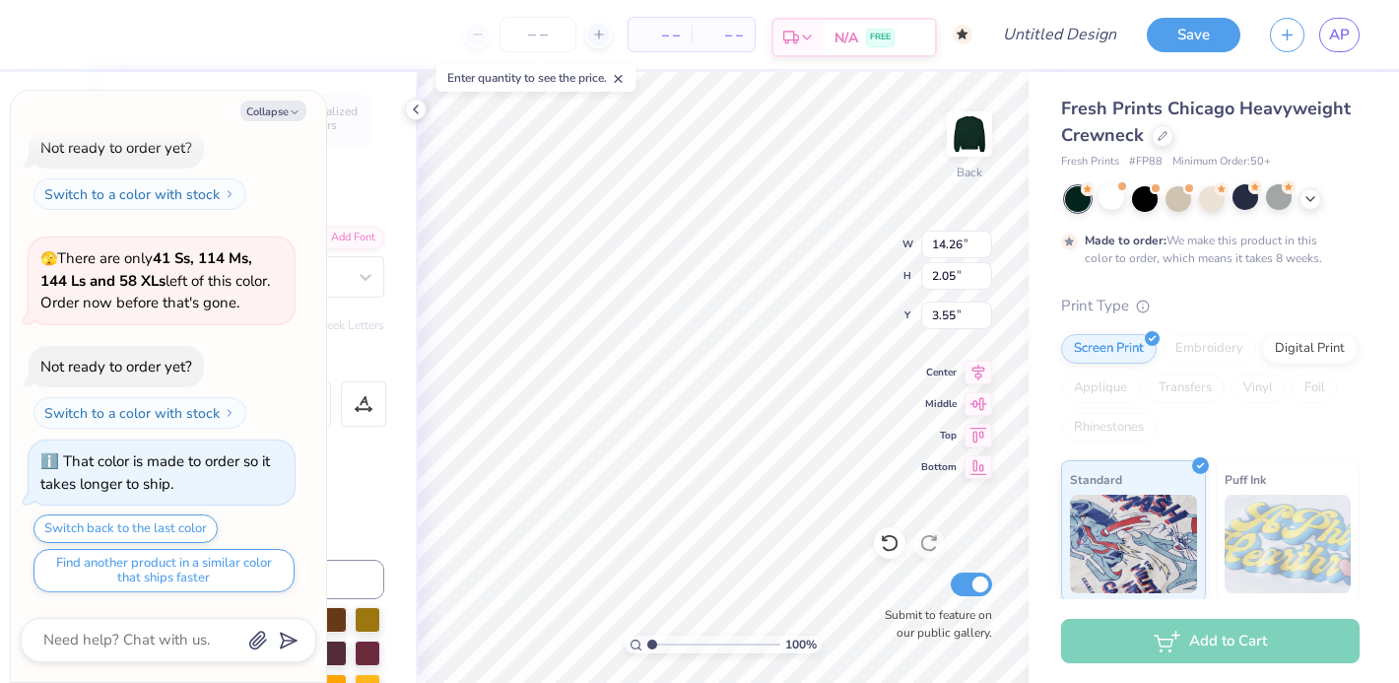
type textarea "x"
type textarea "rsity soccer"
type textarea "x"
type textarea "vrsity soccer"
type textarea "x"
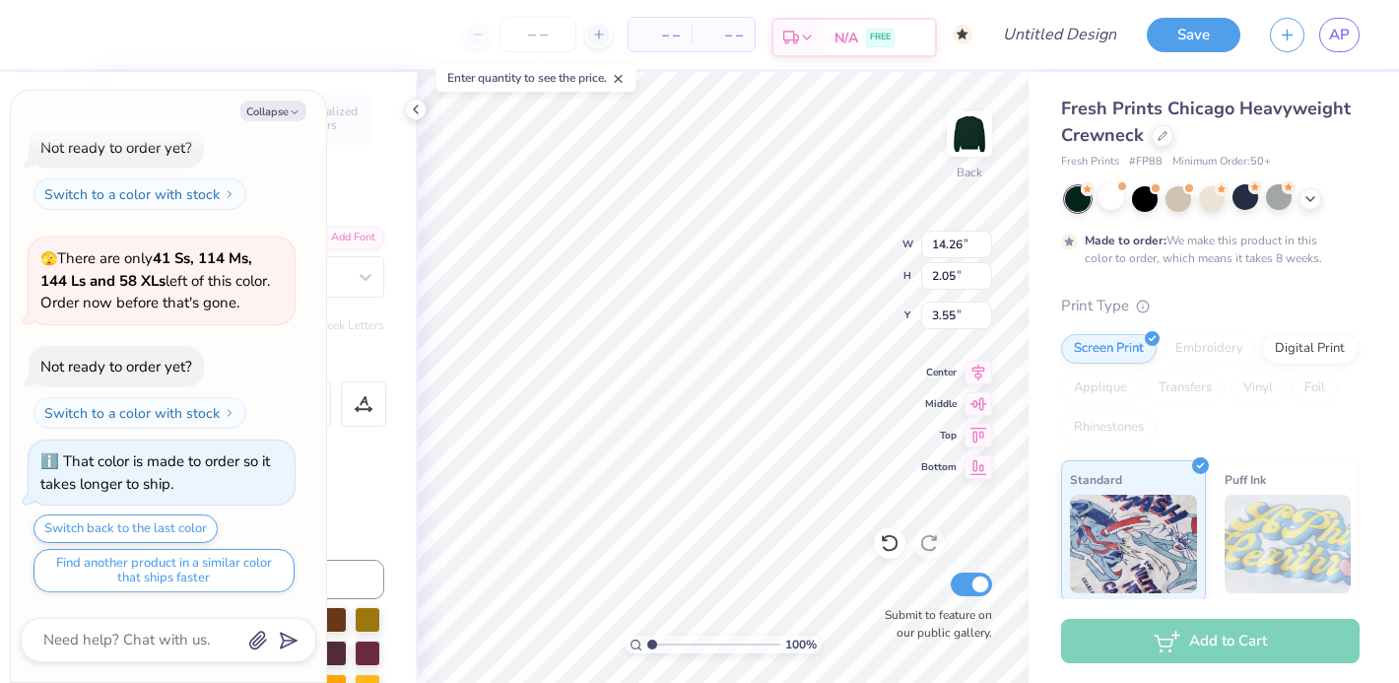
type textarea "varsity soccer"
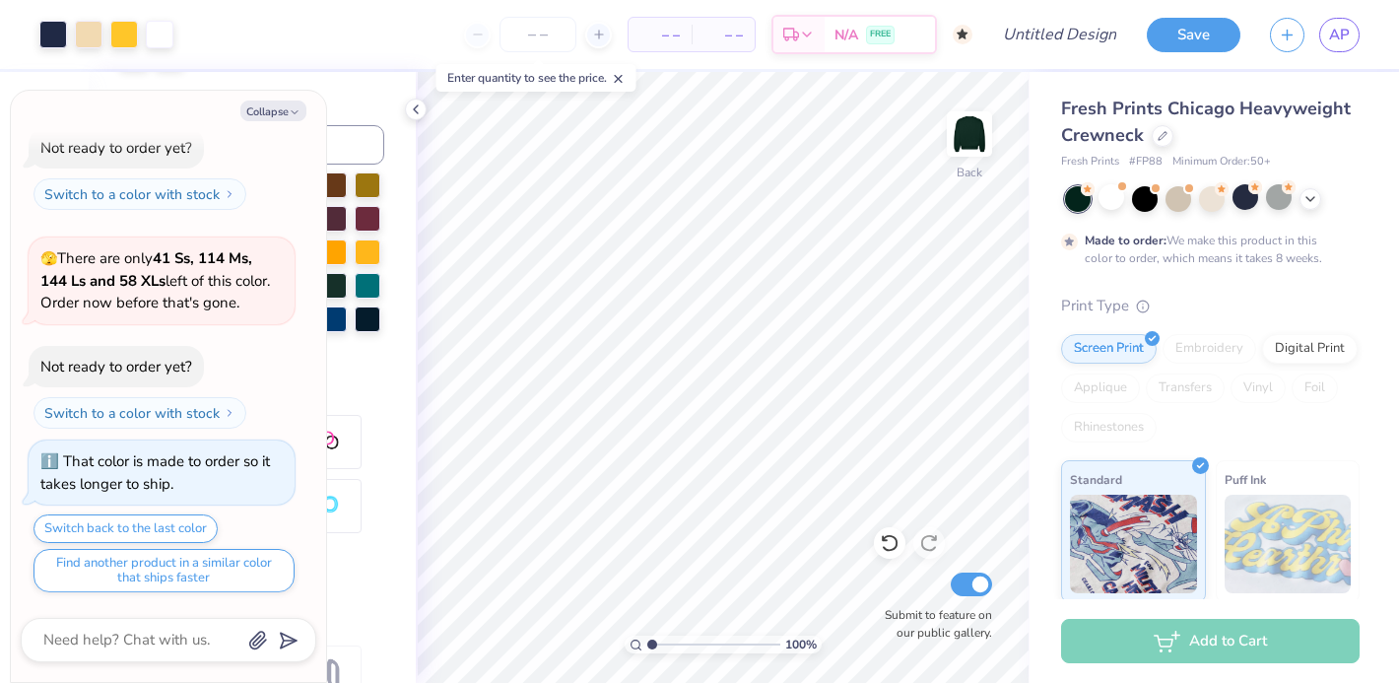
scroll to position [539, 0]
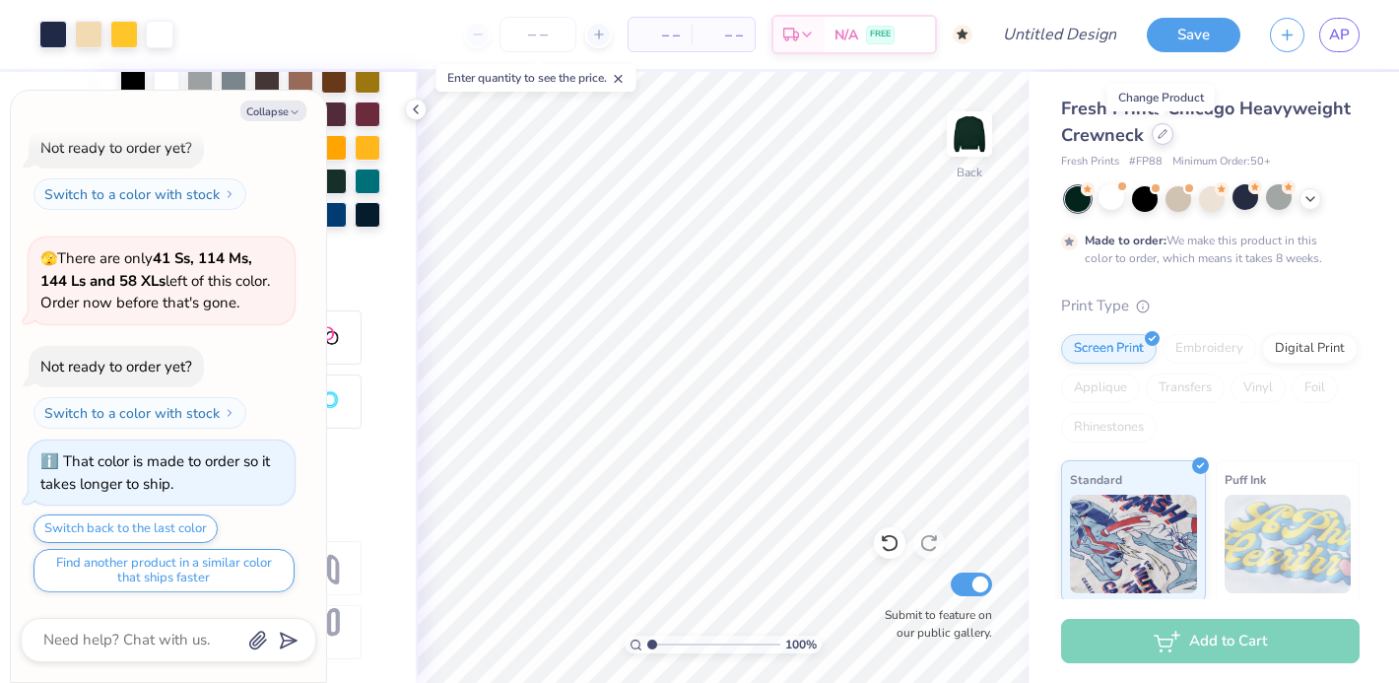
click at [1157, 132] on icon at bounding box center [1162, 134] width 10 height 10
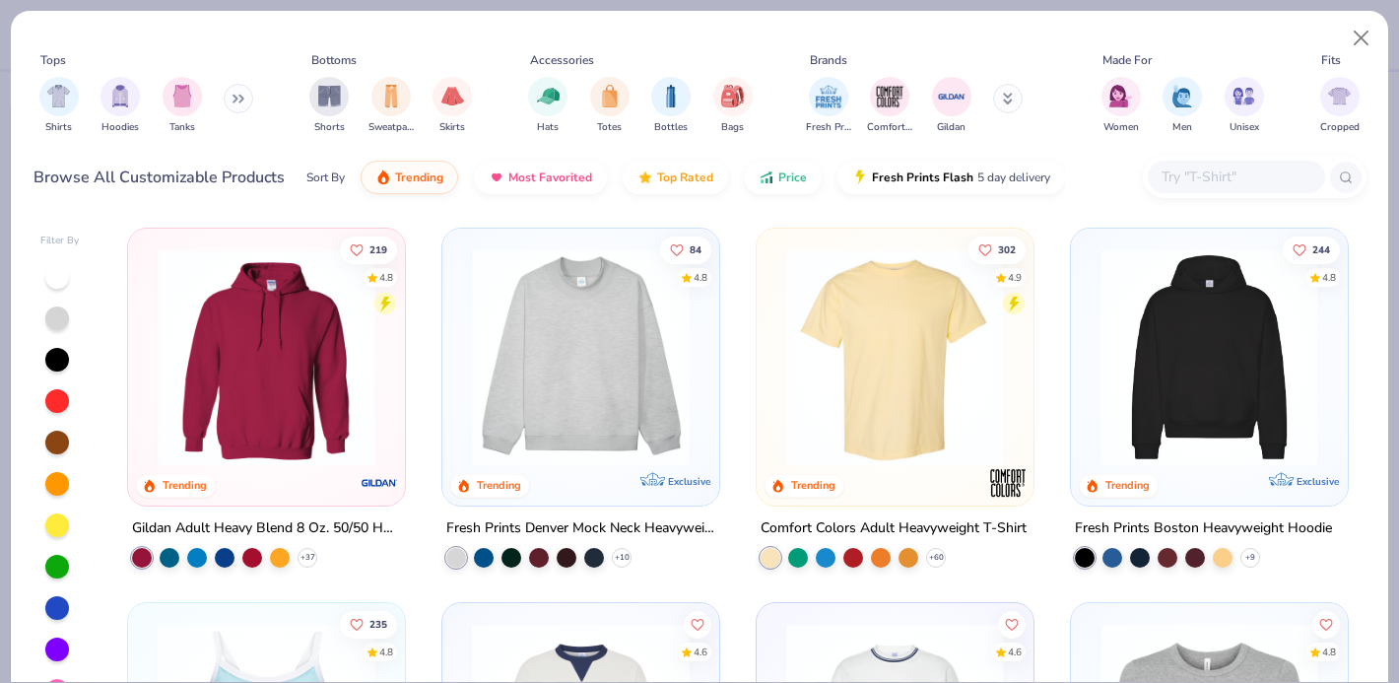
click at [279, 331] on img at bounding box center [266, 357] width 237 height 218
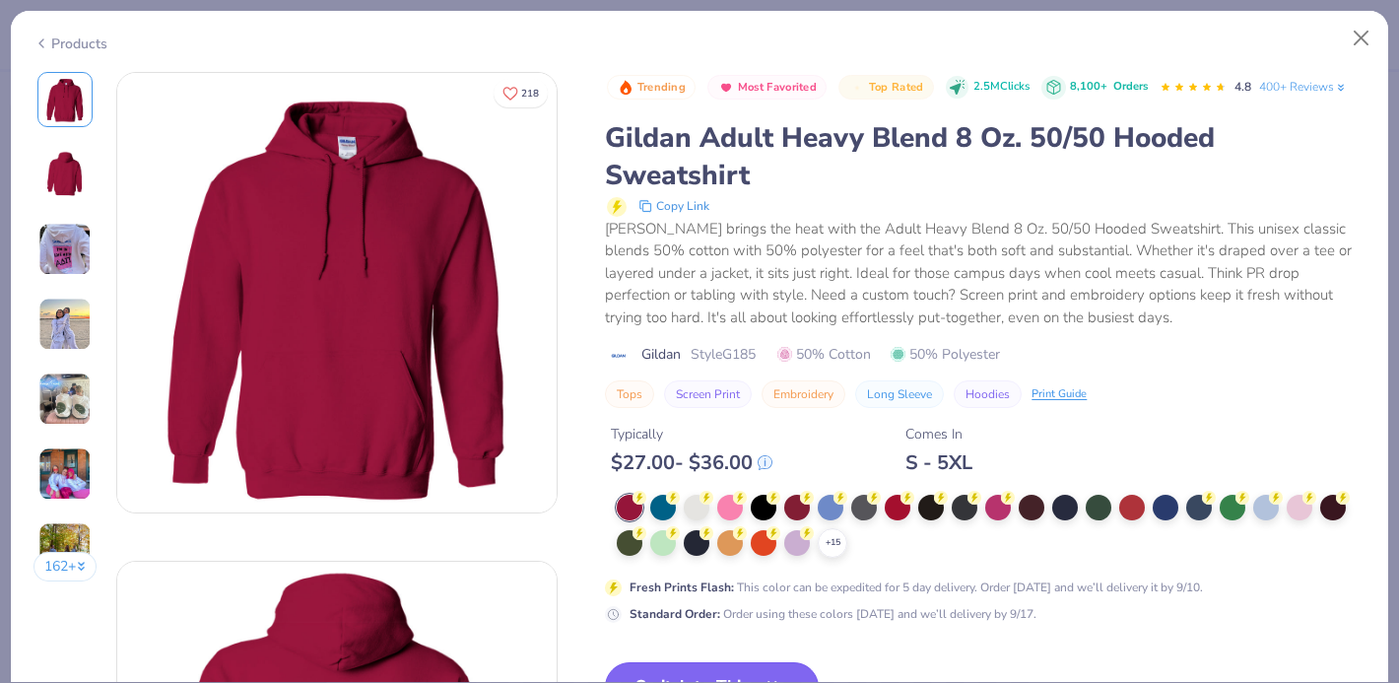
click at [719, 662] on button "Switch to This" at bounding box center [712, 686] width 214 height 49
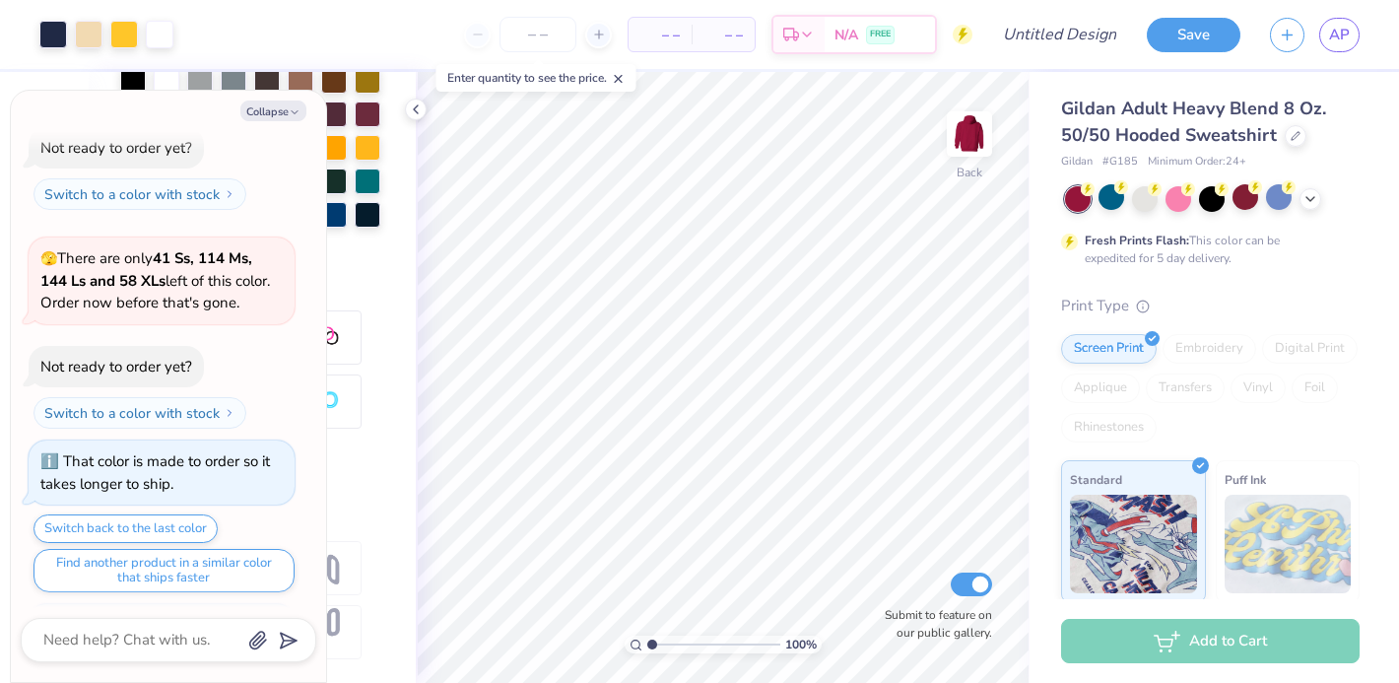
scroll to position [775, 0]
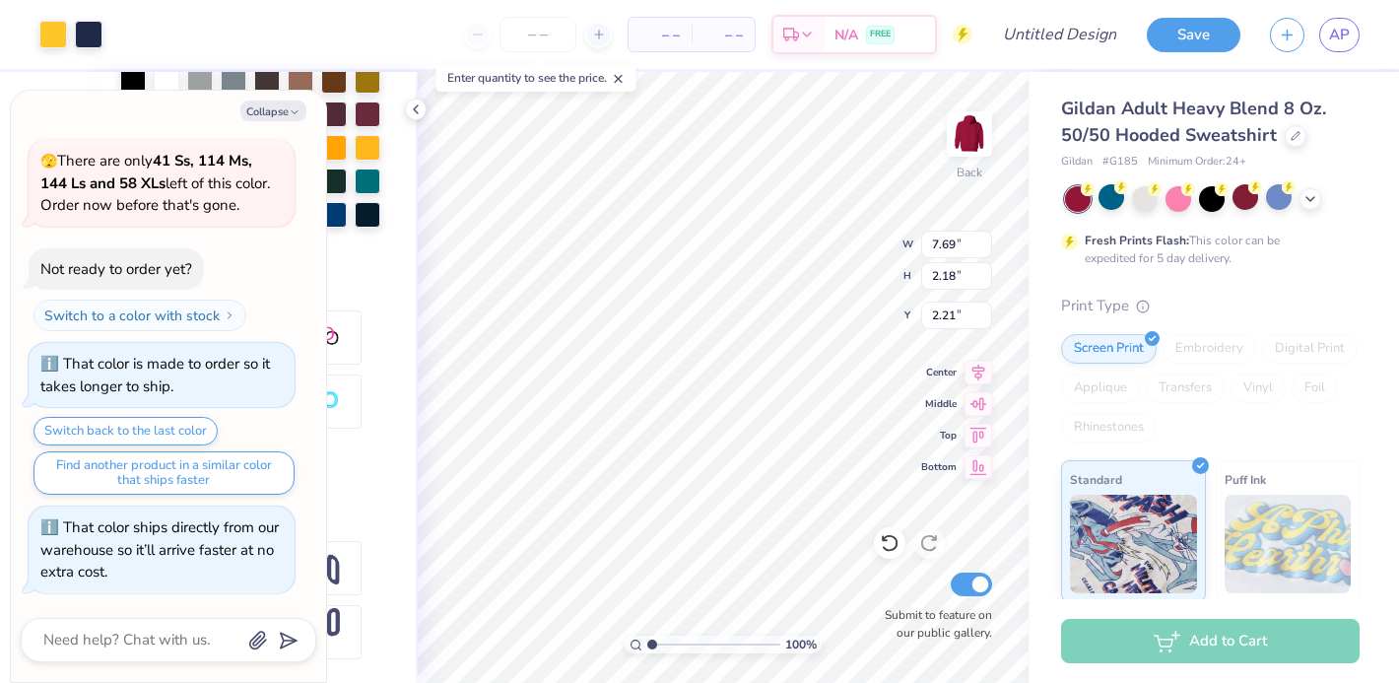
type textarea "x"
type input "3.29"
type textarea "x"
type input "1.97"
type textarea "x"
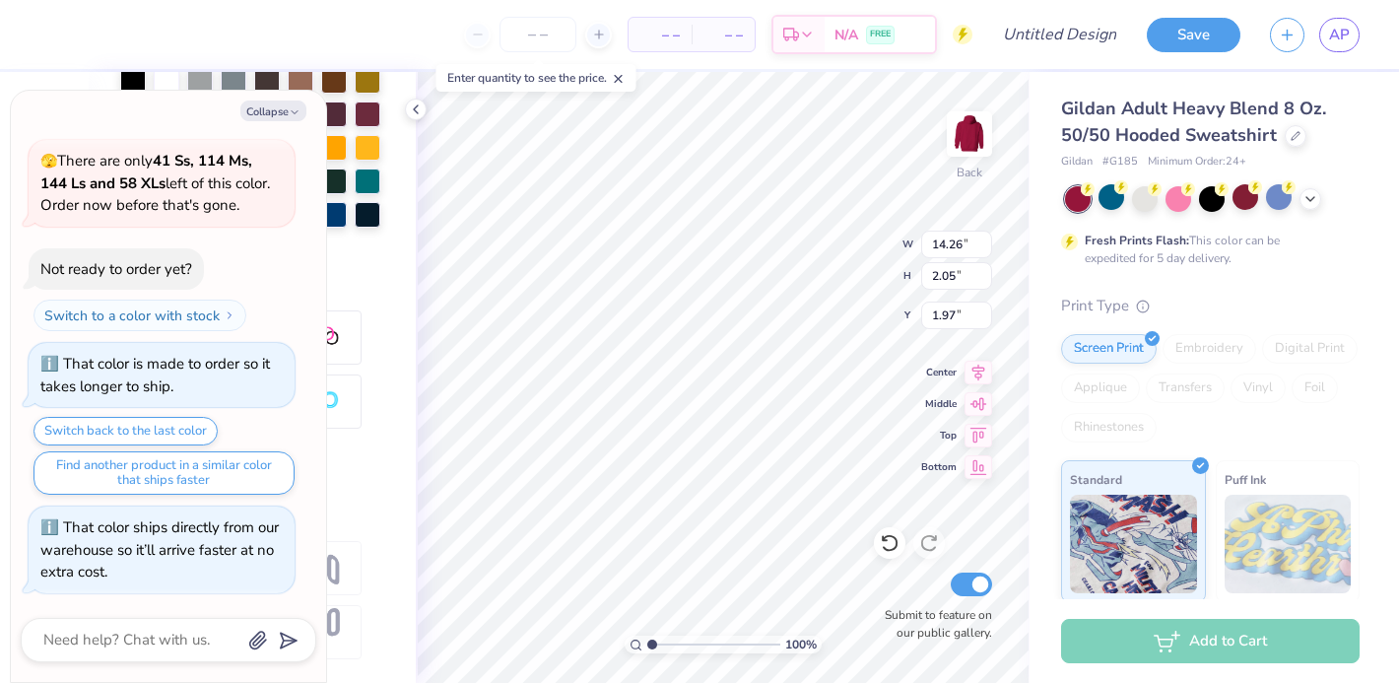
type input "7.69"
type input "2.18"
type input "2.21"
type textarea "x"
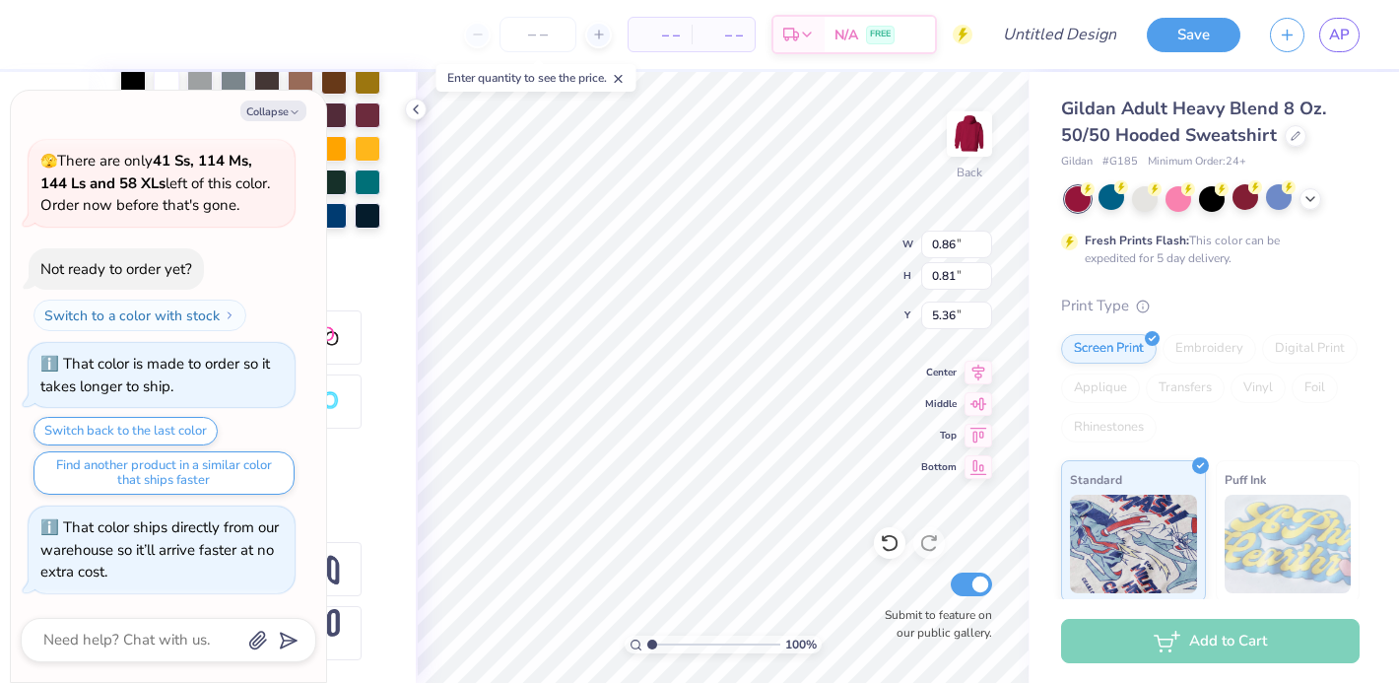
type input "2.62"
type input "2.57"
type input "4.38"
type textarea "x"
type input "5.18"
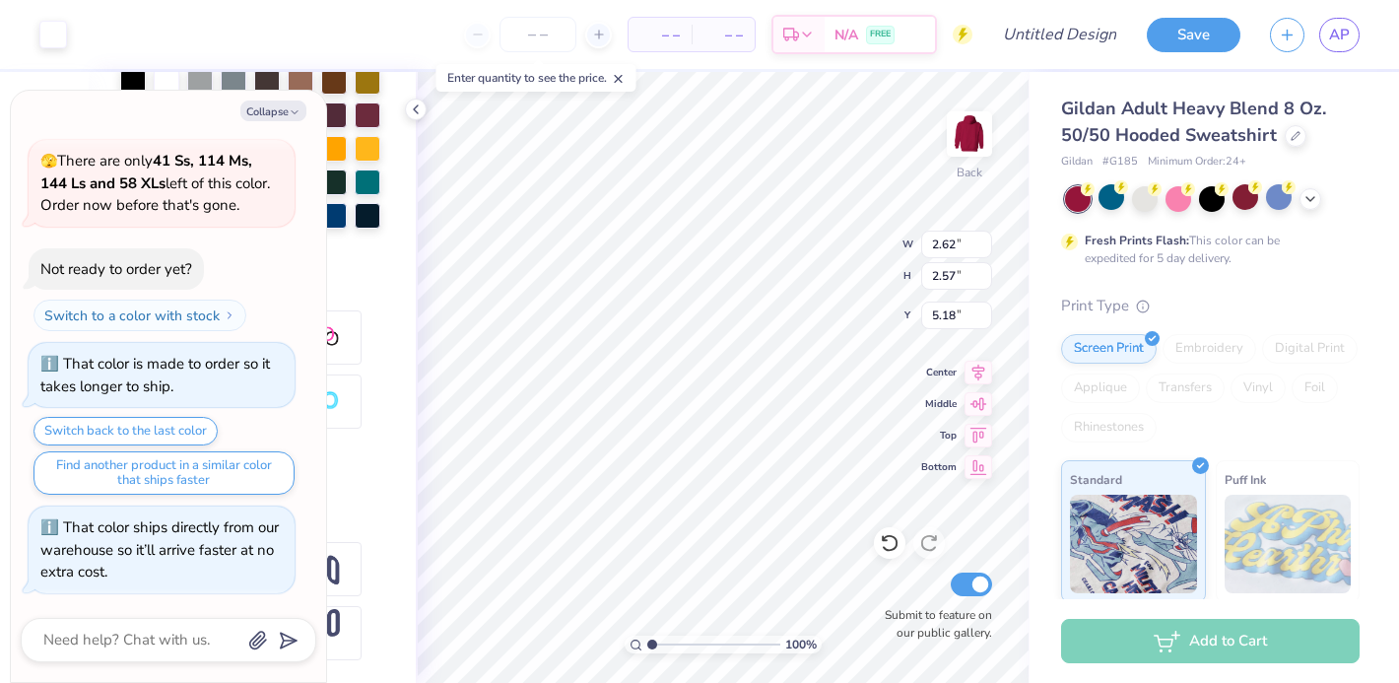
type textarea "x"
type input "0.86"
type input "0.81"
type input "5.36"
type textarea "x"
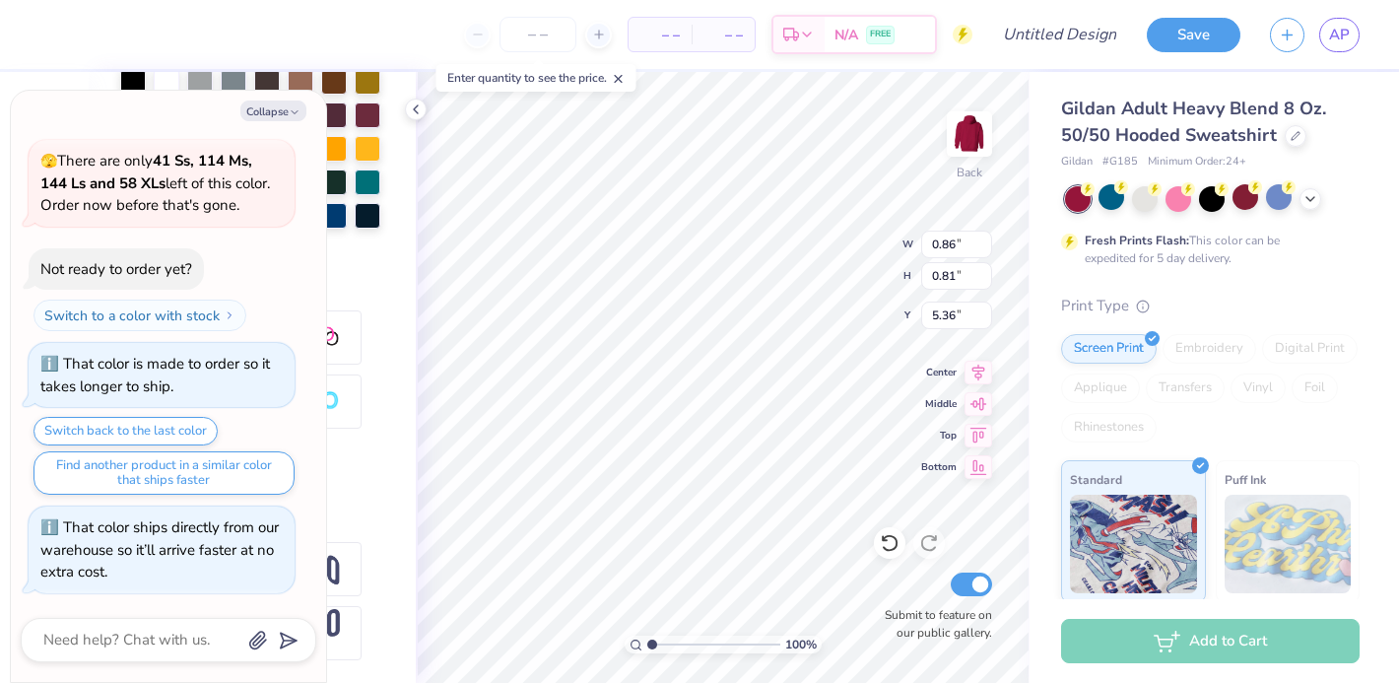
type input "0.73"
type input "0.69"
type textarea "x"
type input "6.12"
type textarea "x"
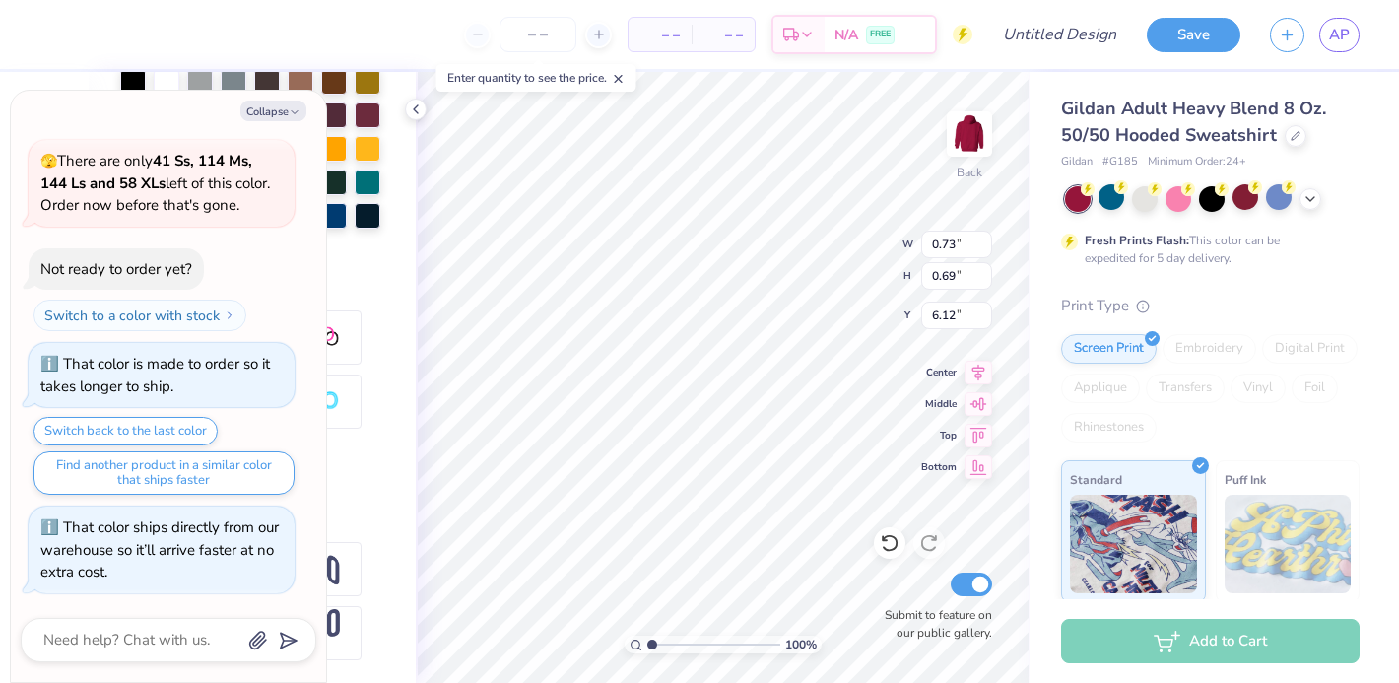
type input "0.82"
type input "0.81"
type input "5.39"
type textarea "x"
type input "6.05"
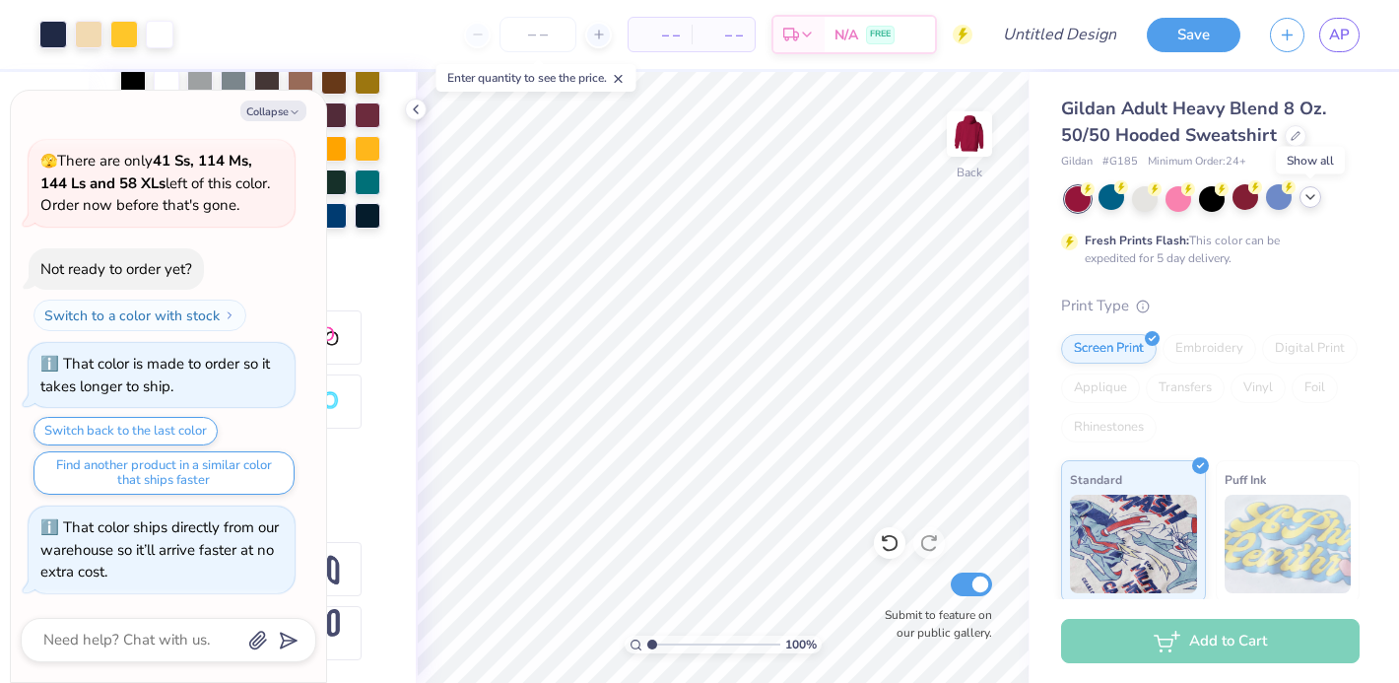
click at [1313, 196] on icon at bounding box center [1310, 197] width 16 height 16
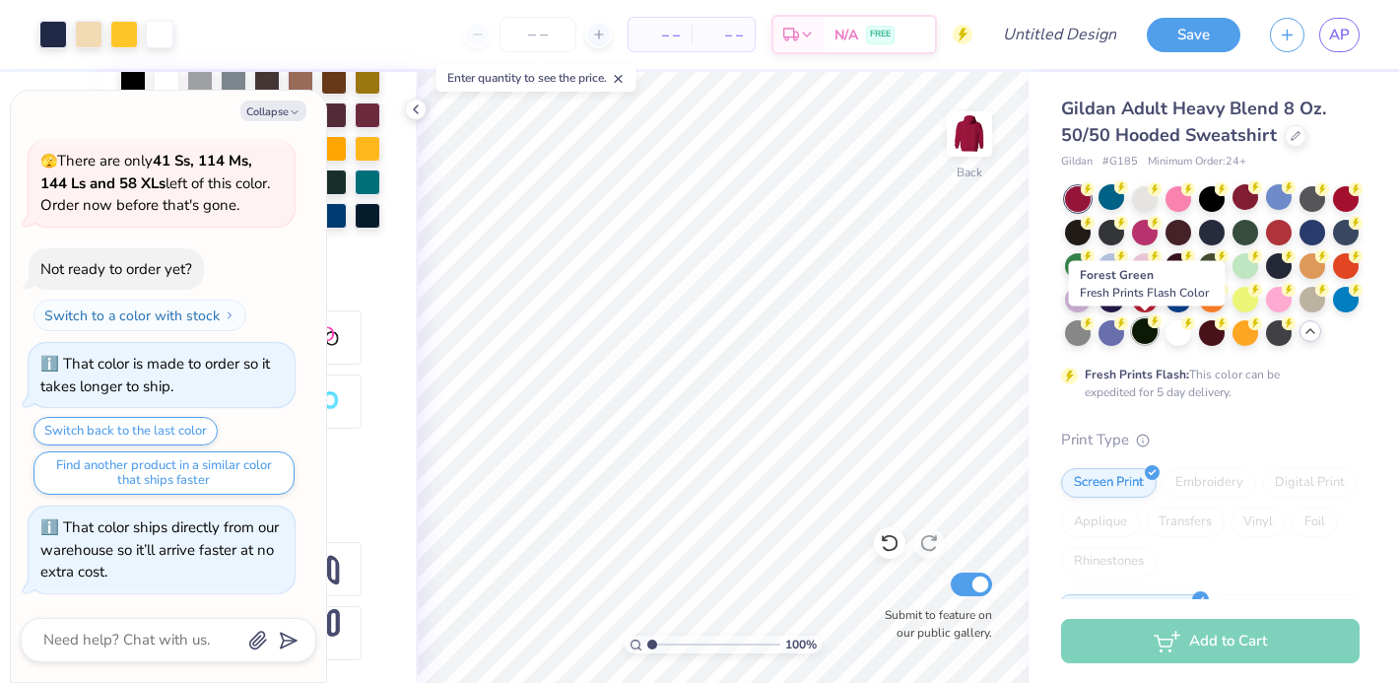
click at [1148, 327] on icon at bounding box center [1155, 321] width 14 height 14
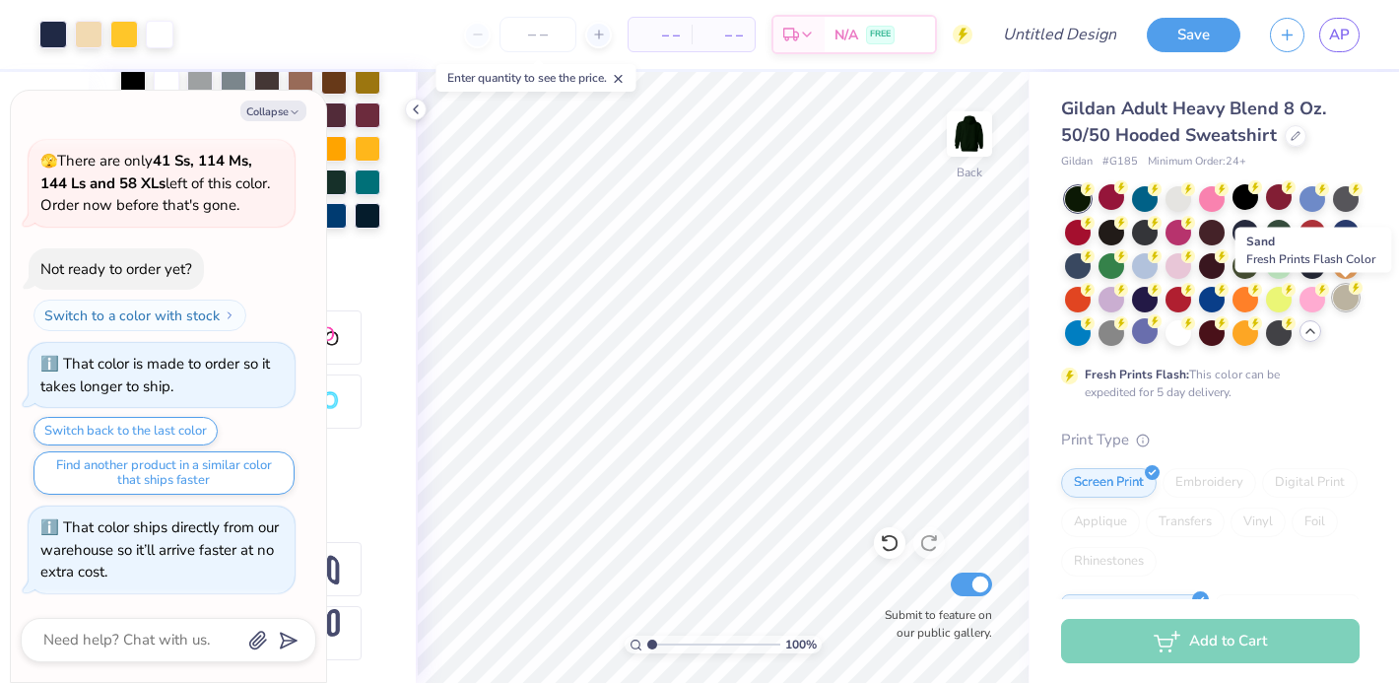
click at [1340, 294] on div at bounding box center [1346, 298] width 26 height 26
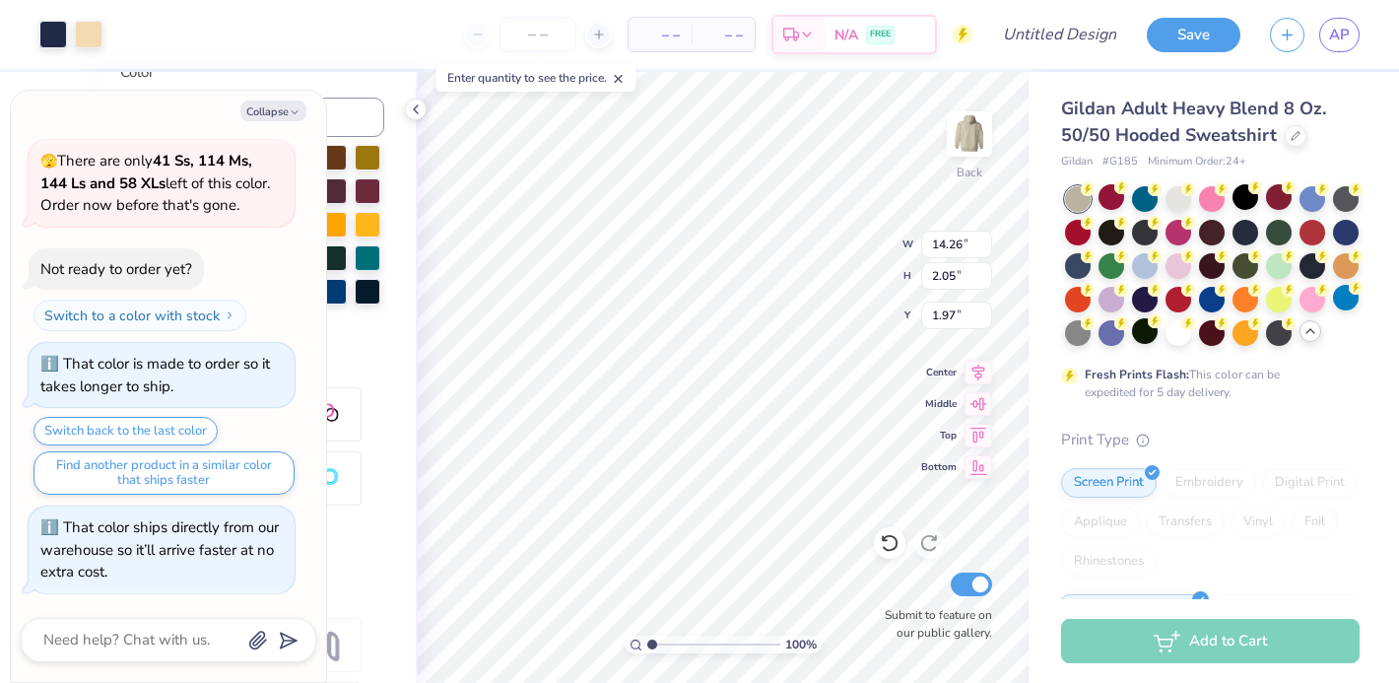
scroll to position [539, 0]
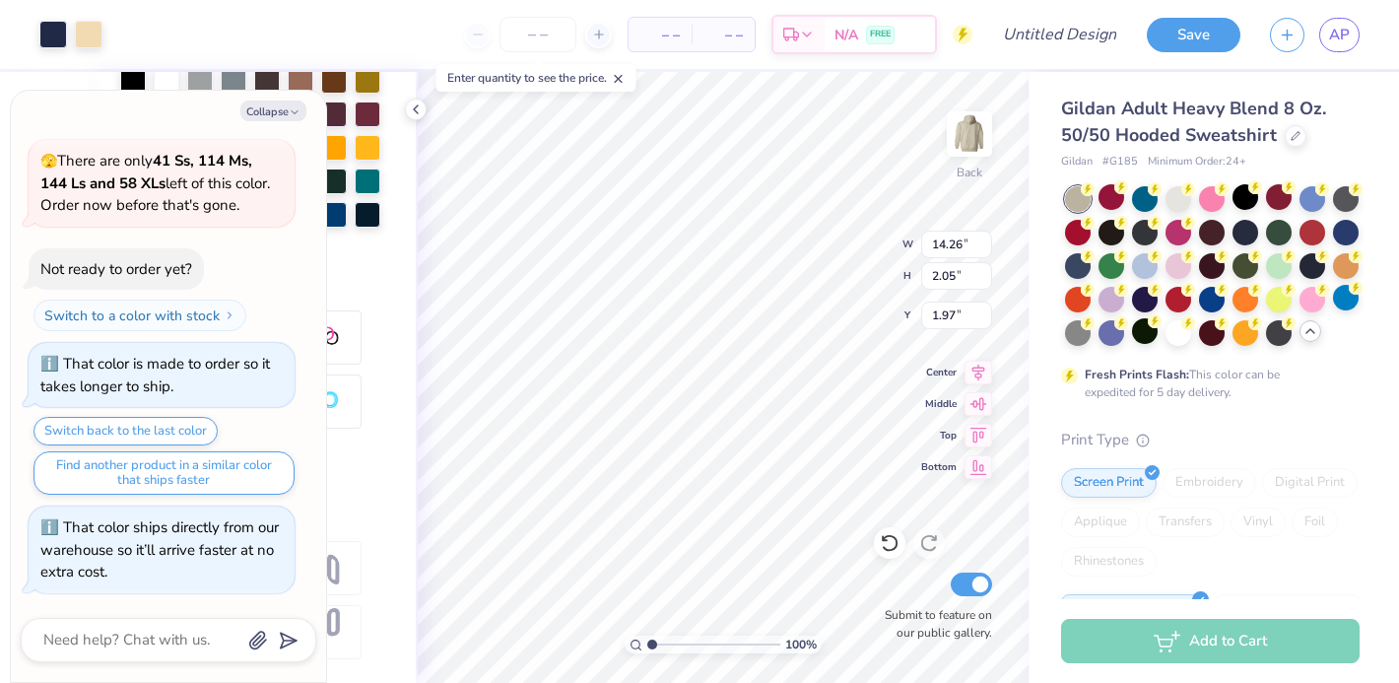
type textarea "x"
type input "2.35"
type textarea "x"
type input "2.38"
type textarea "x"
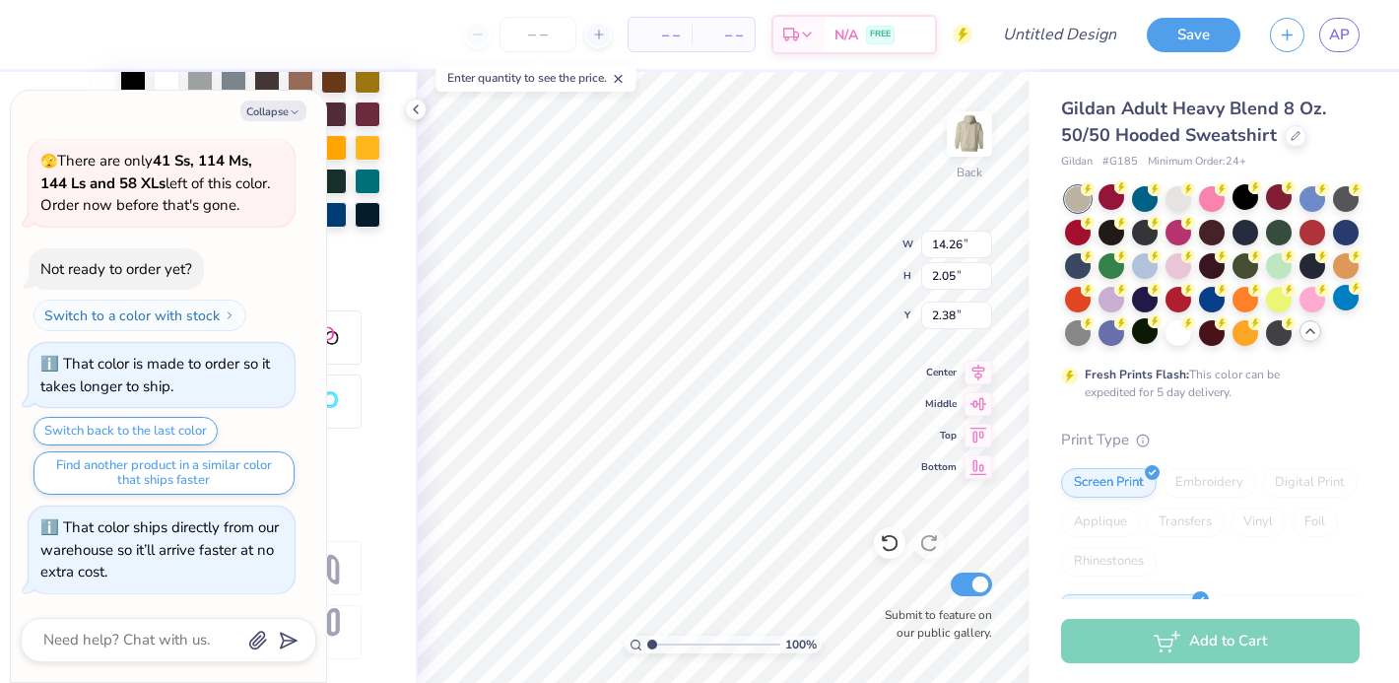
type input "7.69"
type input "2.18"
type input "3.00"
type textarea "x"
type input "3.35"
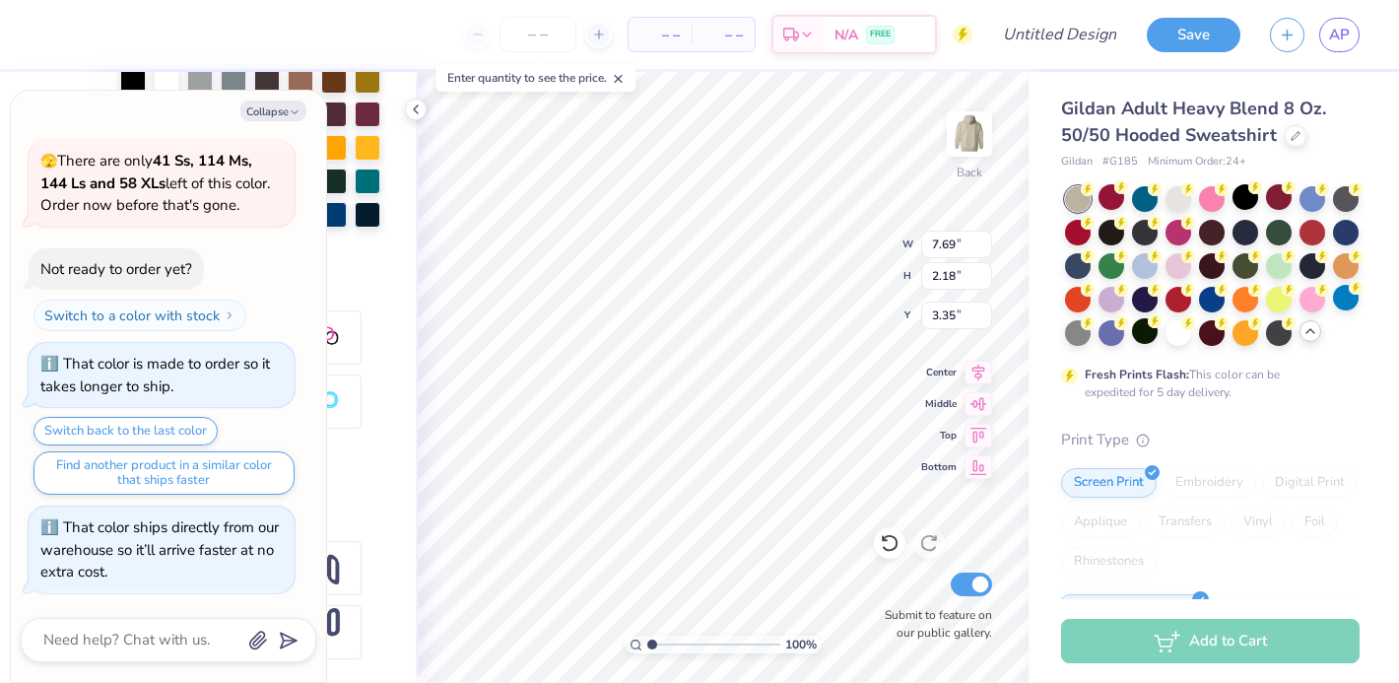
type textarea "x"
type input "2.62"
type input "2.57"
type input "5.18"
type textarea "x"
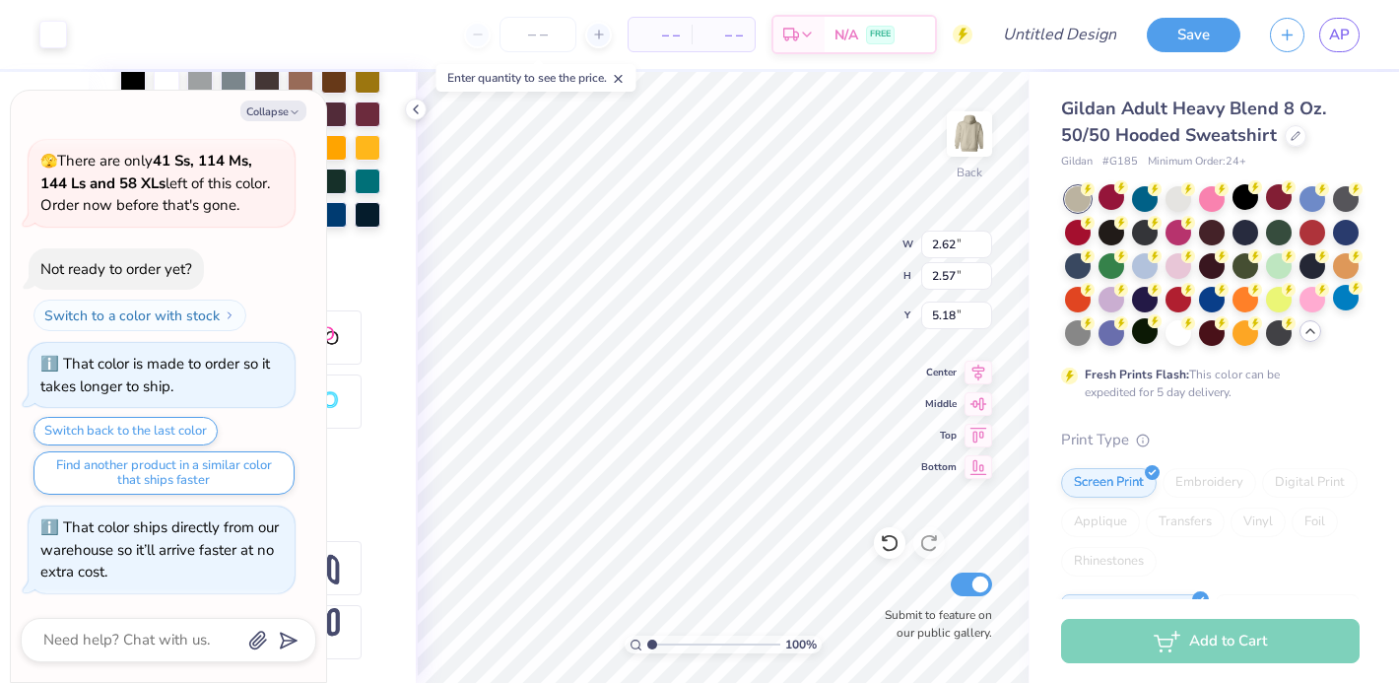
type input "5.52"
type textarea "x"
type input "0.73"
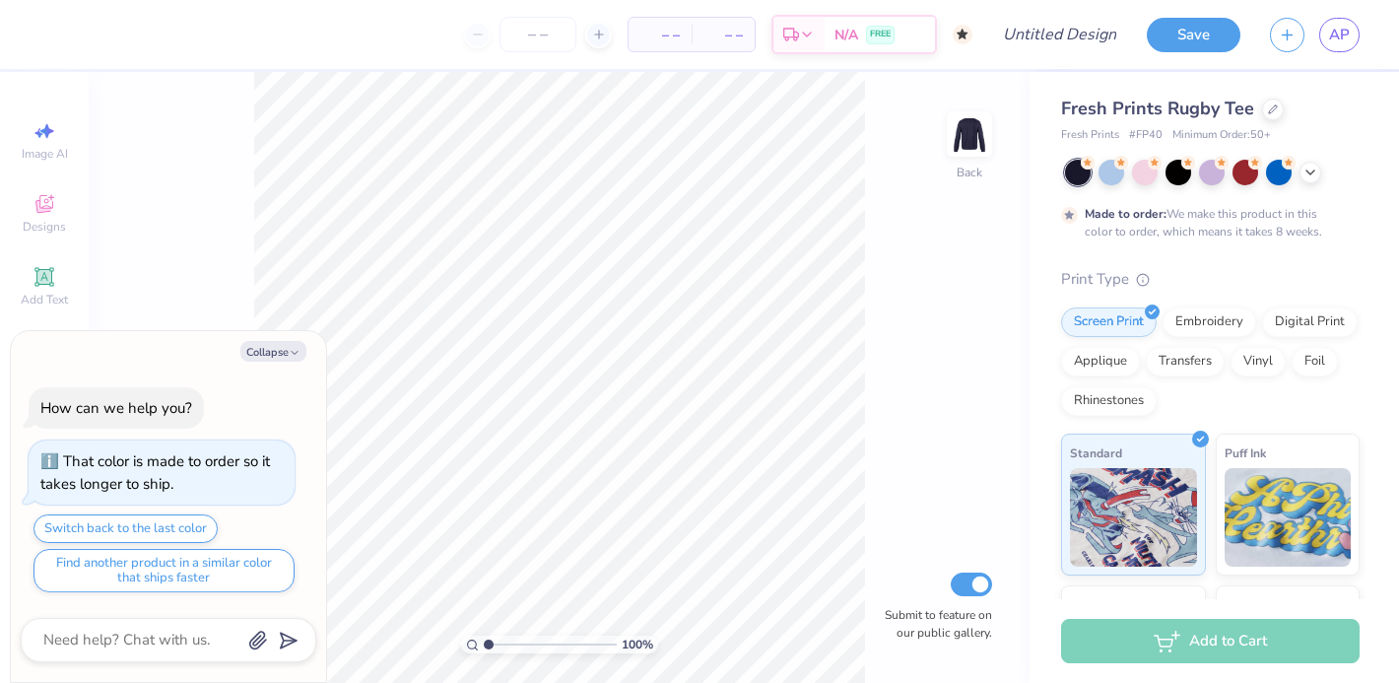
type textarea "x"
